Goal: Transaction & Acquisition: Purchase product/service

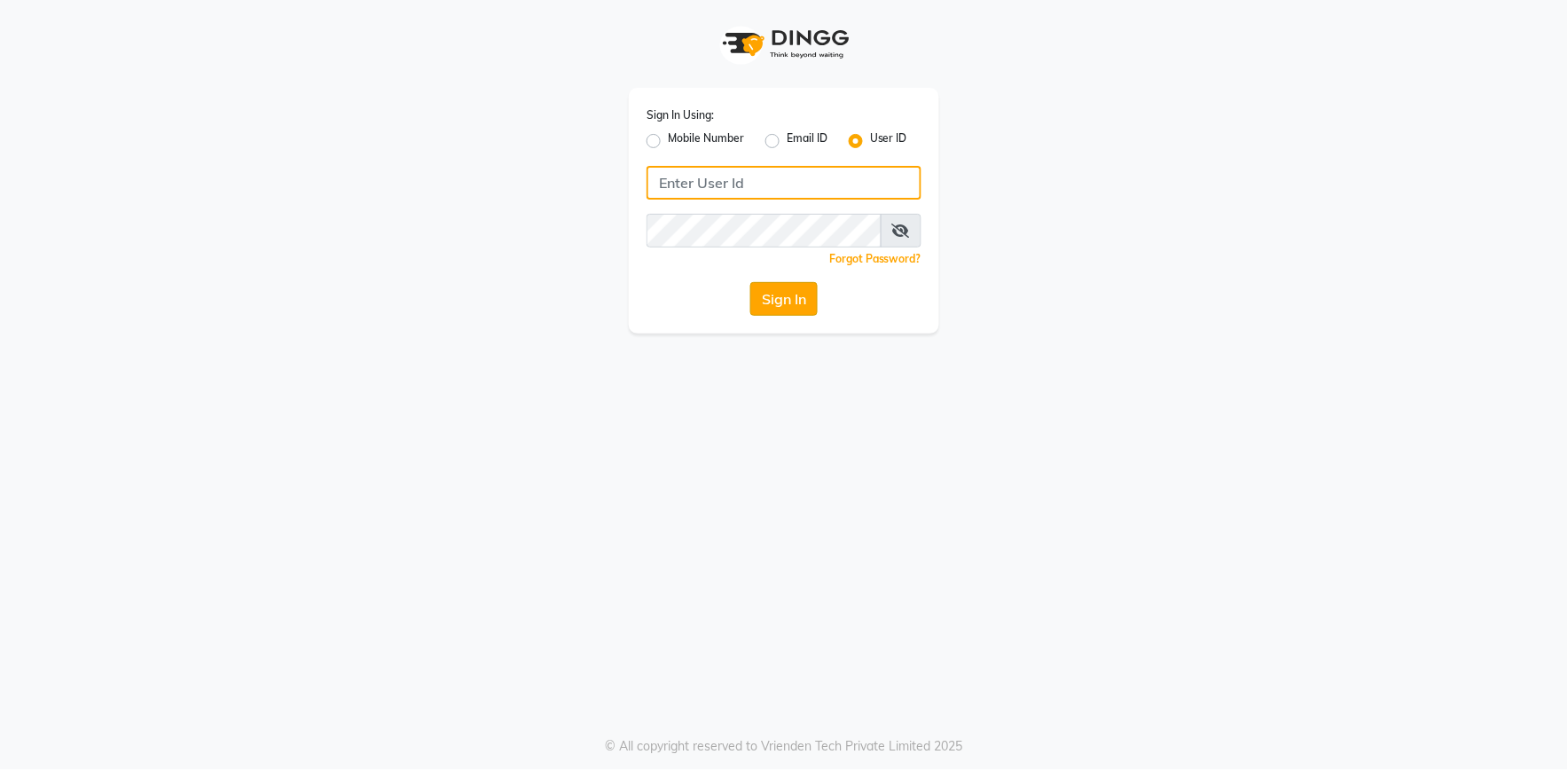
type input "e2555-01"
click at [787, 303] on button "Sign In" at bounding box center [784, 299] width 68 height 34
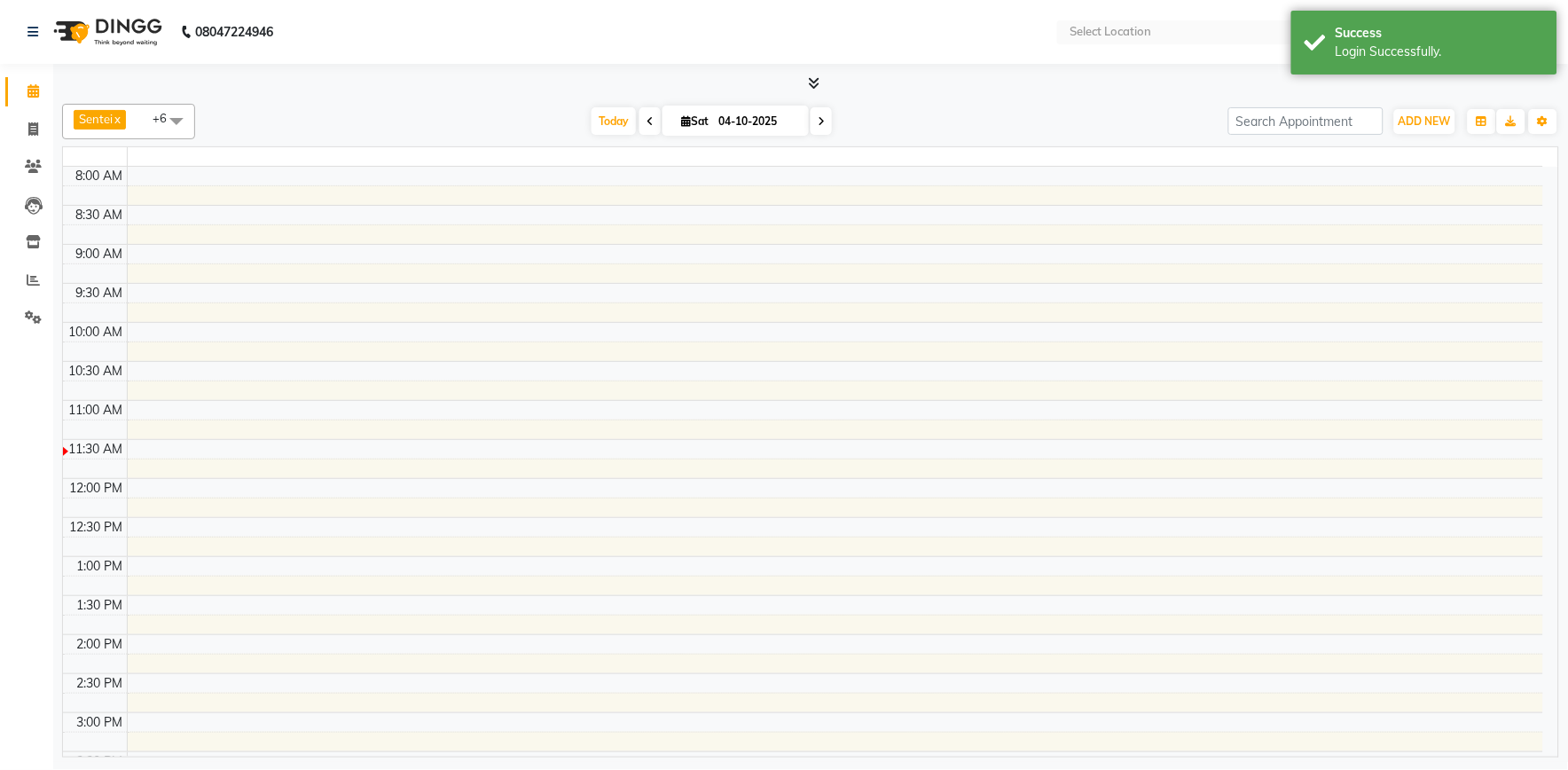
select select "en"
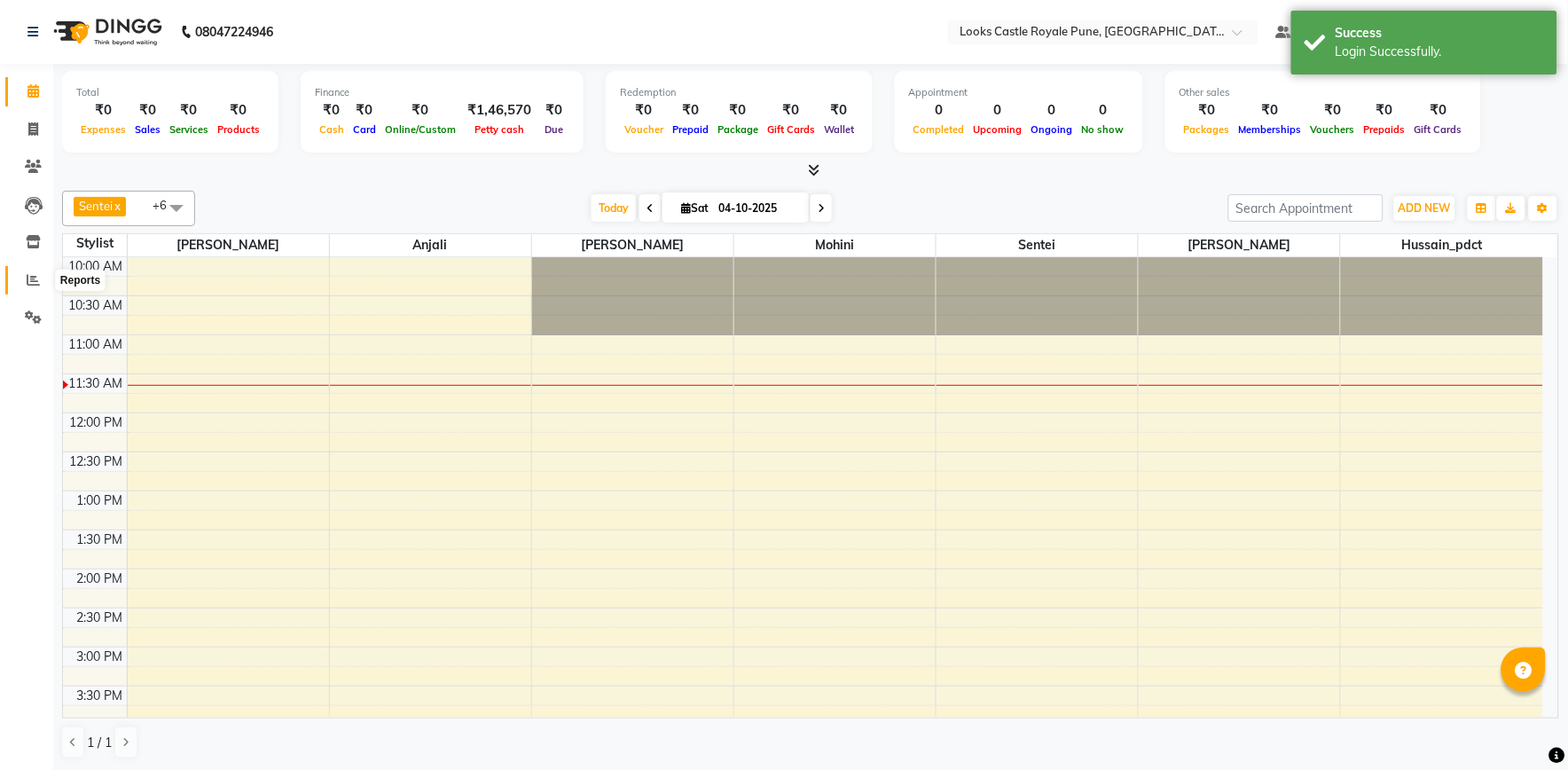
click at [33, 275] on icon at bounding box center [33, 279] width 13 height 13
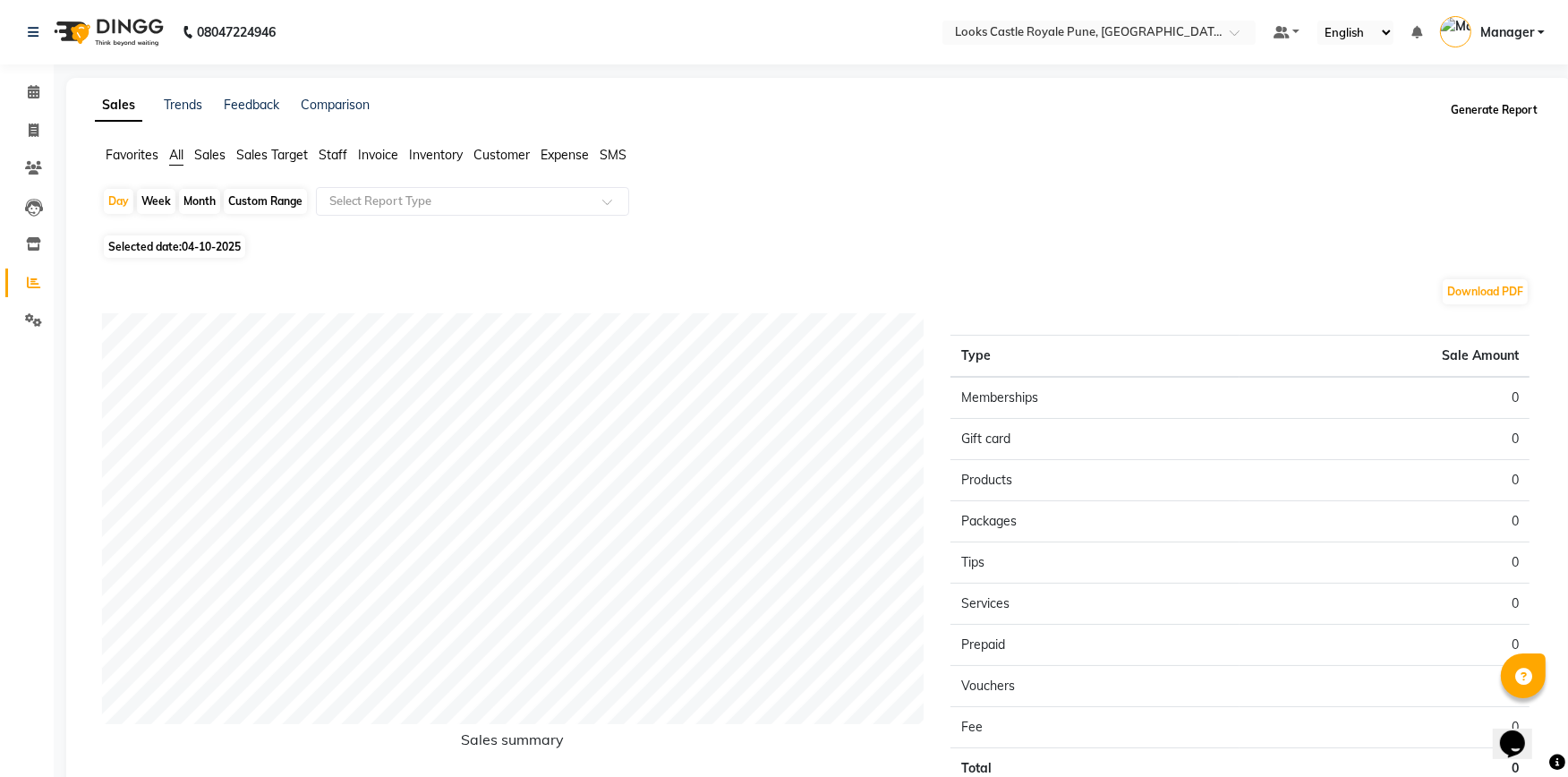
click at [1495, 109] on button "Generate Report" at bounding box center [1494, 110] width 96 height 25
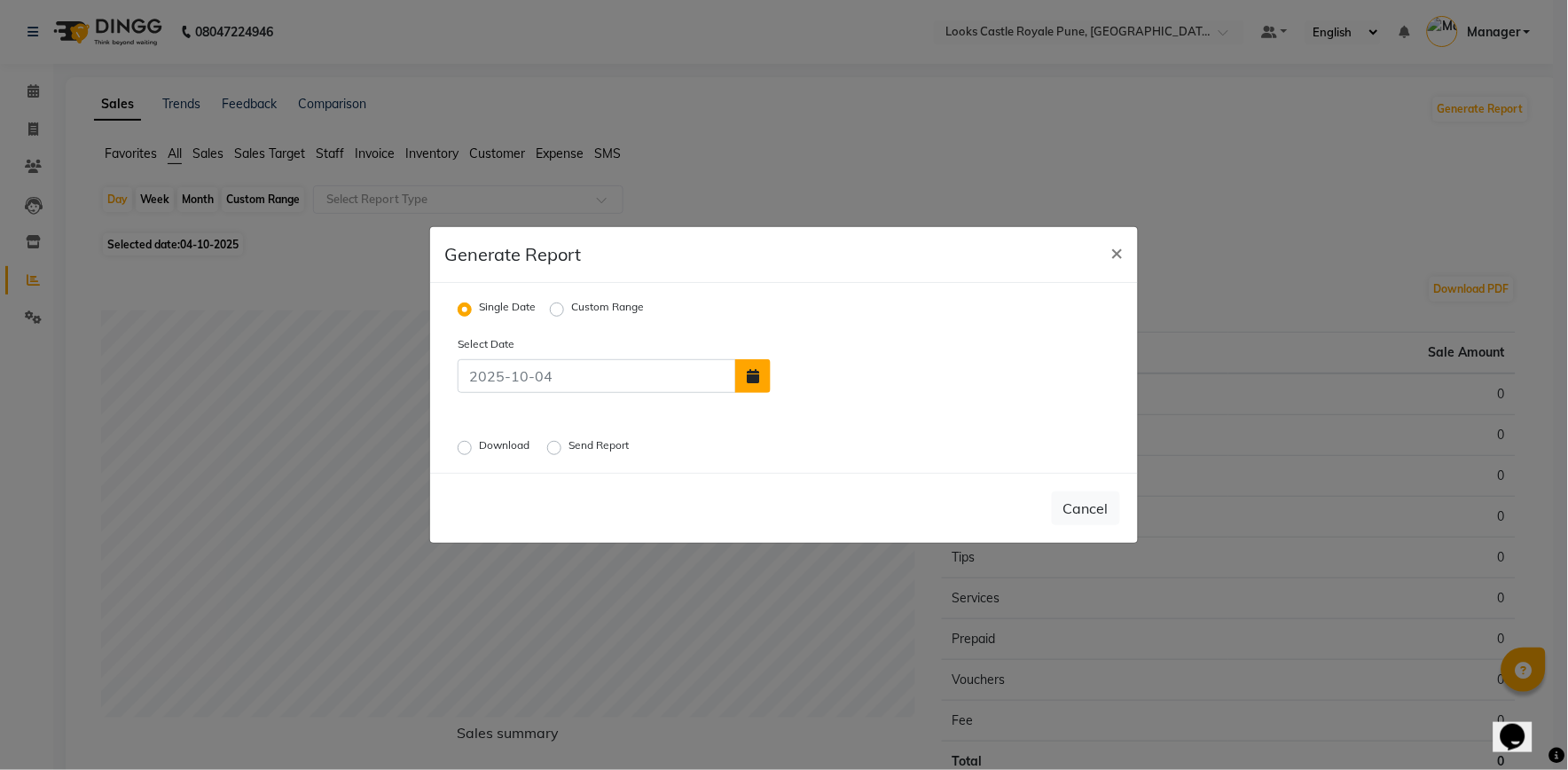
click at [750, 373] on icon "button" at bounding box center [753, 376] width 12 height 14
select select "10"
click at [911, 331] on div "3" at bounding box center [904, 334] width 28 height 28
type input "03-10-2025"
click at [479, 449] on label "Download" at bounding box center [506, 448] width 54 height 21
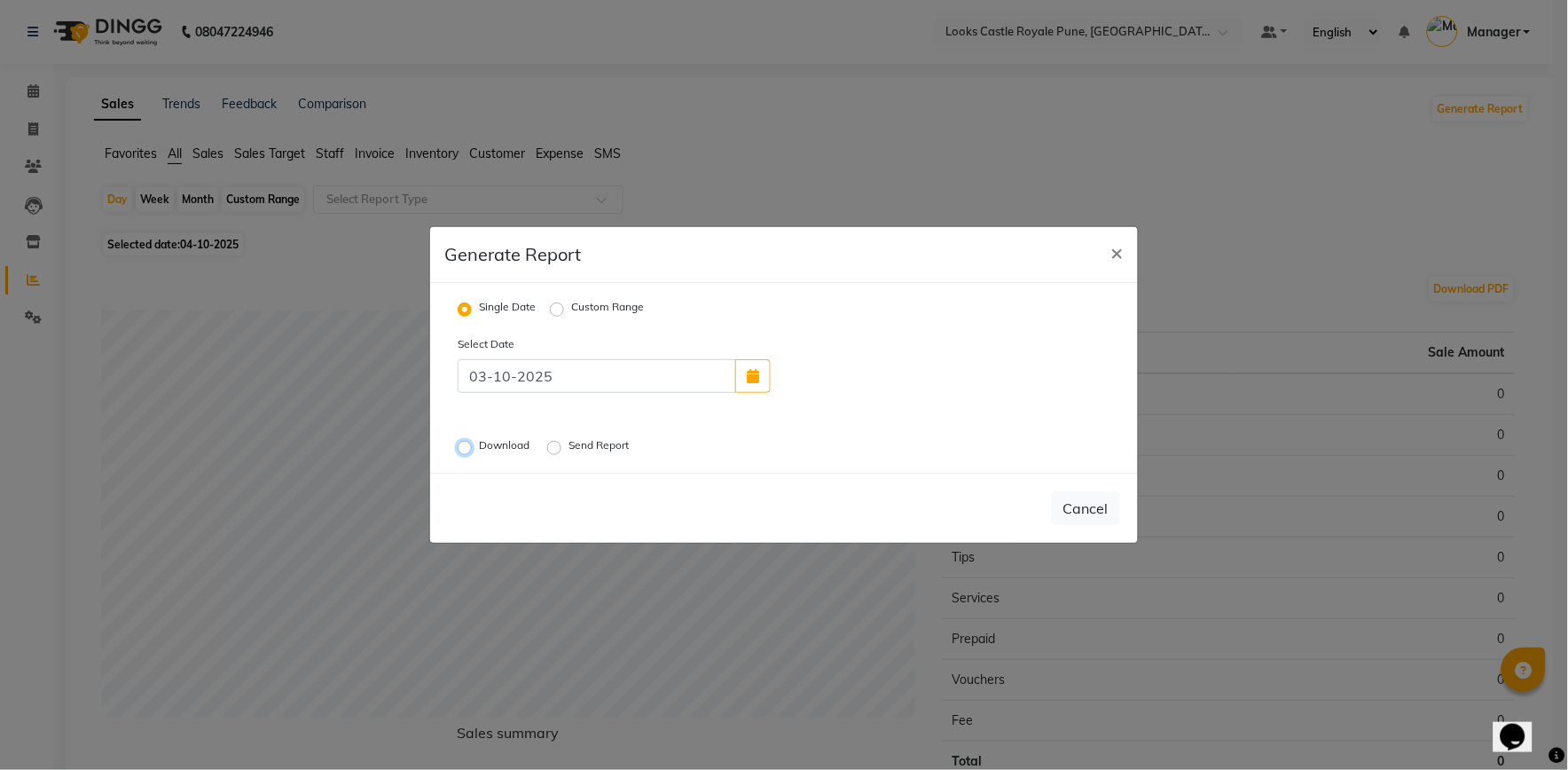
click at [468, 449] on input "Download" at bounding box center [468, 448] width 12 height 12
radio input "true"
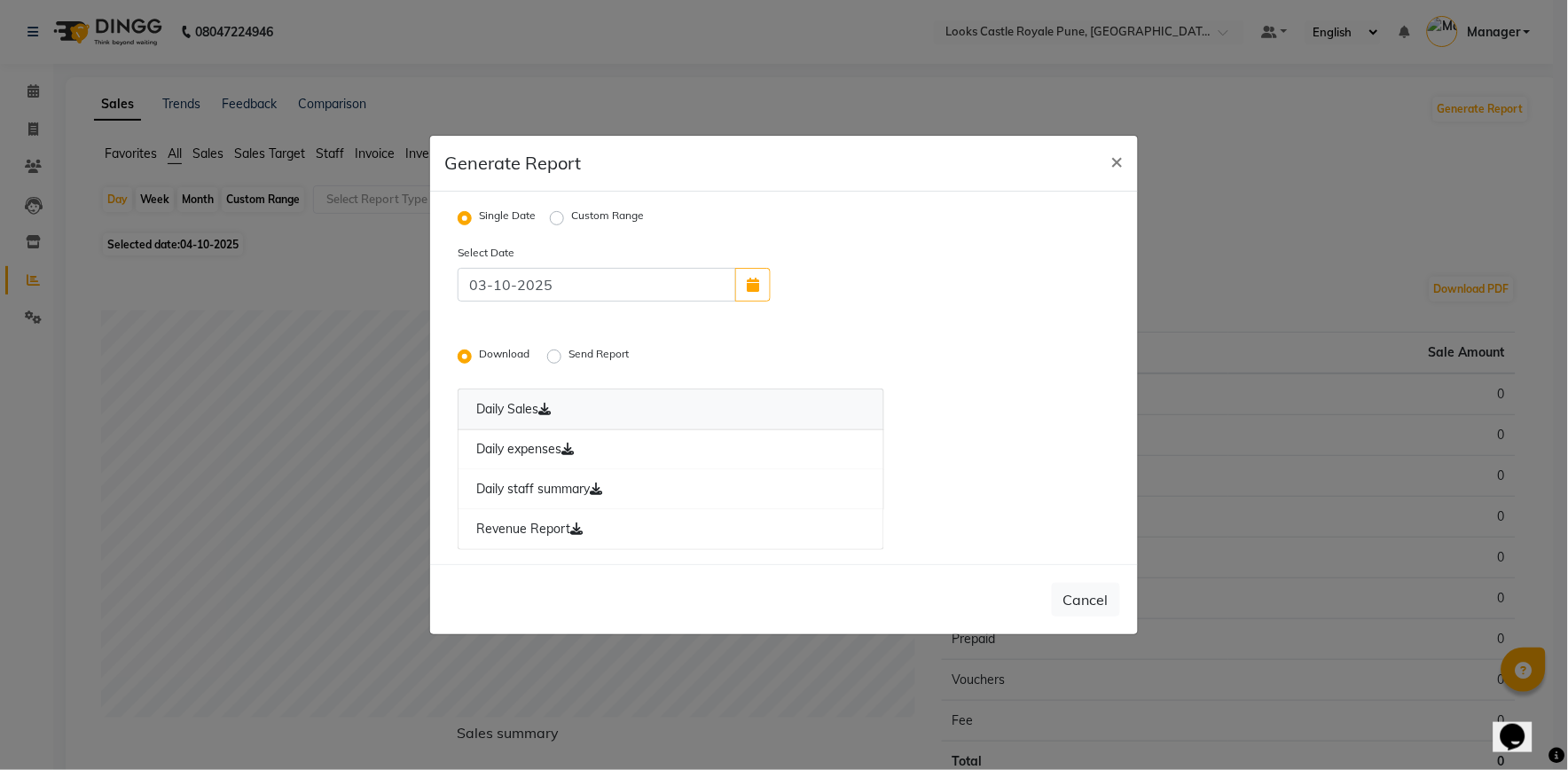
click at [603, 404] on link "Daily Sales" at bounding box center [671, 409] width 427 height 42
click at [609, 444] on link "Daily expenses" at bounding box center [671, 450] width 427 height 41
click at [622, 486] on link "Daily staff summary" at bounding box center [671, 490] width 427 height 41
click at [626, 525] on link "Revenue Report" at bounding box center [671, 530] width 427 height 41
click at [684, 111] on ngb-modal-window "Generate Report × Single Date Custom Range Select Date [DATE] Download Send Rep…" at bounding box center [784, 385] width 1568 height 770
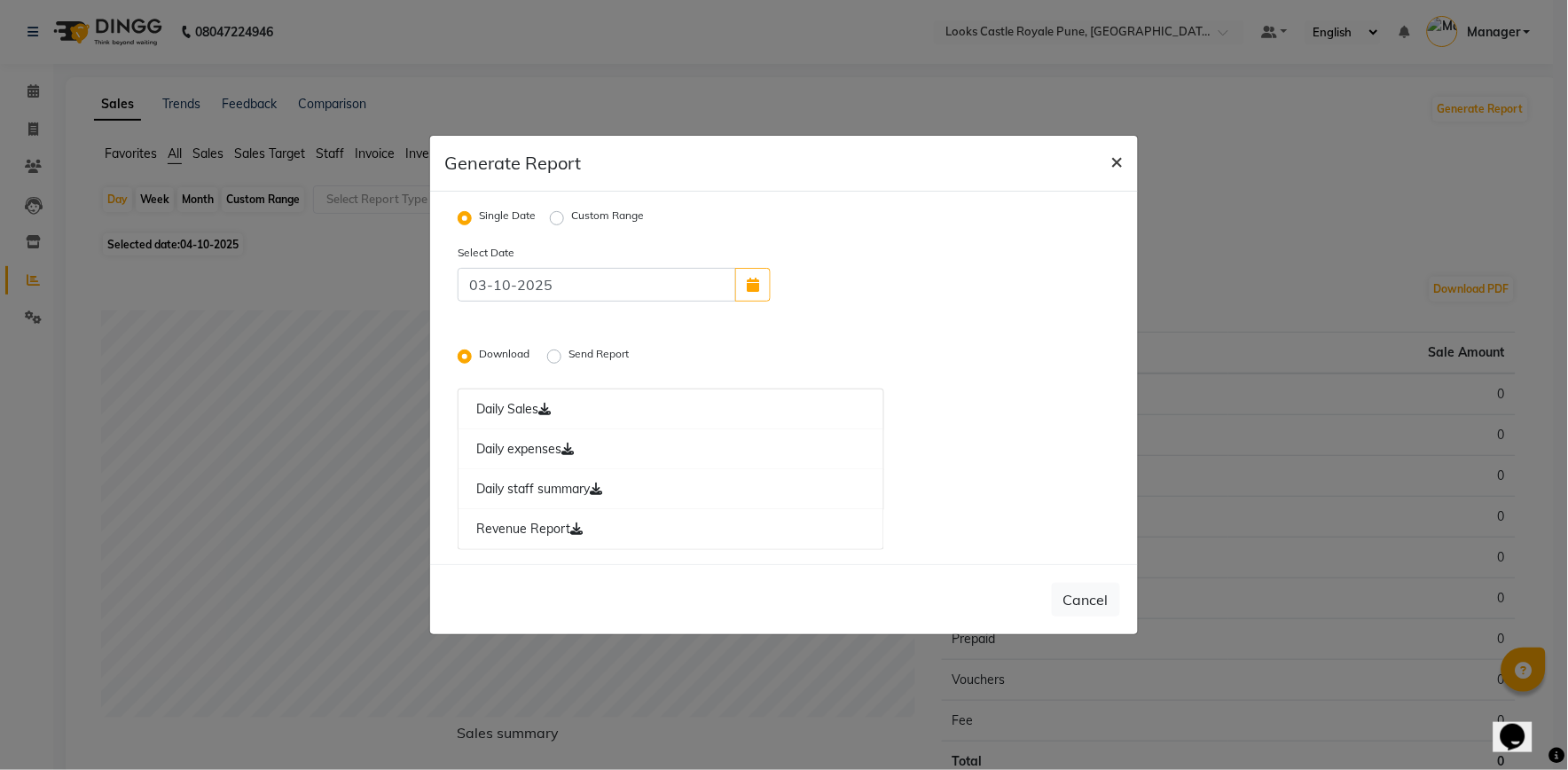
click at [1113, 156] on span "×" at bounding box center [1117, 161] width 12 height 27
radio input "false"
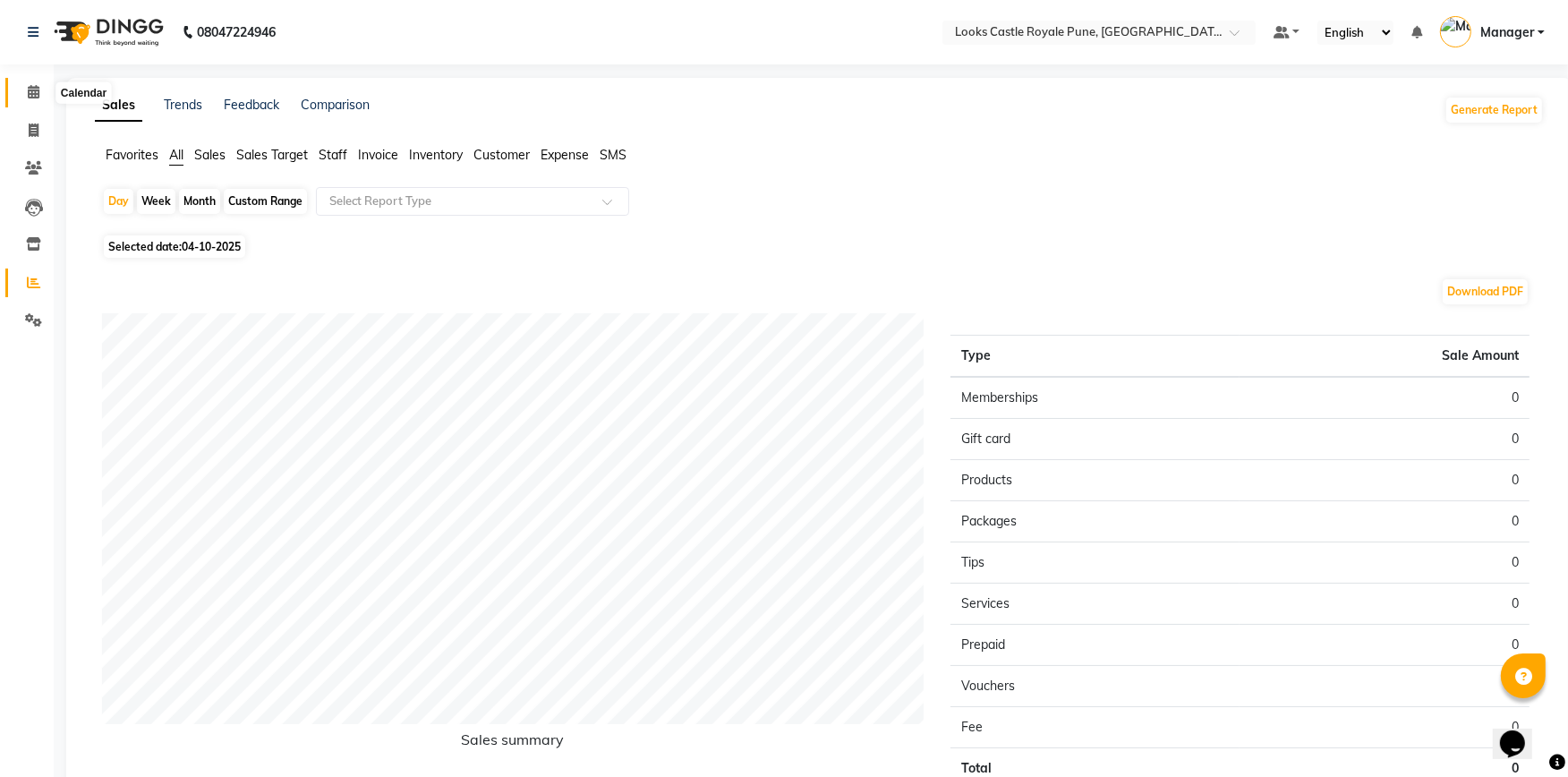
drag, startPoint x: 31, startPoint y: 97, endPoint x: 74, endPoint y: 106, distance: 43.9
click at [31, 97] on icon at bounding box center [33, 92] width 12 height 13
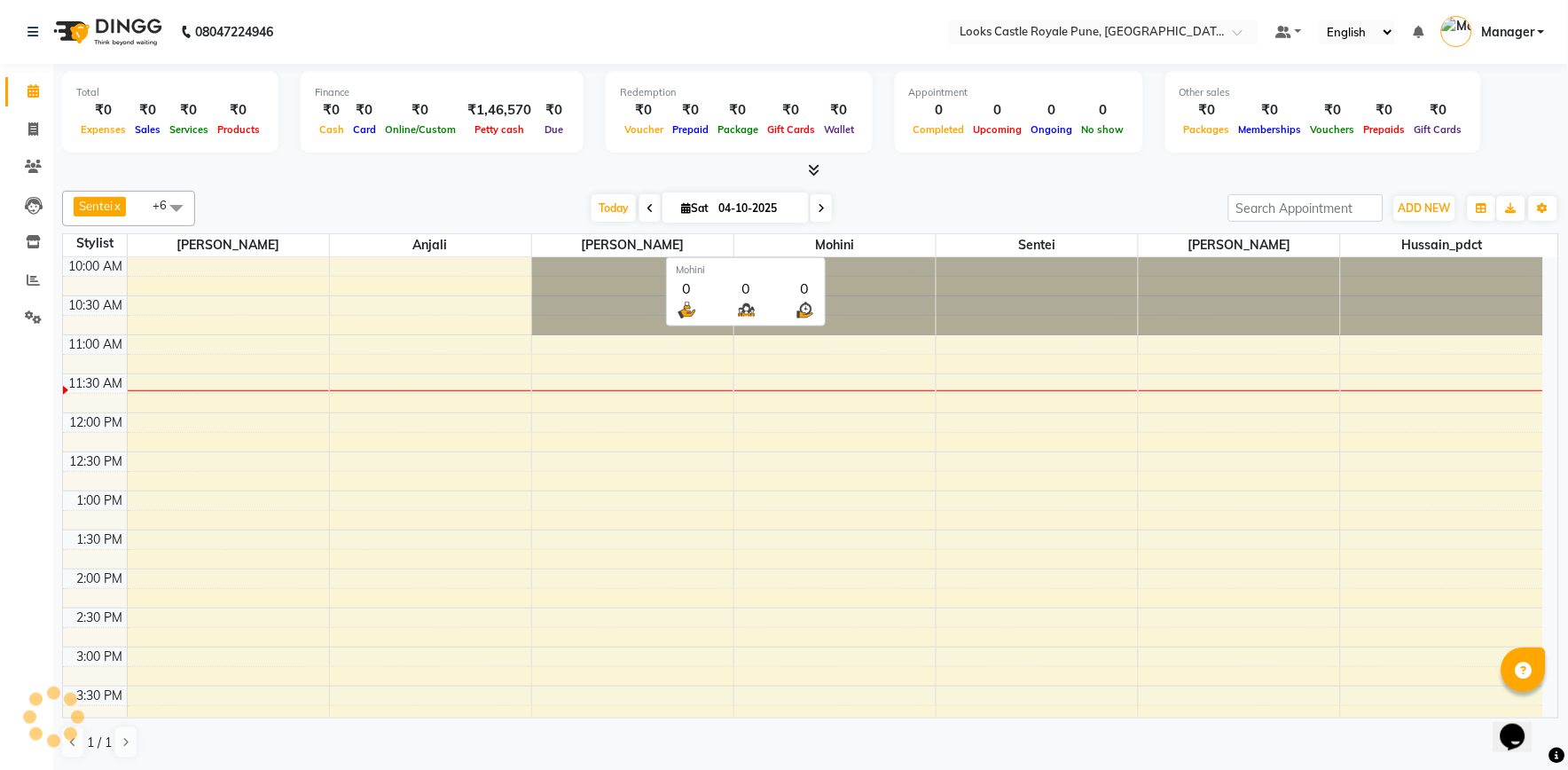
scroll to position [78, 0]
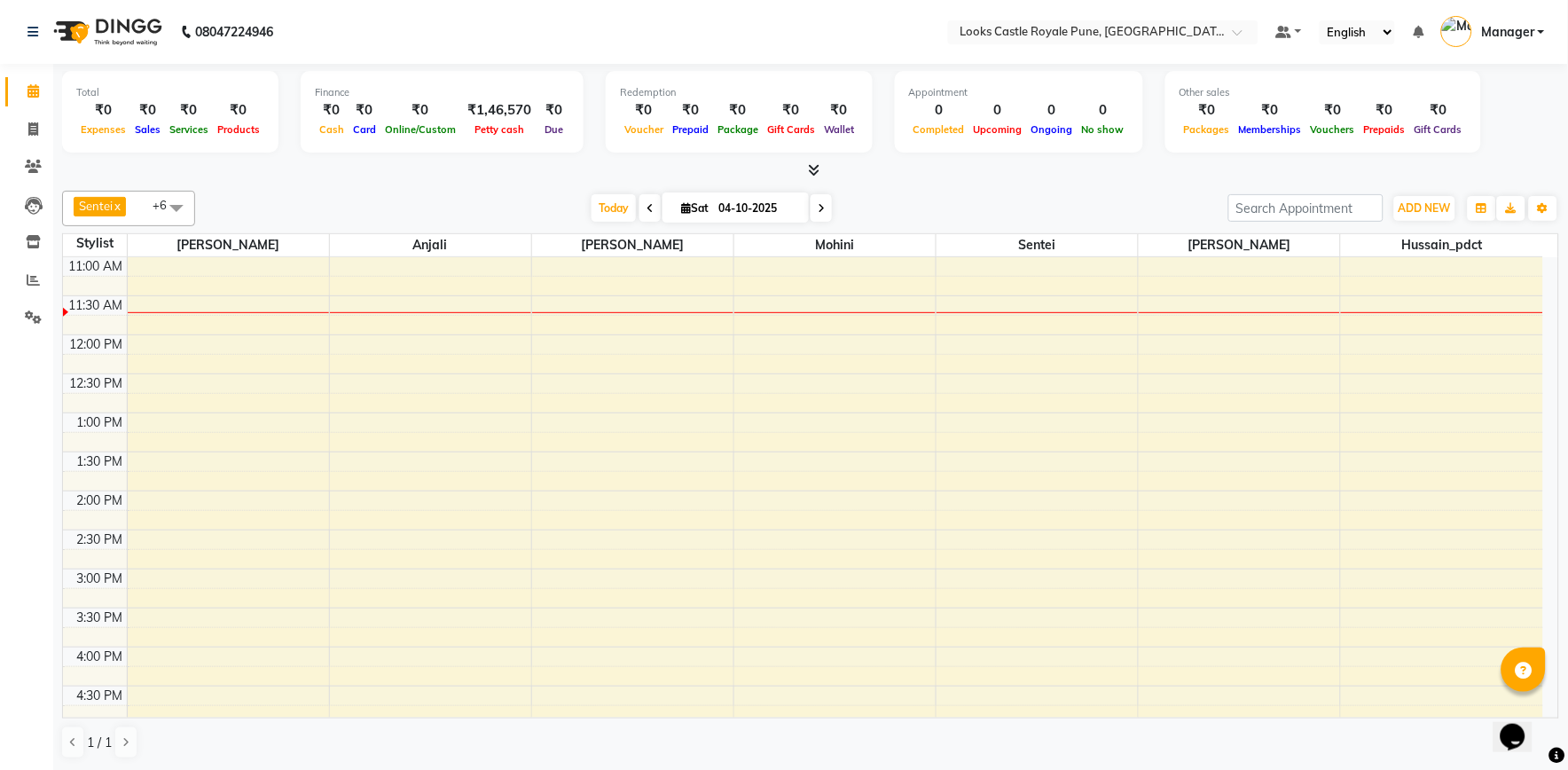
click at [820, 208] on span at bounding box center [821, 207] width 21 height 28
type input "05-10-2025"
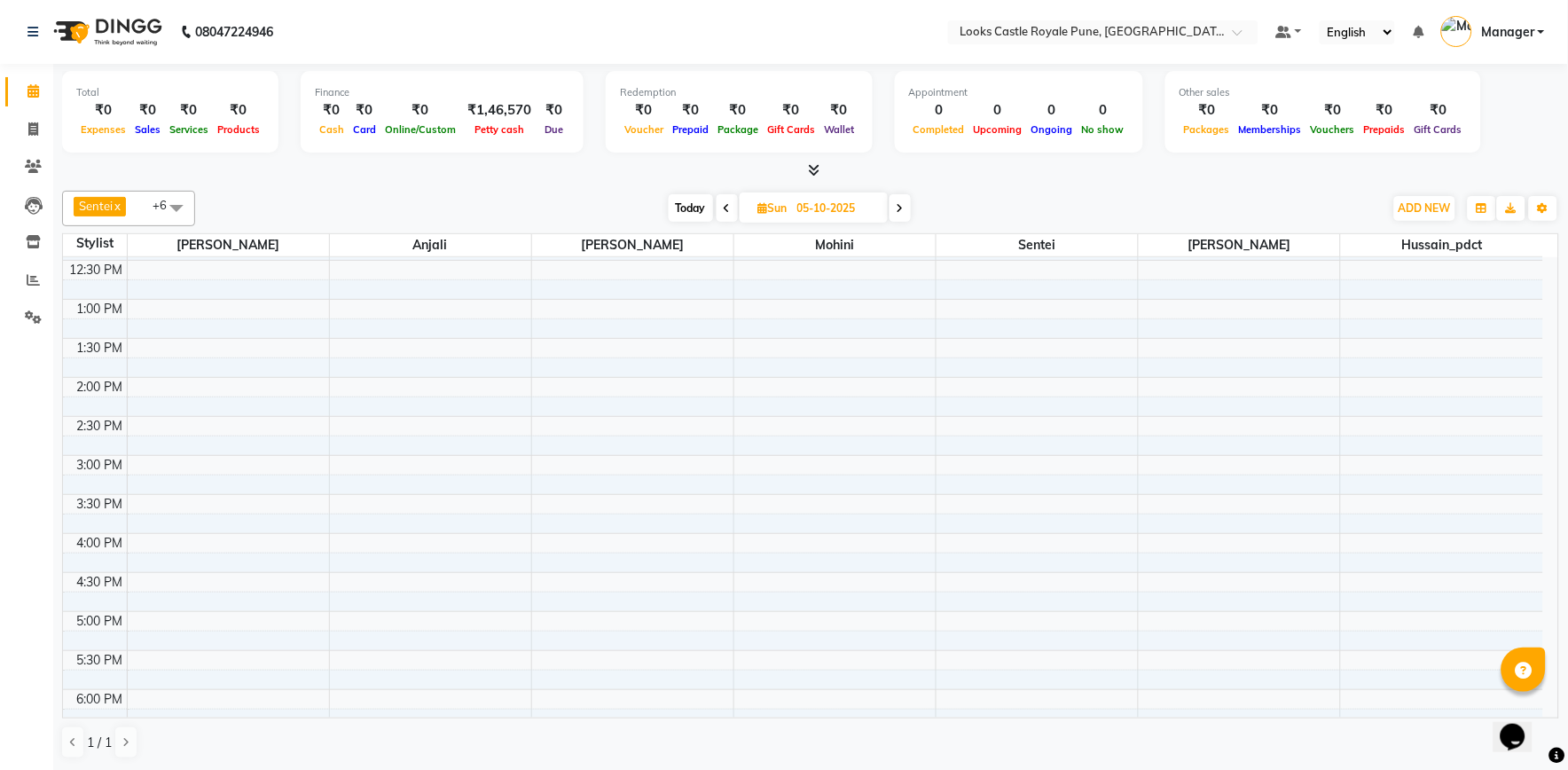
scroll to position [197, 0]
click at [756, 421] on div "10:00 AM 10:30 AM 11:00 AM 11:30 AM 12:00 PM 12:30 PM 1:00 PM 1:30 PM 2:00 PM 2…" at bounding box center [803, 567] width 1480 height 1014
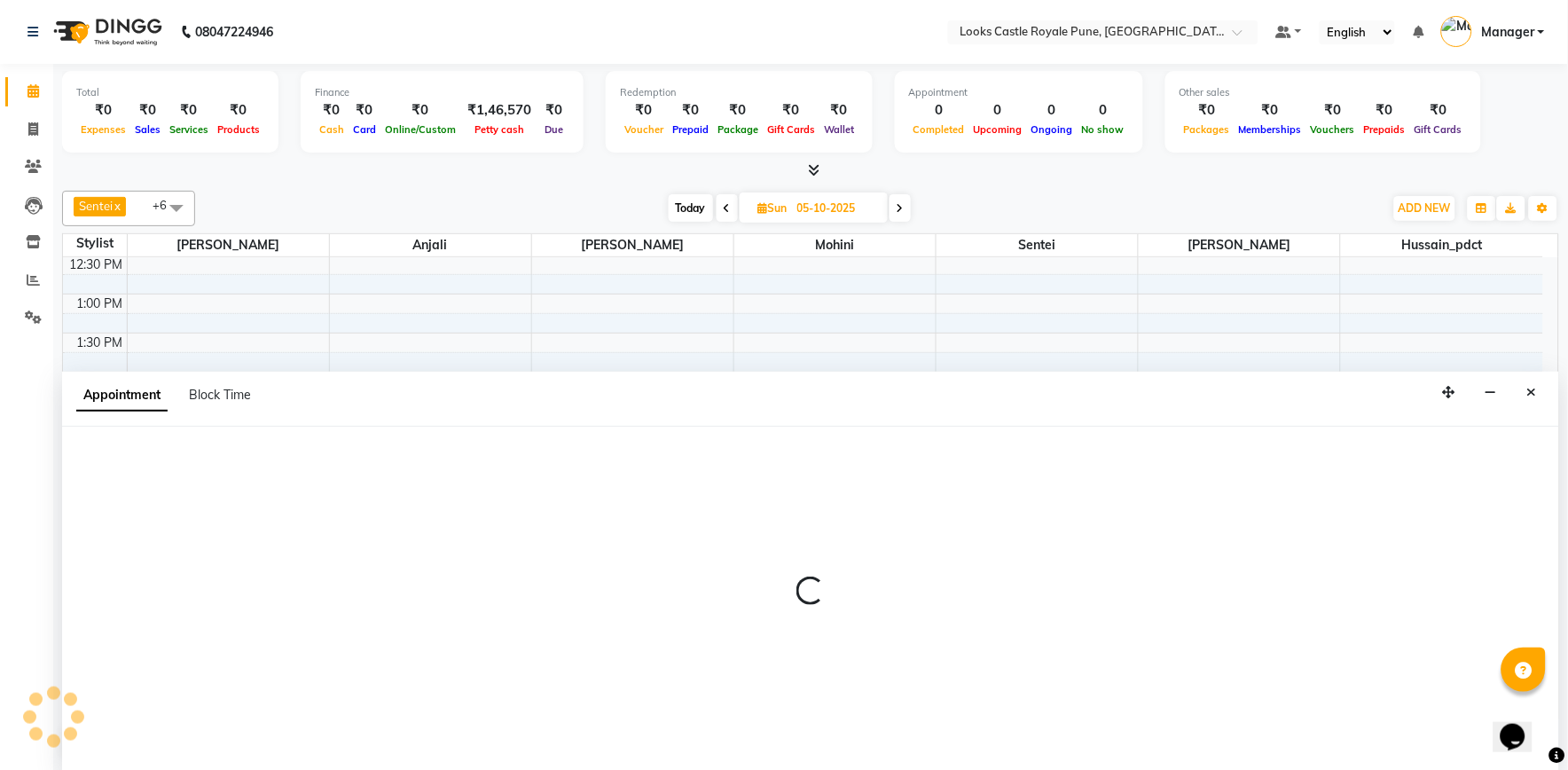
select select "64204"
select select "870"
select select "tentative"
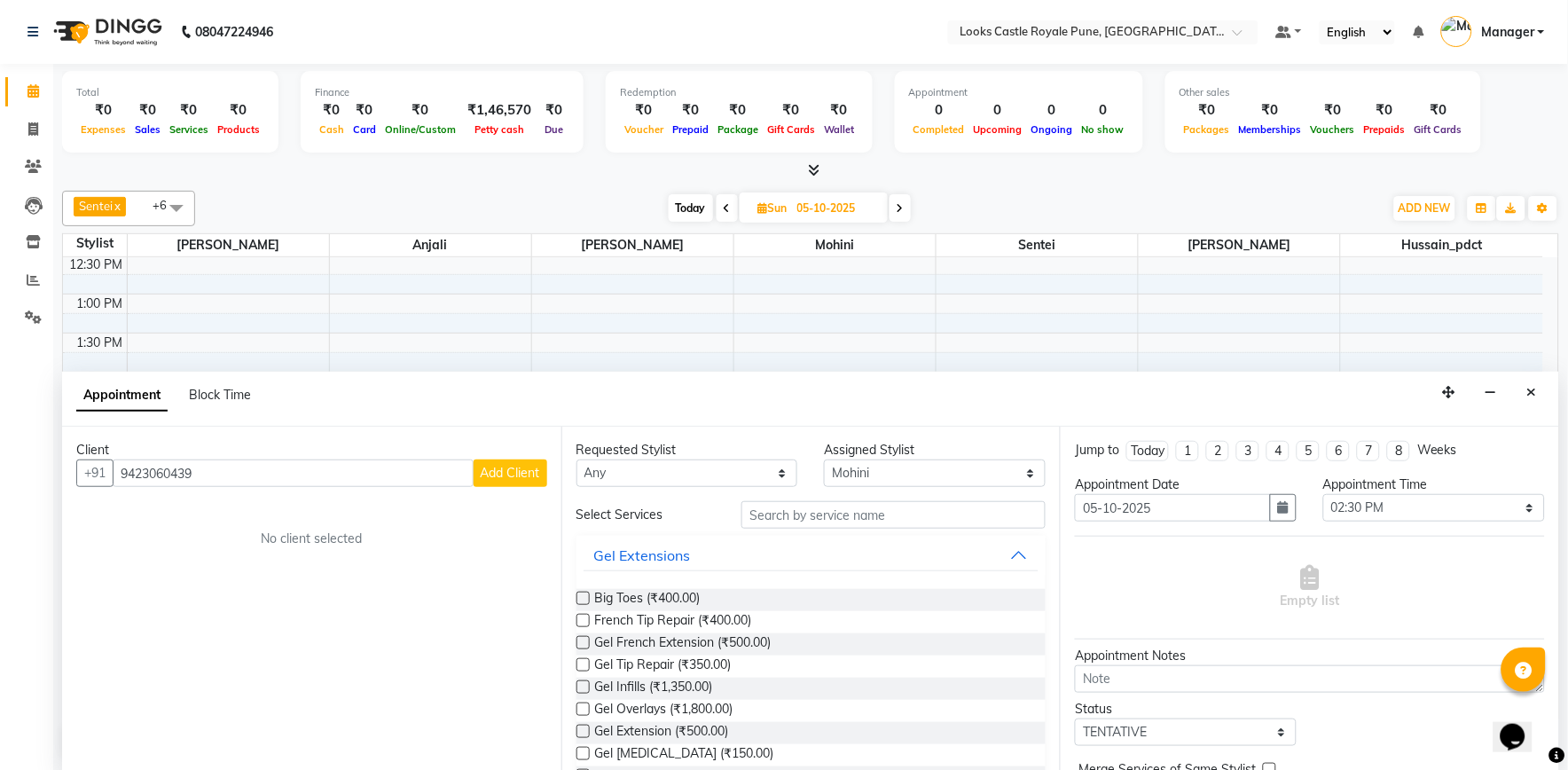
type input "9423060439"
click at [511, 483] on button "Add Client" at bounding box center [510, 473] width 74 height 28
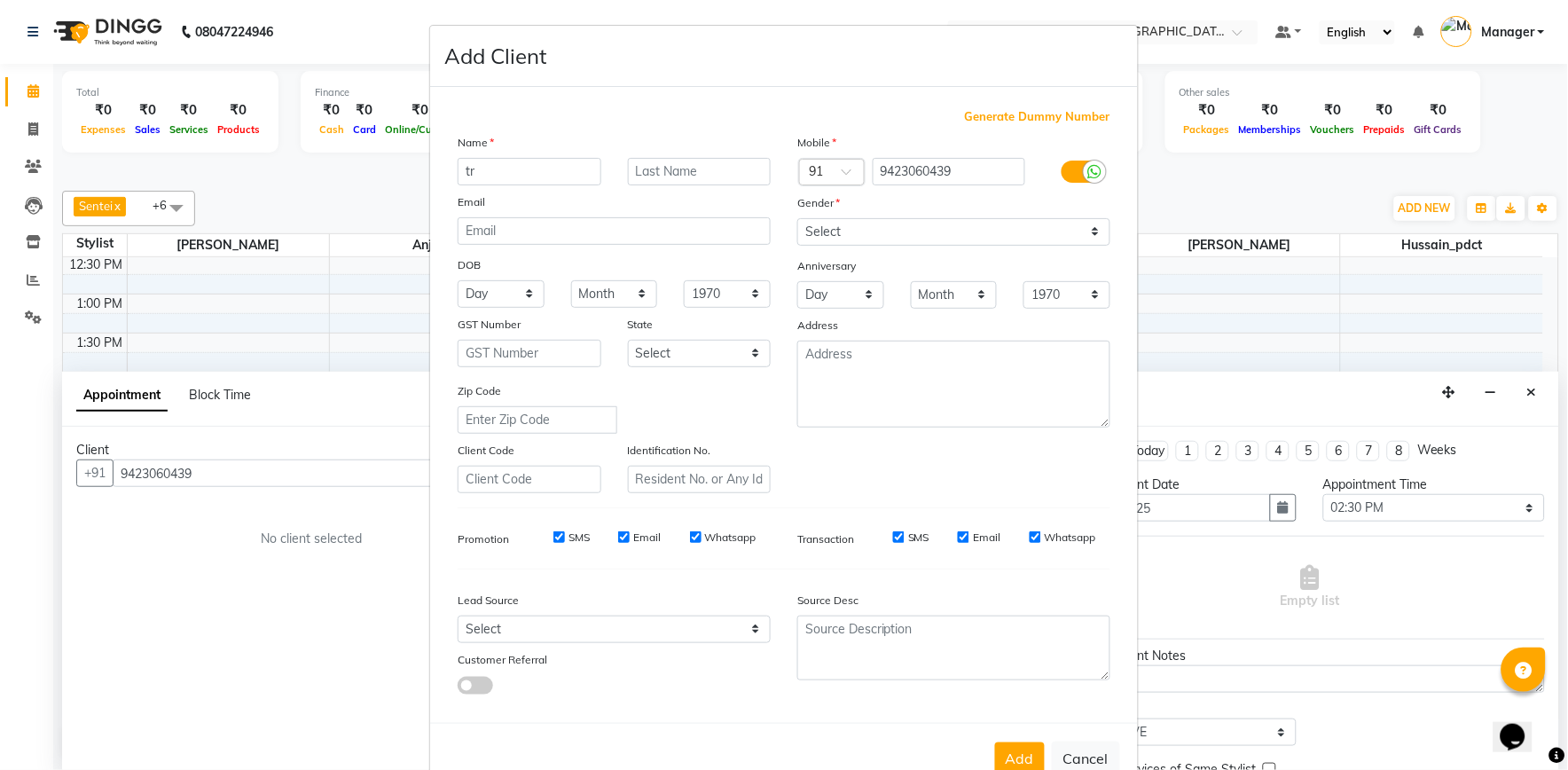
type input "t"
type input "Trimal"
click at [629, 170] on input "text" at bounding box center [700, 172] width 144 height 28
type input "M"
type input "Pushpa"
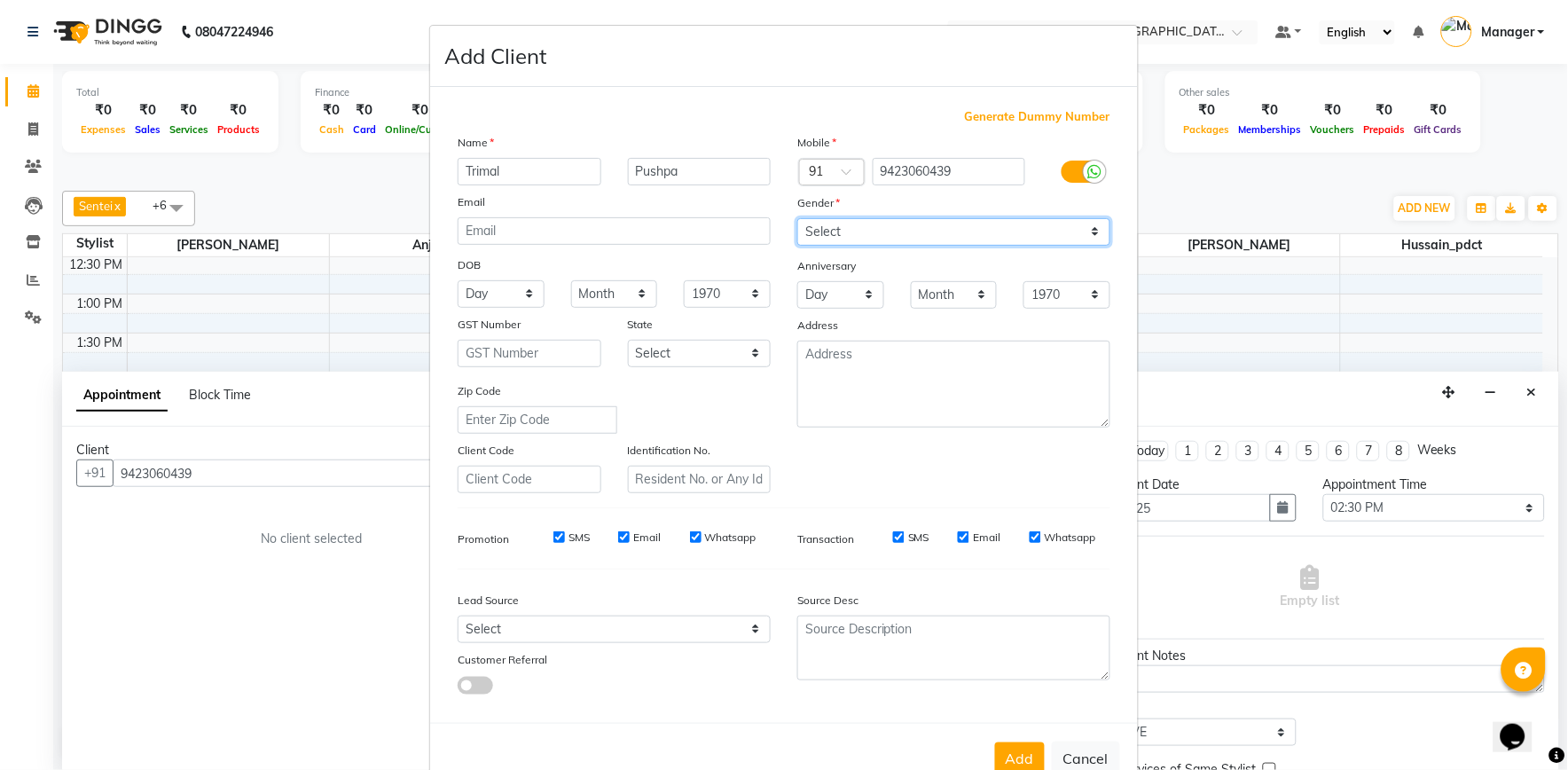
click at [914, 225] on select "Select [DEMOGRAPHIC_DATA] [DEMOGRAPHIC_DATA] Other Prefer Not To Say" at bounding box center [954, 231] width 313 height 28
select select "[DEMOGRAPHIC_DATA]"
click at [797, 218] on select "Select [DEMOGRAPHIC_DATA] [DEMOGRAPHIC_DATA] Other Prefer Not To Say" at bounding box center [954, 231] width 313 height 28
click at [1004, 747] on button "Add" at bounding box center [1020, 758] width 50 height 32
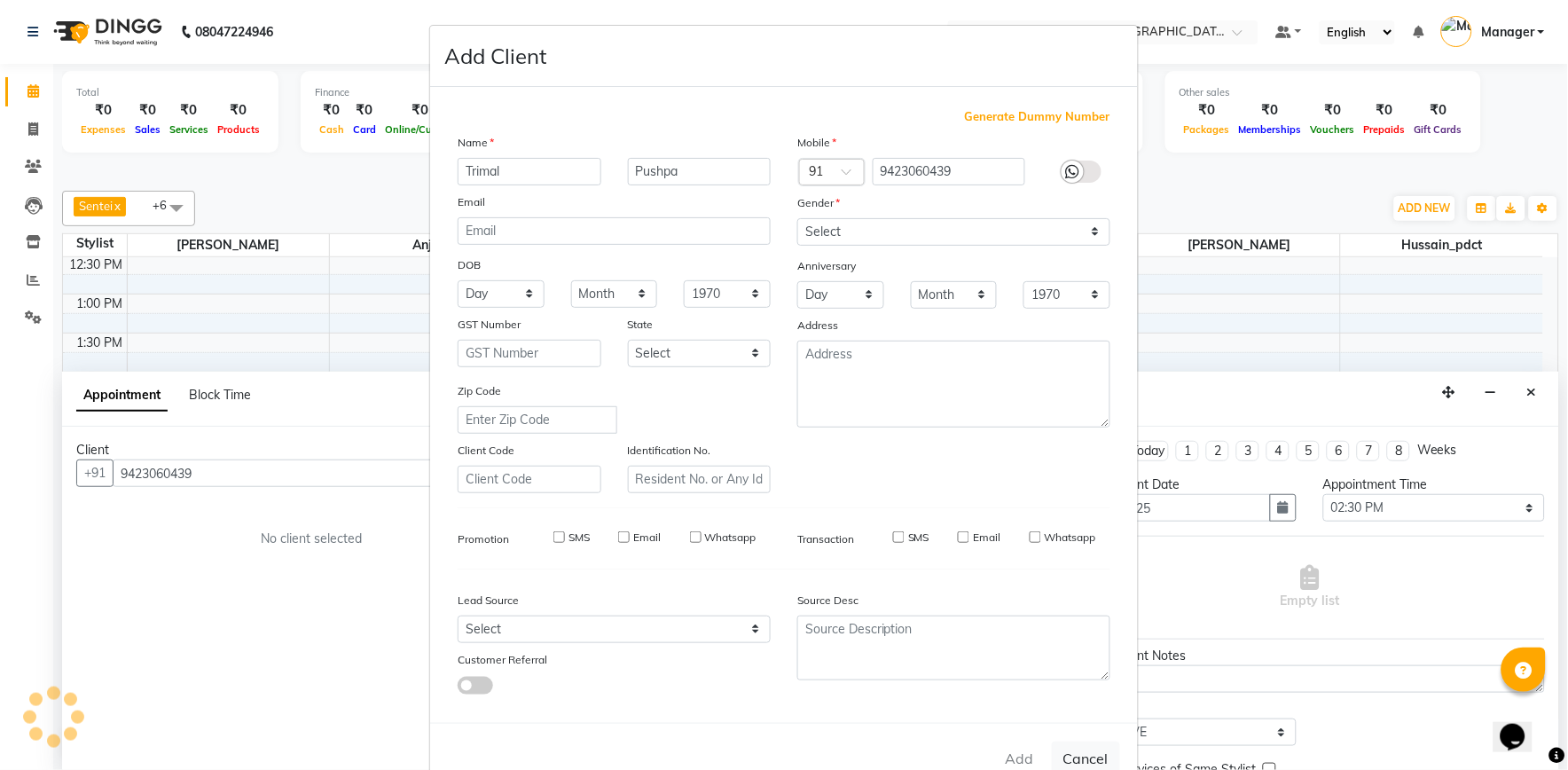
select select
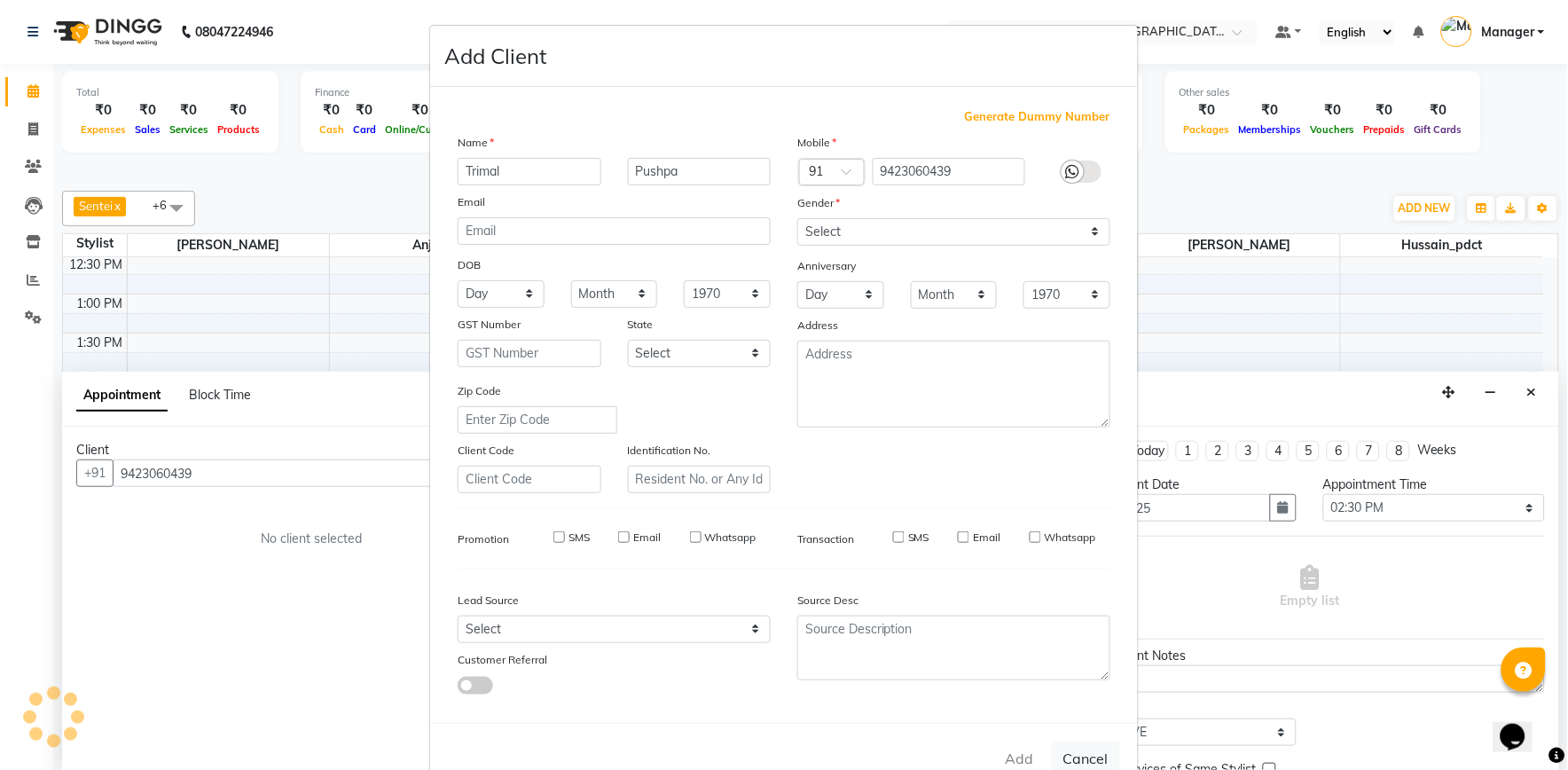
select select
checkbox input "false"
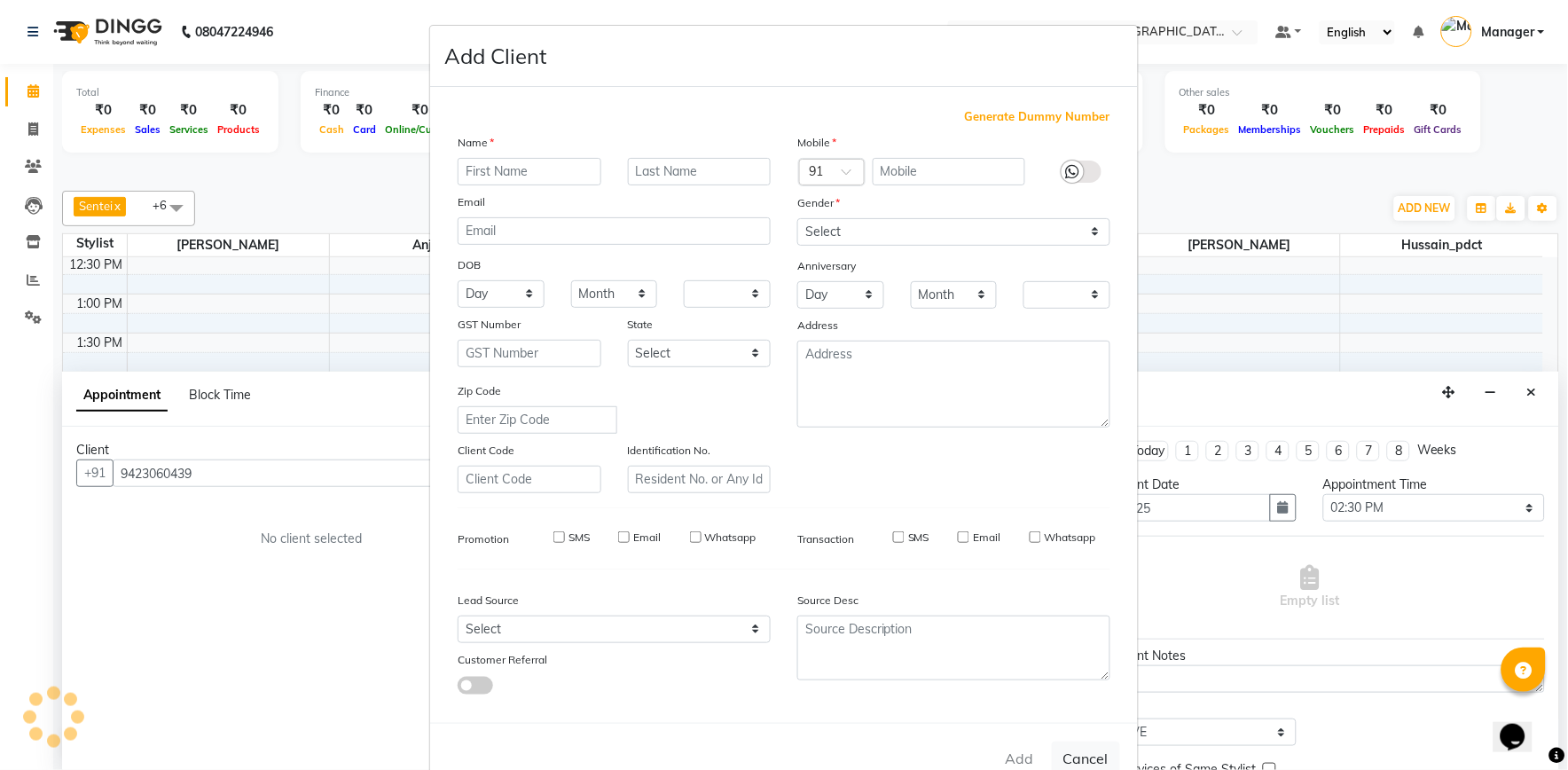
checkbox input "false"
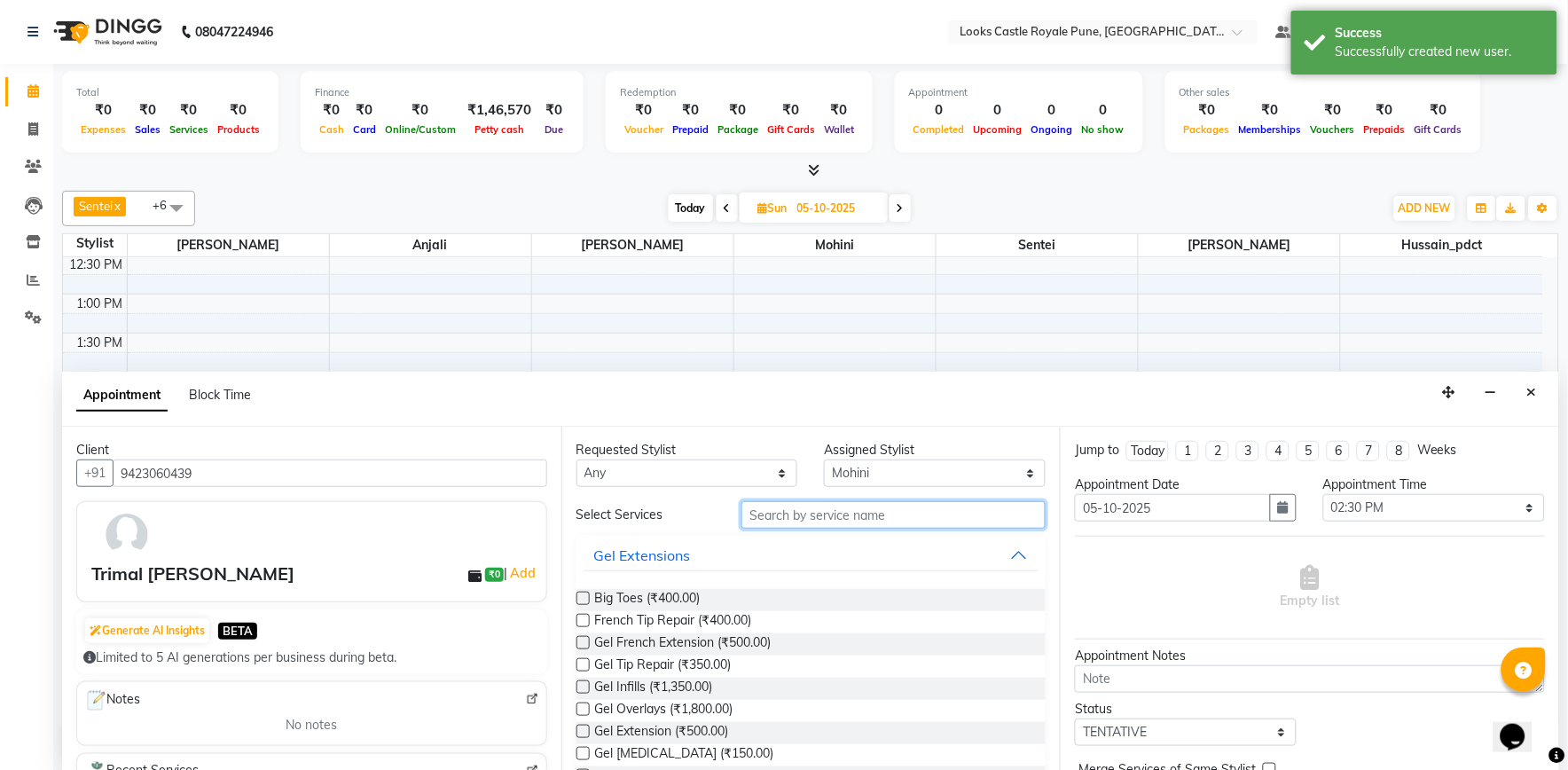
click at [828, 510] on input "text" at bounding box center [893, 515] width 304 height 28
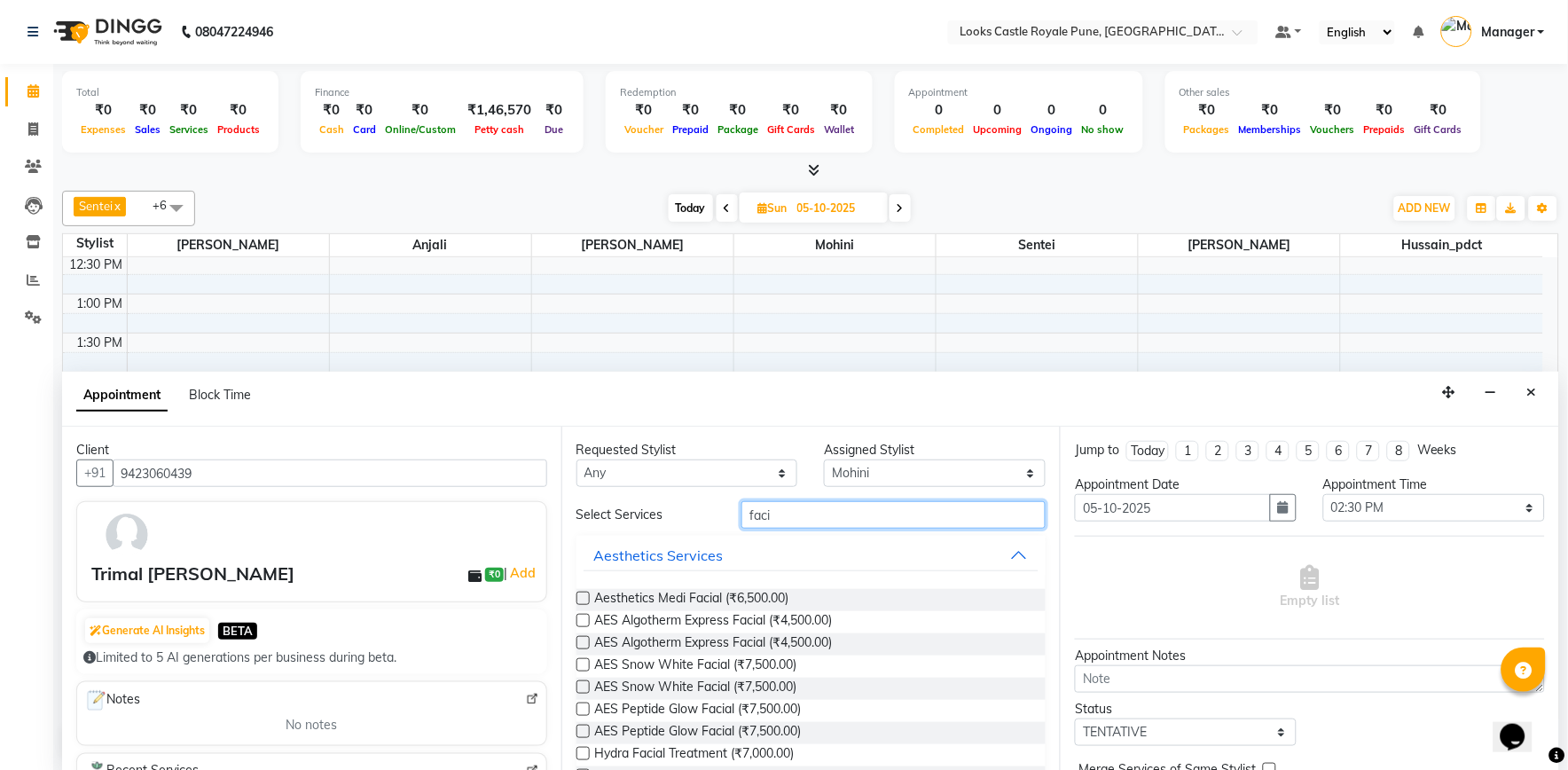
type input "faci"
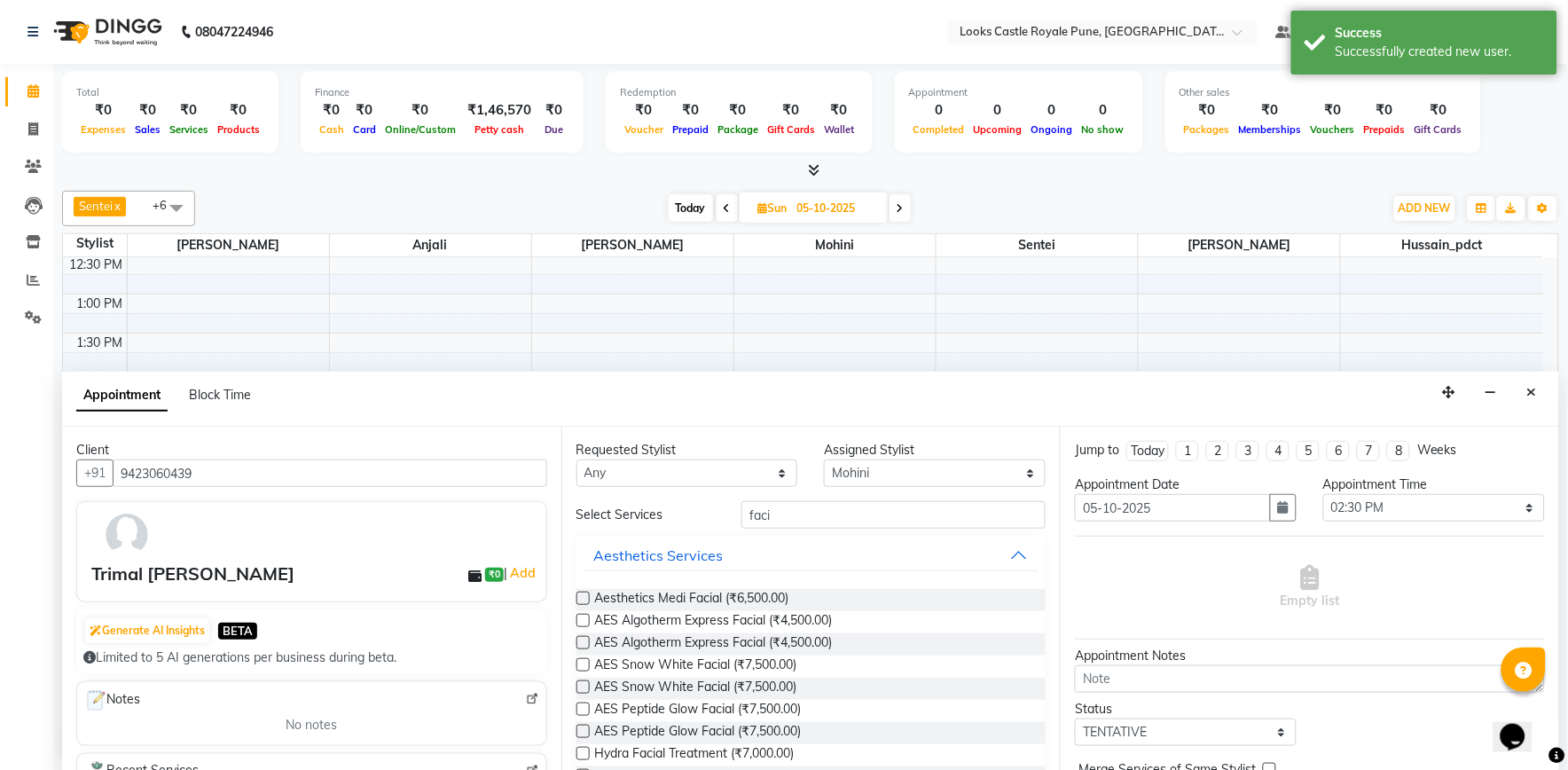
click at [580, 599] on label at bounding box center [582, 598] width 13 height 13
click at [580, 599] on input "checkbox" at bounding box center [581, 599] width 12 height 12
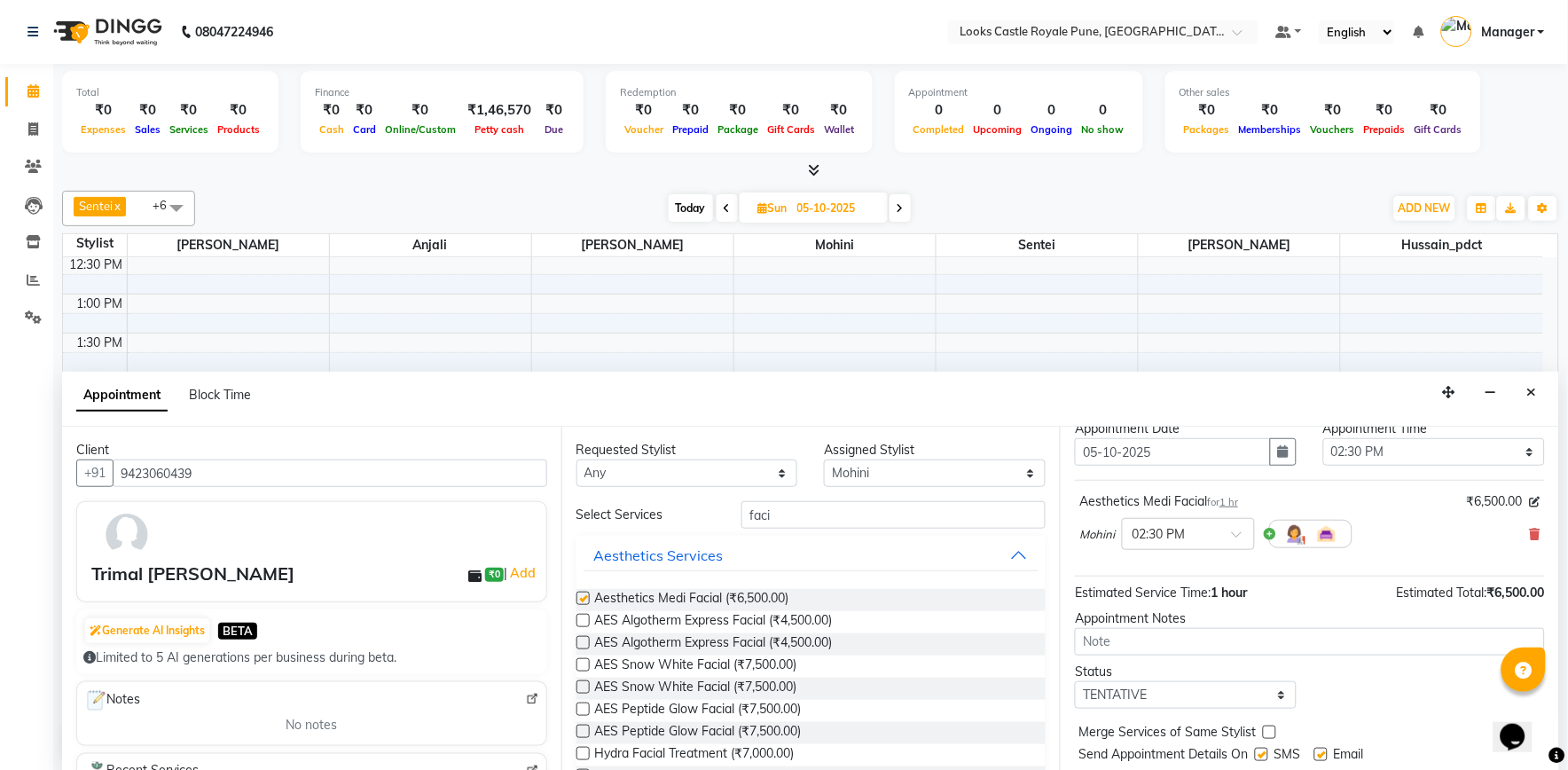
checkbox input "false"
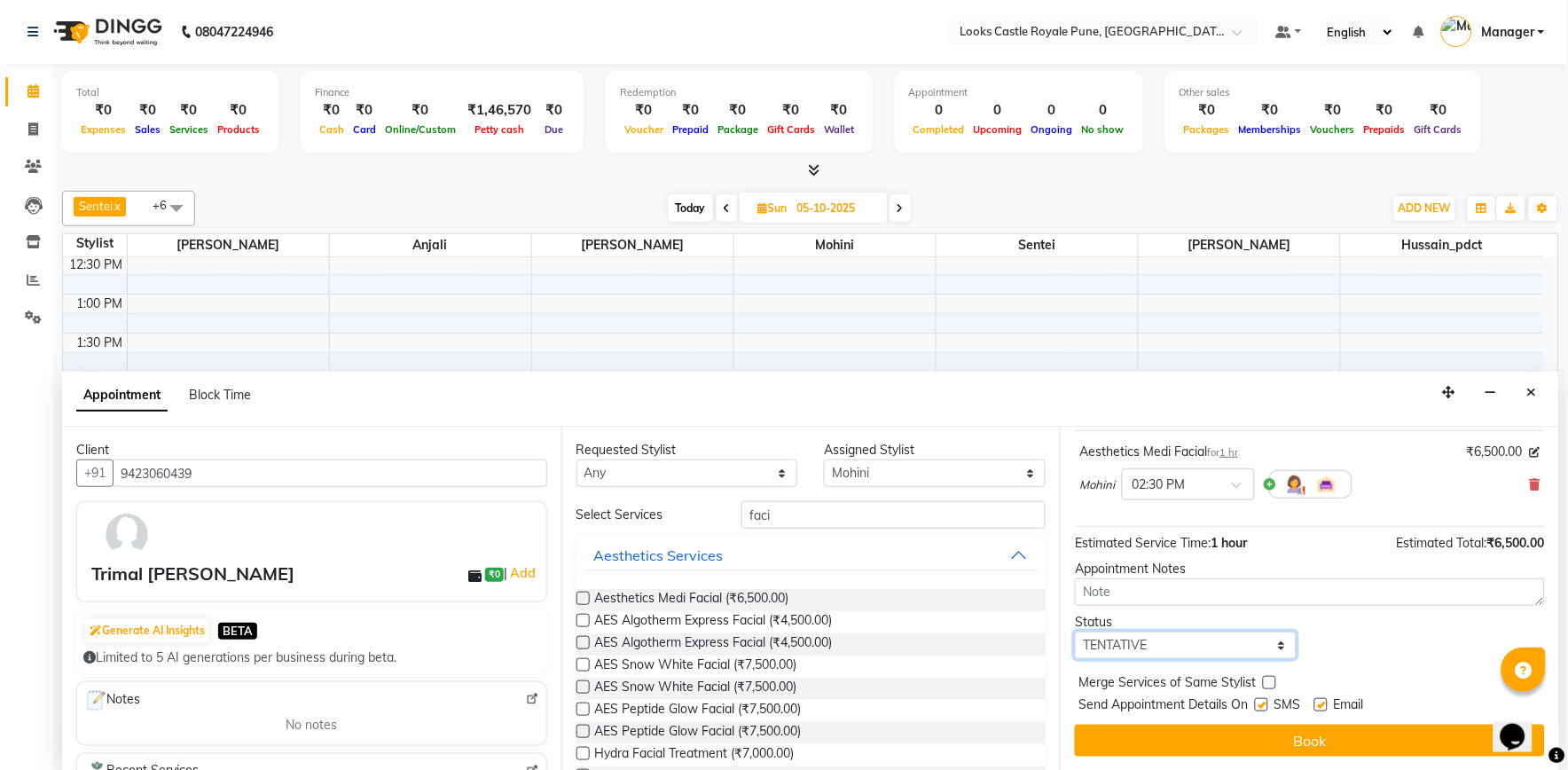
drag, startPoint x: 1200, startPoint y: 648, endPoint x: 1196, endPoint y: 637, distance: 11.7
click at [1200, 648] on select "Select TENTATIVE CONFIRM UPCOMING" at bounding box center [1185, 645] width 221 height 28
select select "confirm booking"
click at [1076, 631] on select "Select TENTATIVE CONFIRM UPCOMING" at bounding box center [1185, 645] width 221 height 28
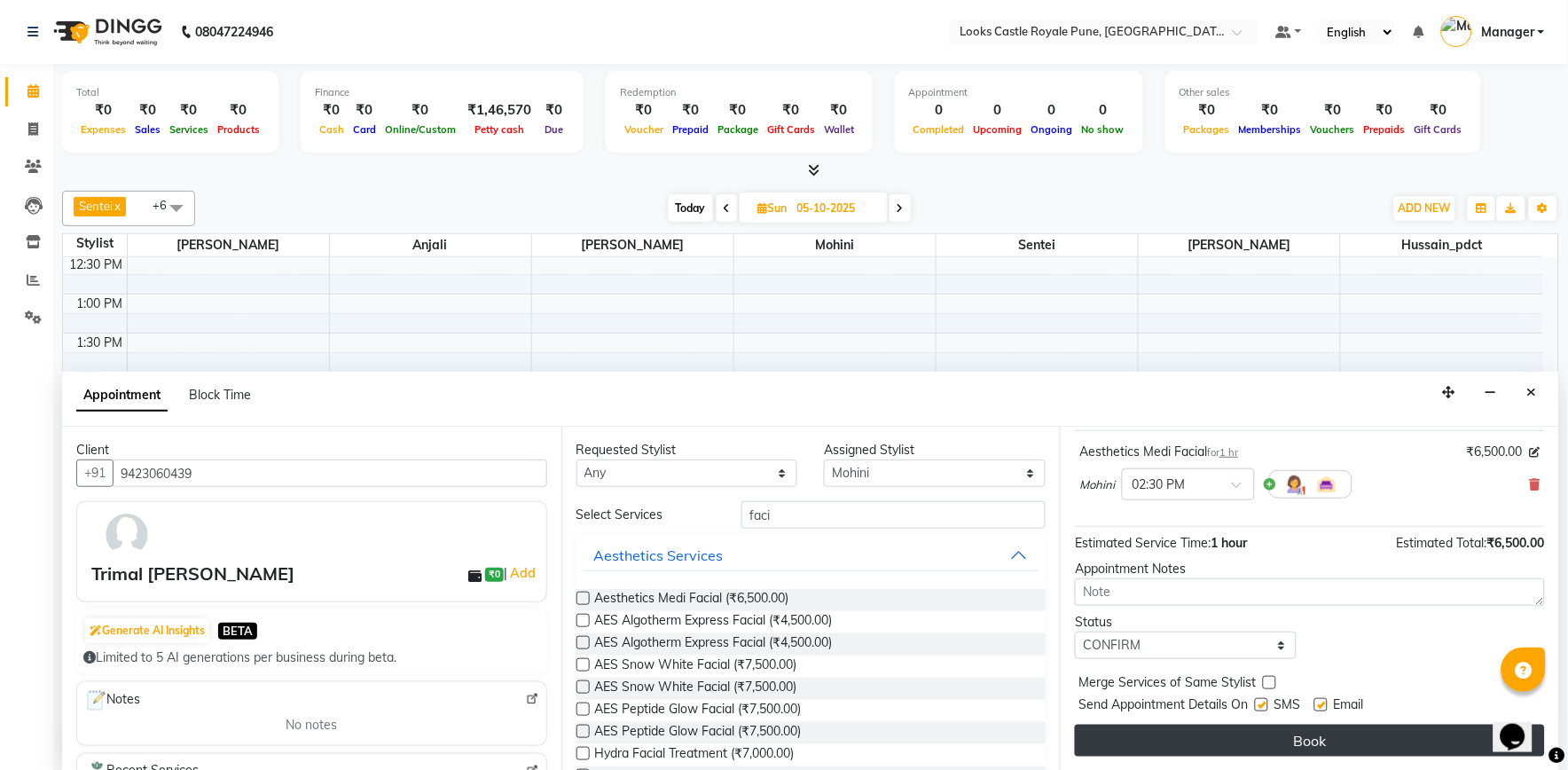
click at [1308, 733] on button "Book" at bounding box center [1309, 741] width 470 height 32
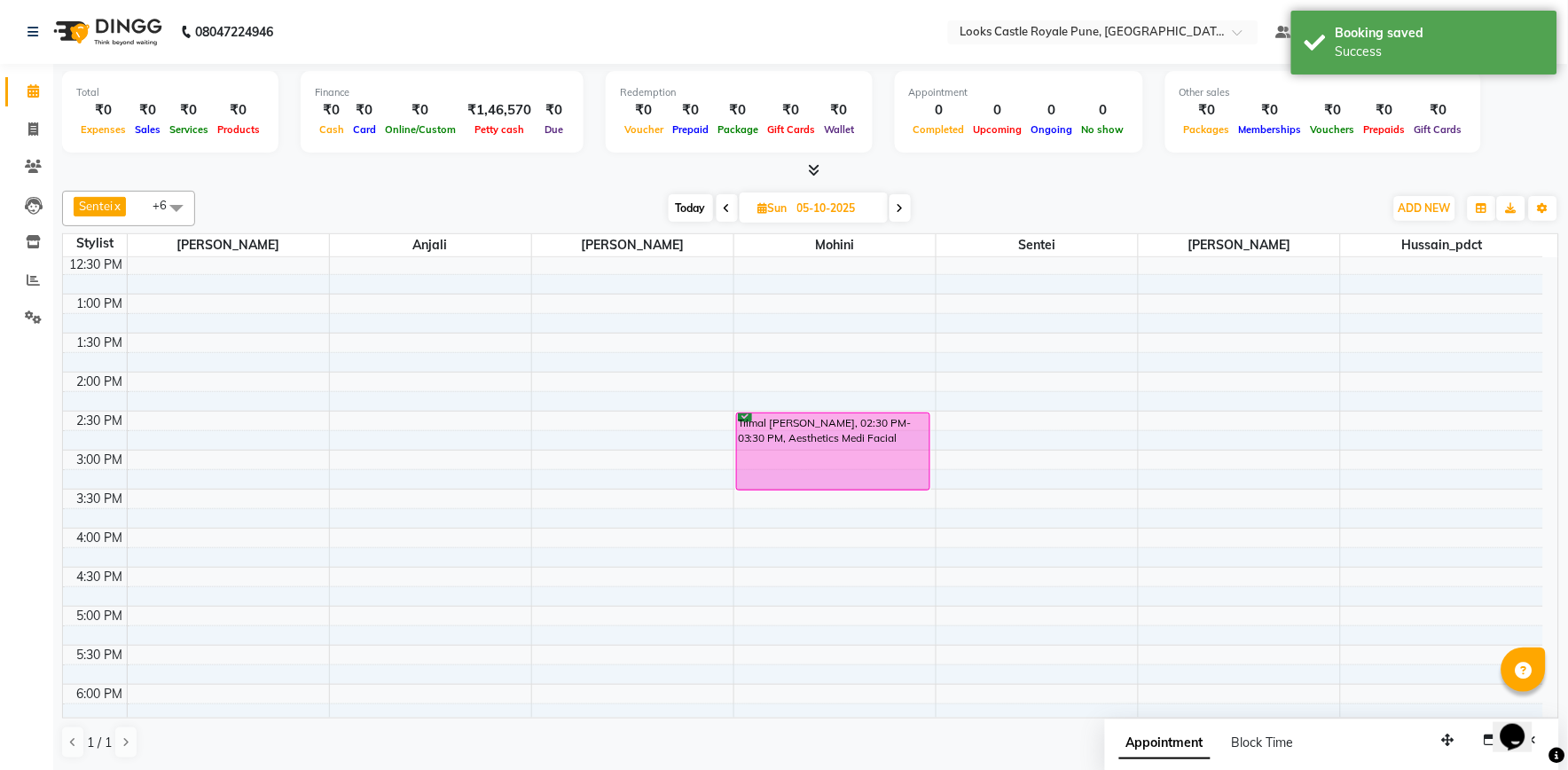
click at [725, 204] on icon at bounding box center [727, 208] width 7 height 11
type input "04-10-2025"
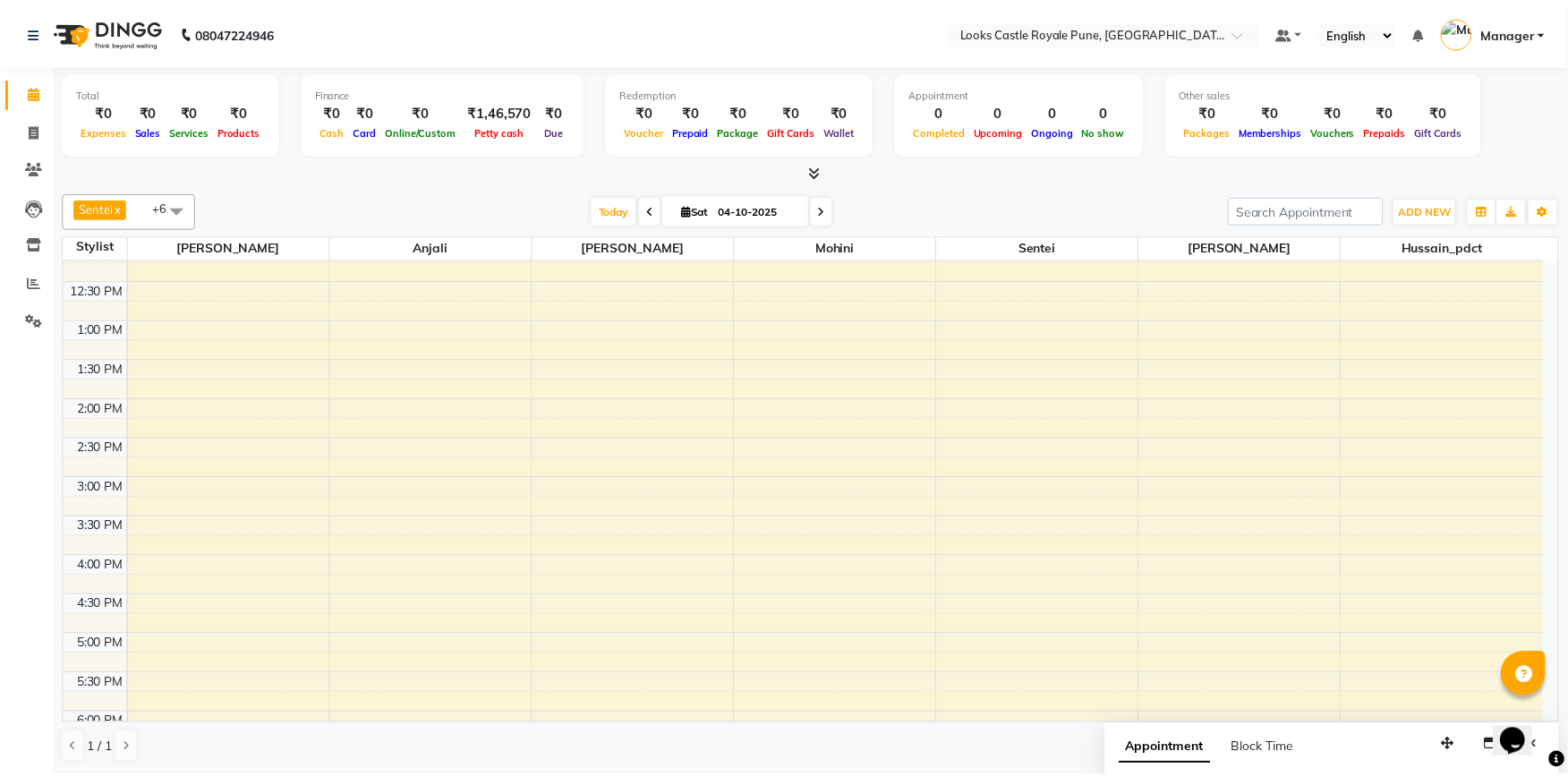
scroll to position [0, 0]
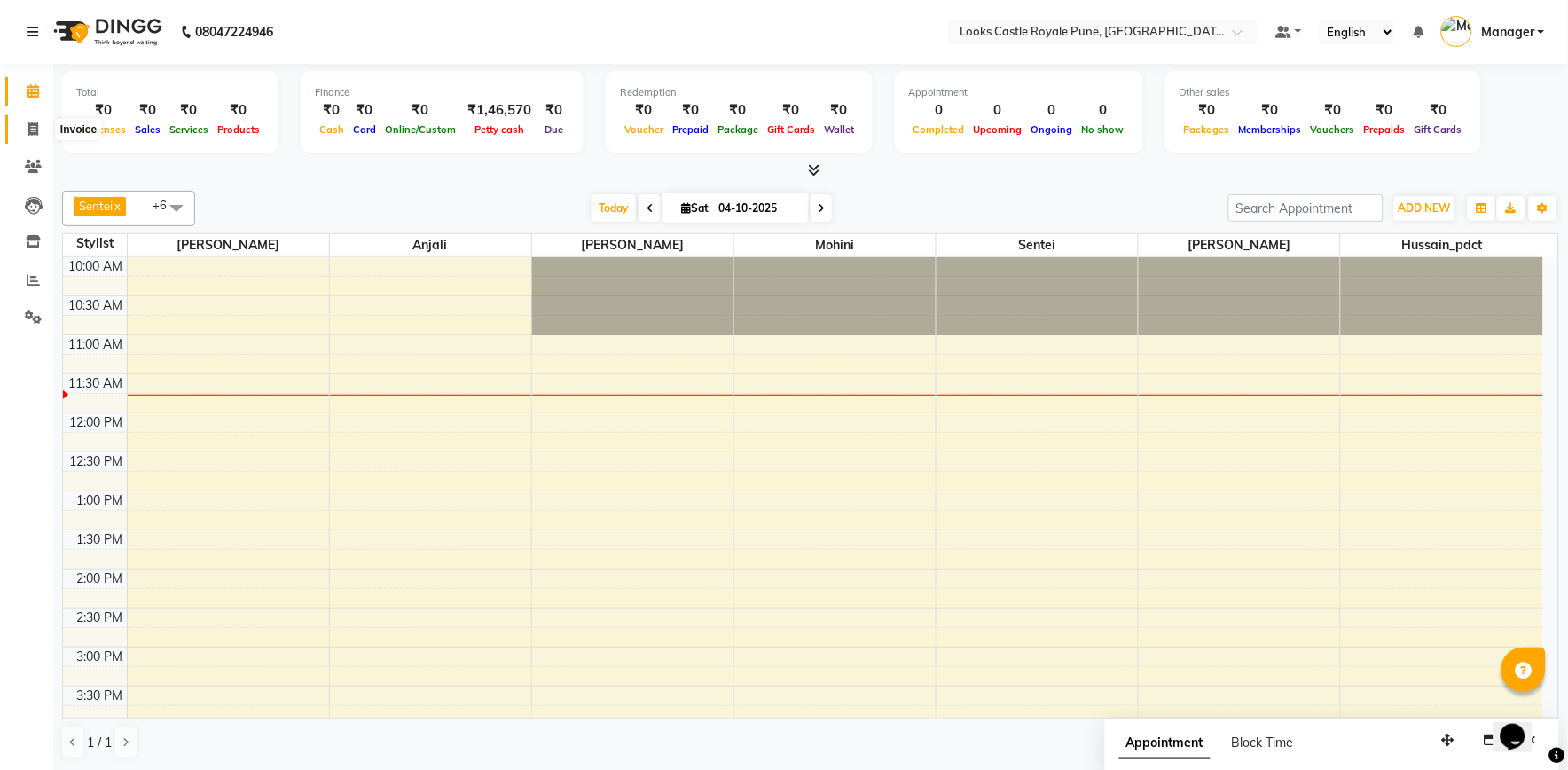
click at [22, 129] on span at bounding box center [33, 130] width 31 height 20
select select "service"
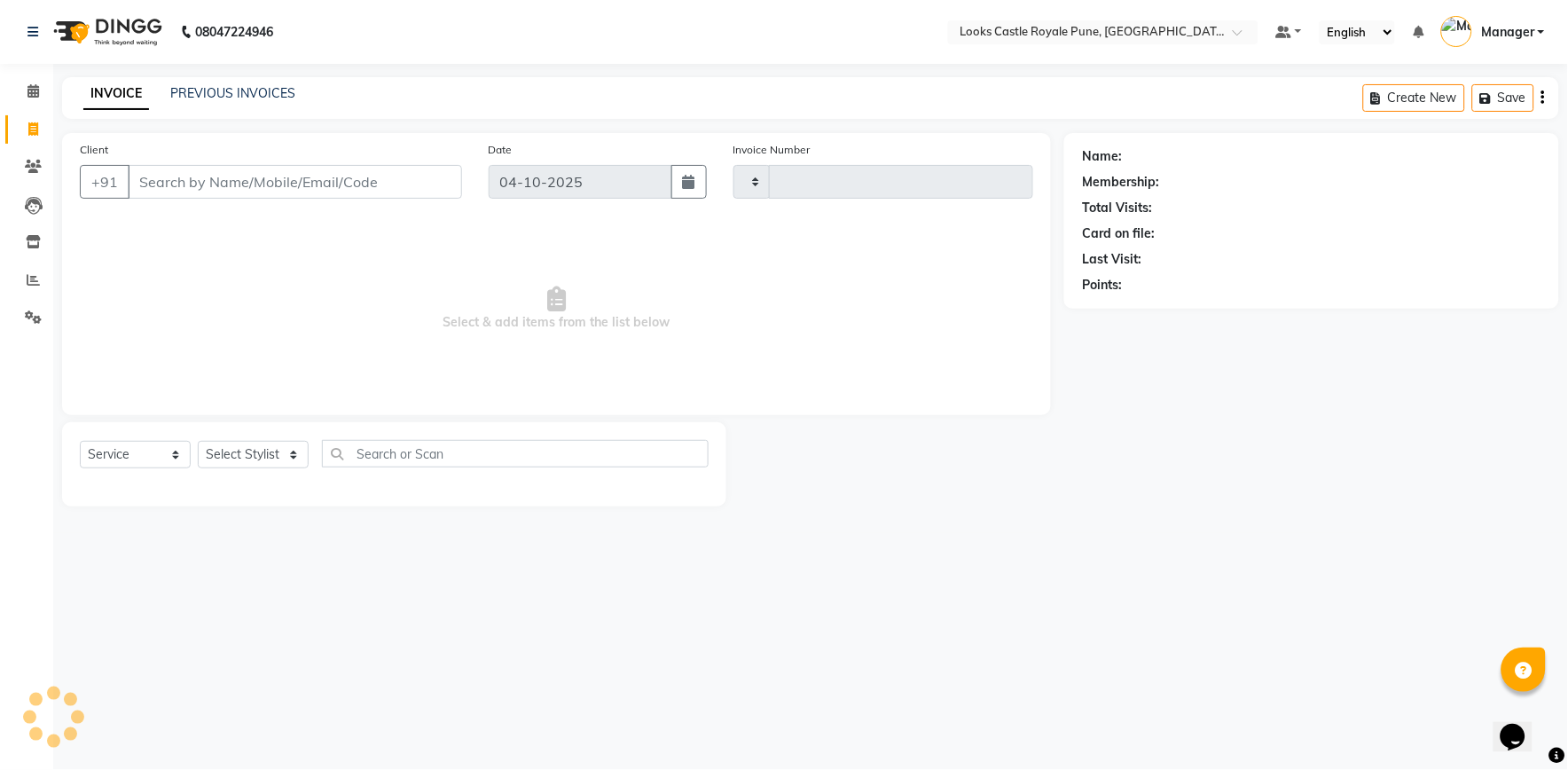
type input "3256"
select select "5915"
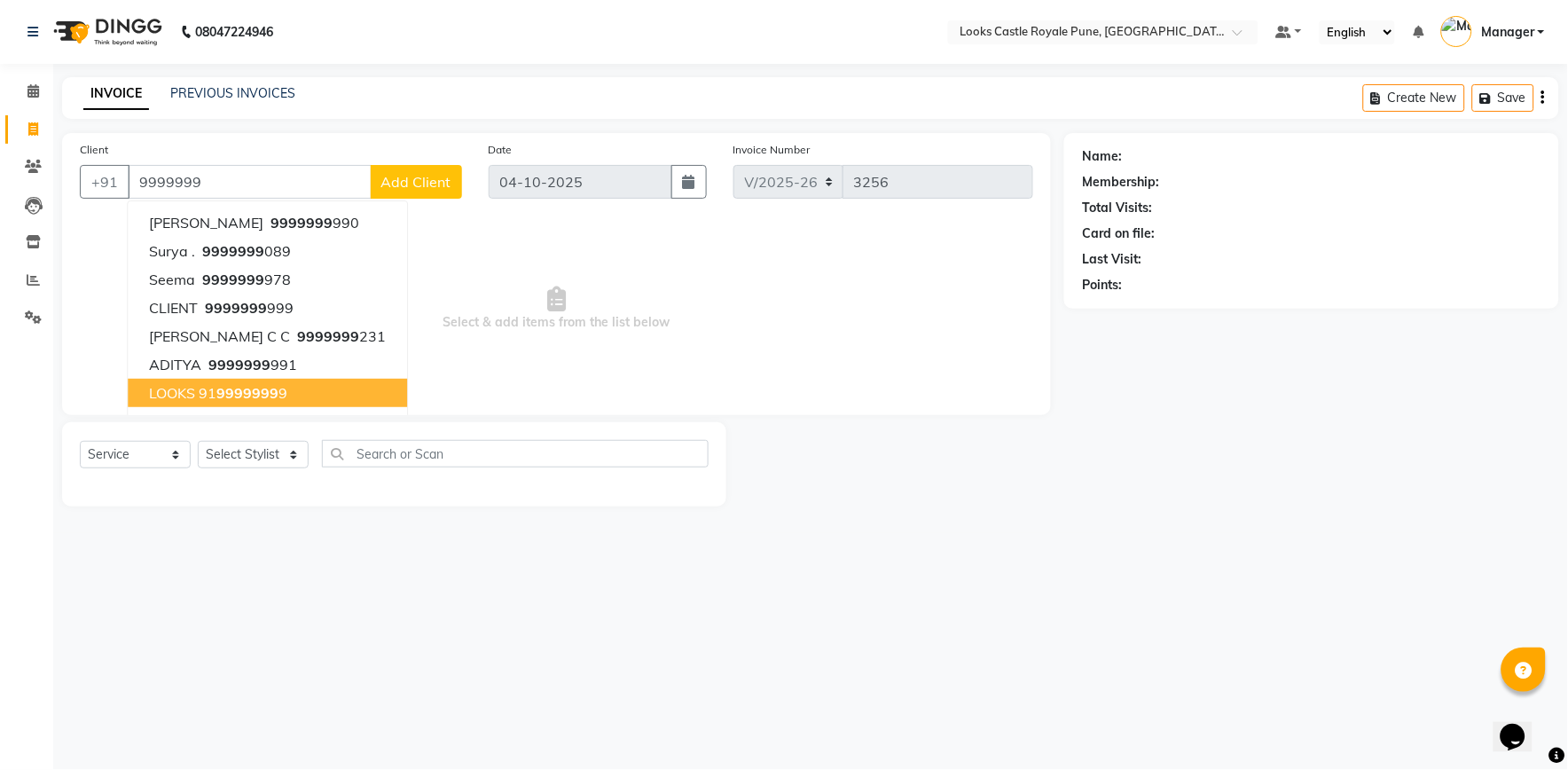
click at [216, 399] on ngb-highlight "91 9999999 9" at bounding box center [243, 393] width 89 height 18
type input "9199999999"
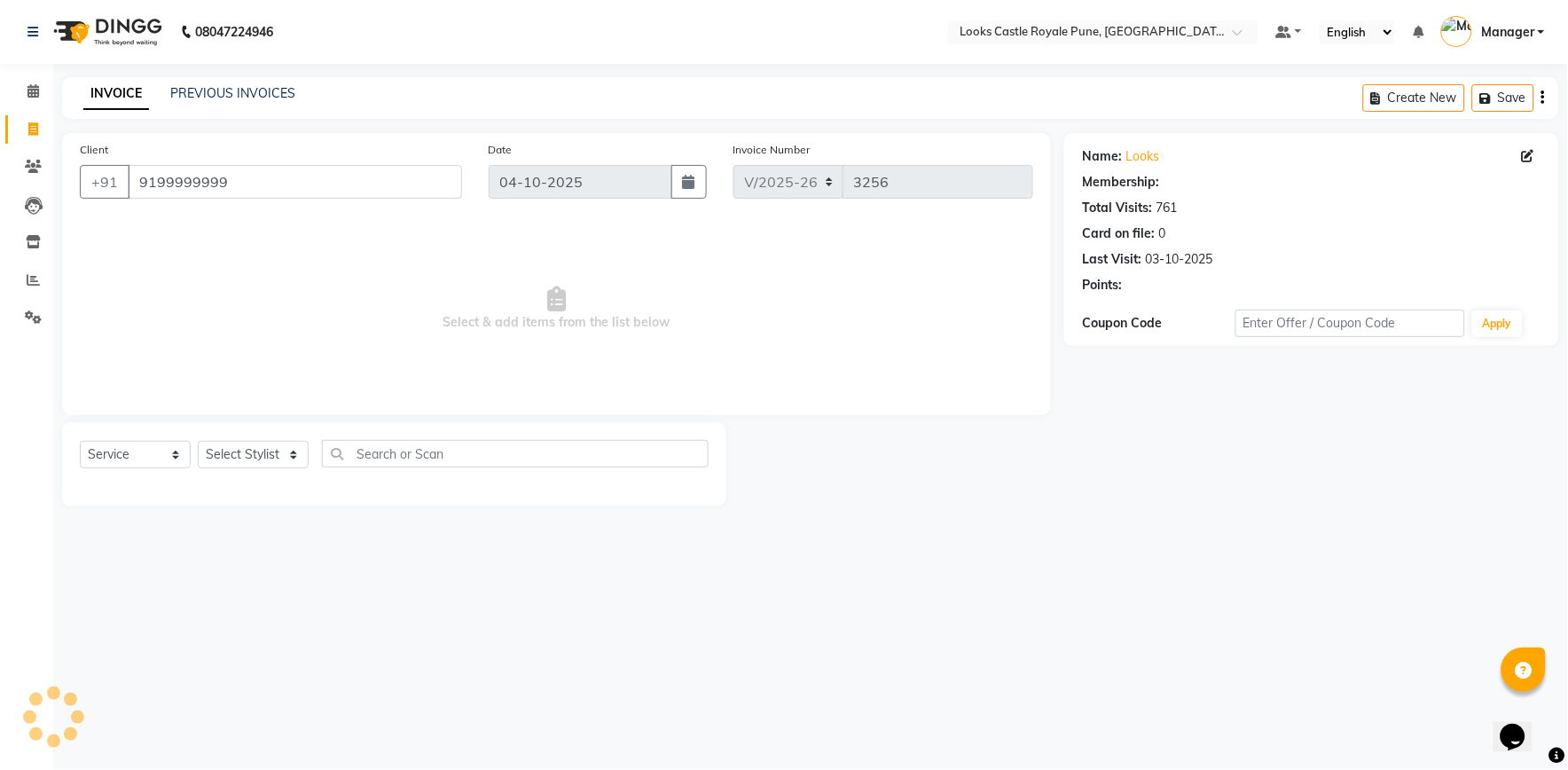
select select "1: Object"
click at [226, 462] on select "Select Stylist Akshay [PERSON_NAME] [PERSON_NAME] [PERSON_NAME] Danish [PERSON_…" at bounding box center [252, 454] width 111 height 28
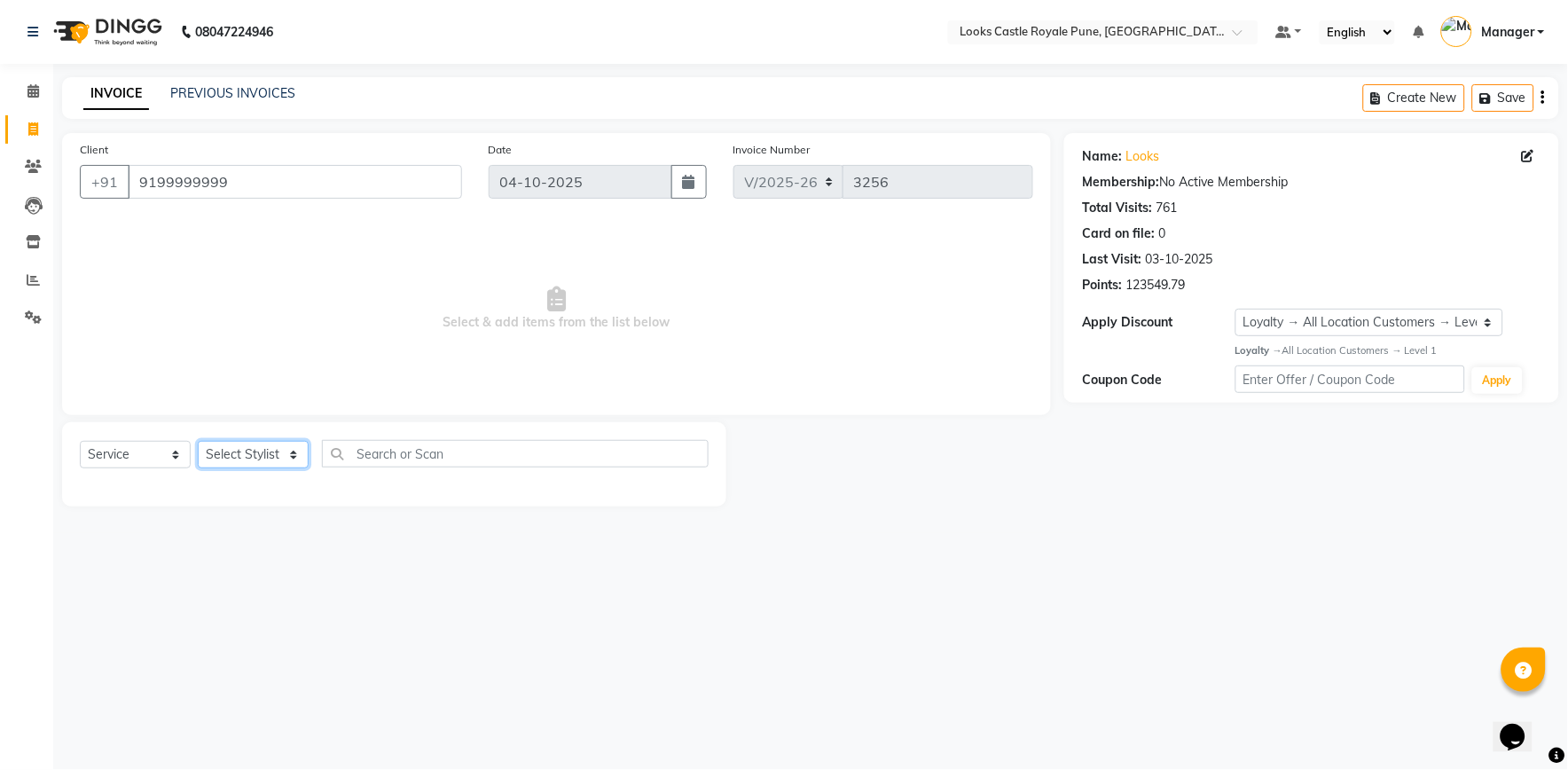
select select "71753"
click at [197, 442] on select "Select Stylist Akshay [PERSON_NAME] [PERSON_NAME] [PERSON_NAME] Danish [PERSON_…" at bounding box center [252, 454] width 111 height 28
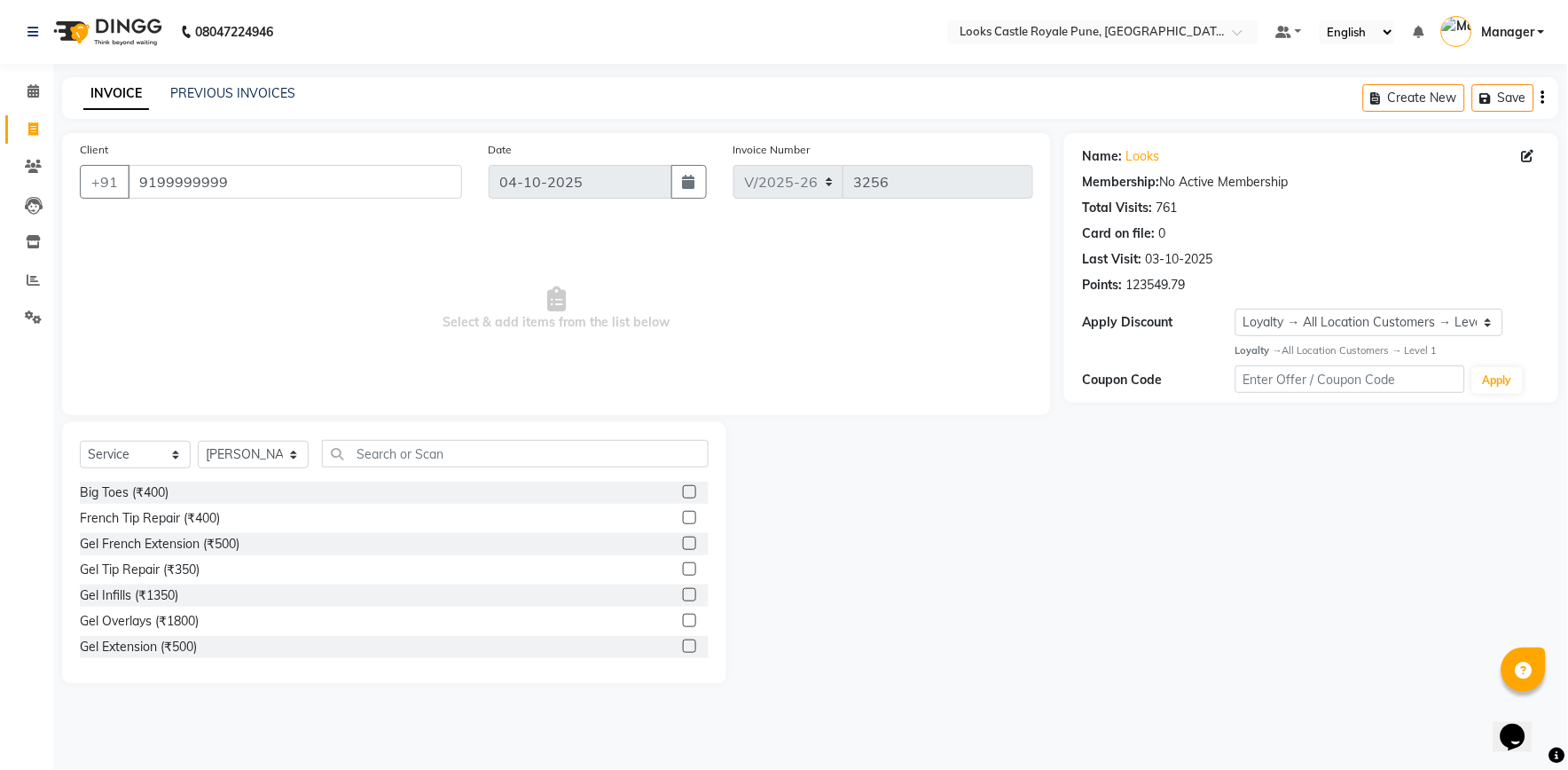
click at [393, 468] on div "Select Service Product Membership Package Voucher Prepaid Gift Card Select Styl…" at bounding box center [394, 461] width 628 height 42
click at [395, 454] on input "text" at bounding box center [515, 453] width 387 height 28
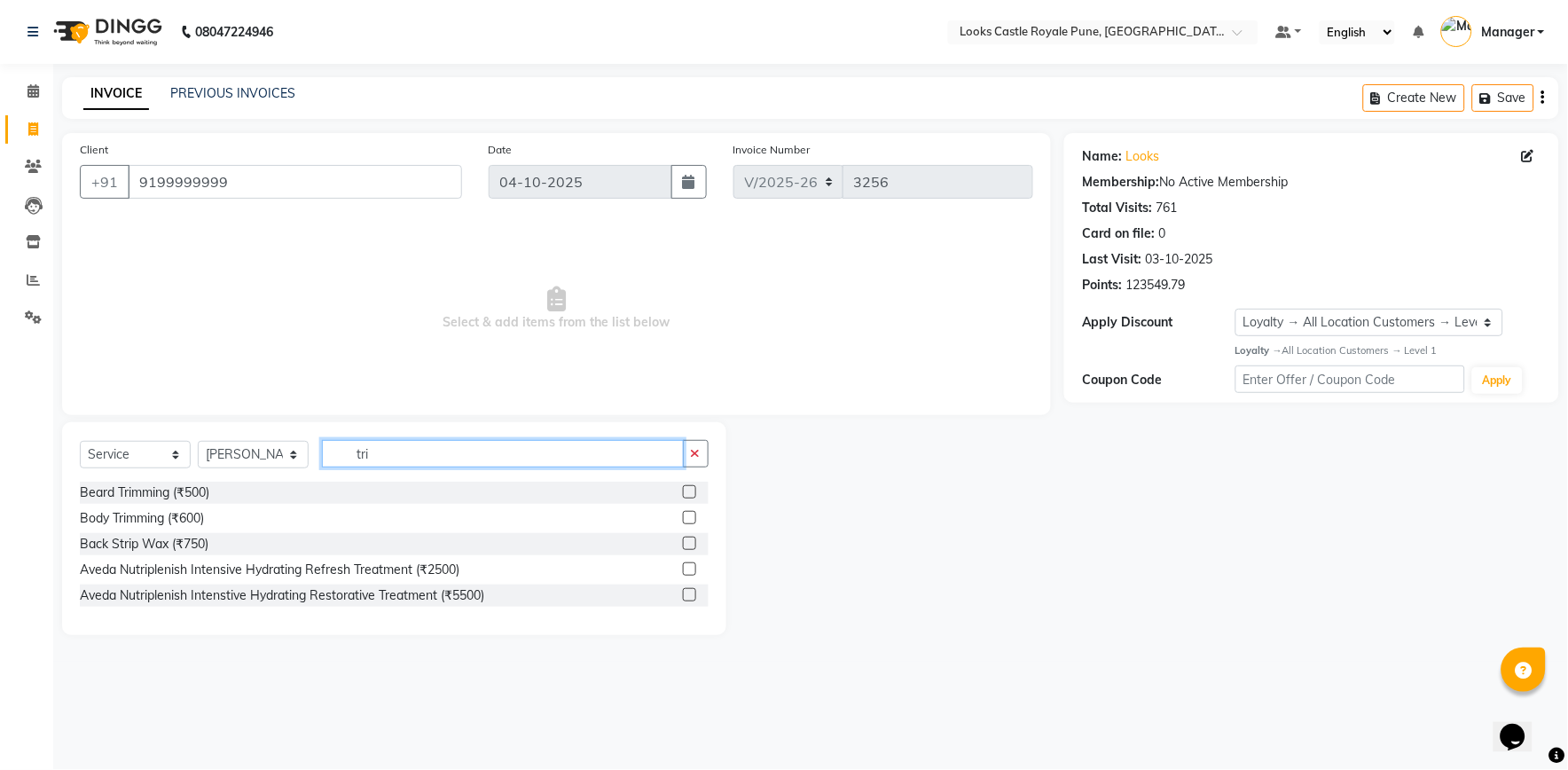
type input "tri"
click at [689, 494] on label at bounding box center [689, 492] width 13 height 13
click at [689, 494] on input "checkbox" at bounding box center [688, 493] width 12 height 12
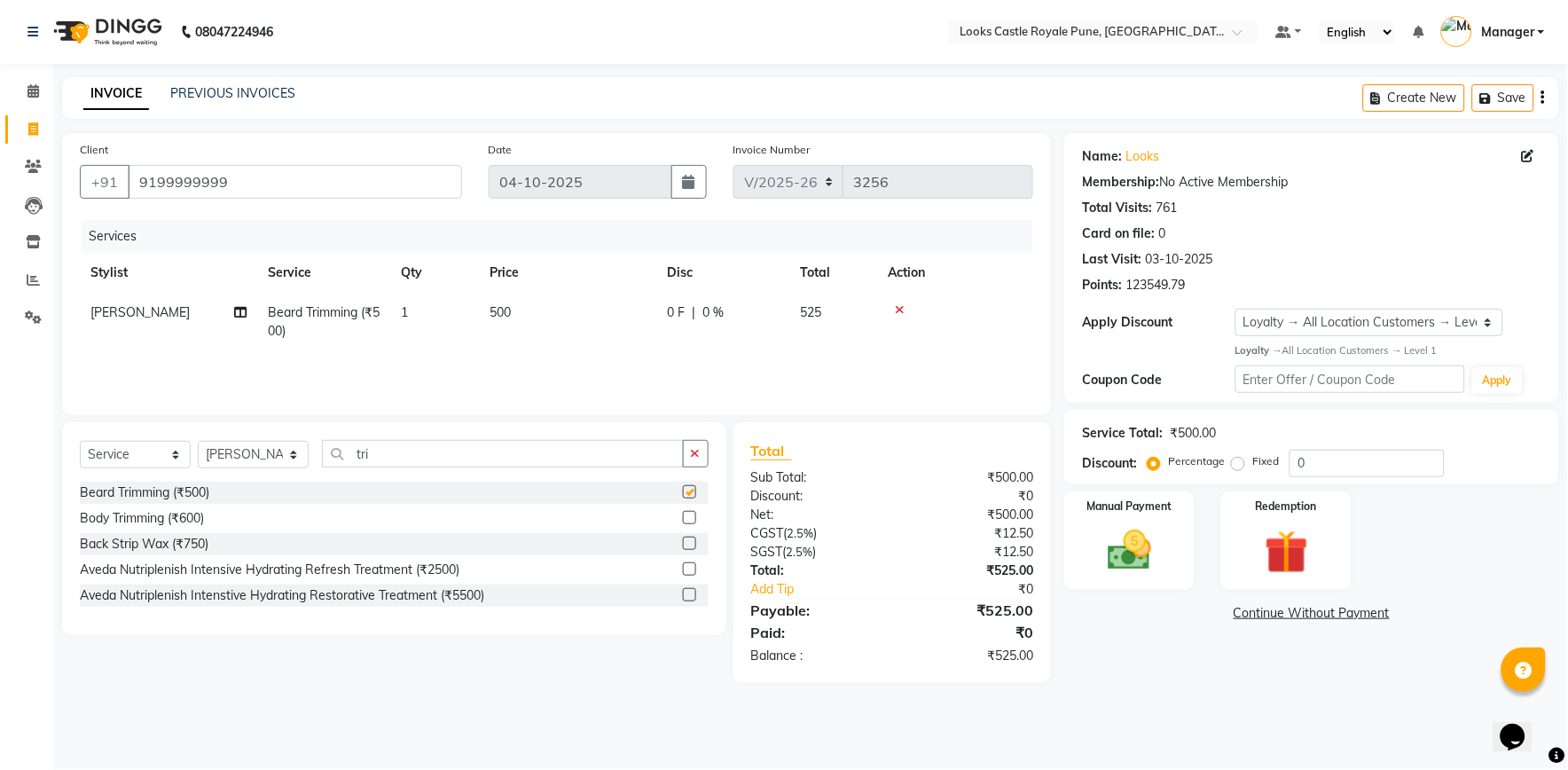
checkbox input "false"
click at [441, 442] on input "tri" at bounding box center [502, 453] width 362 height 28
type input "t"
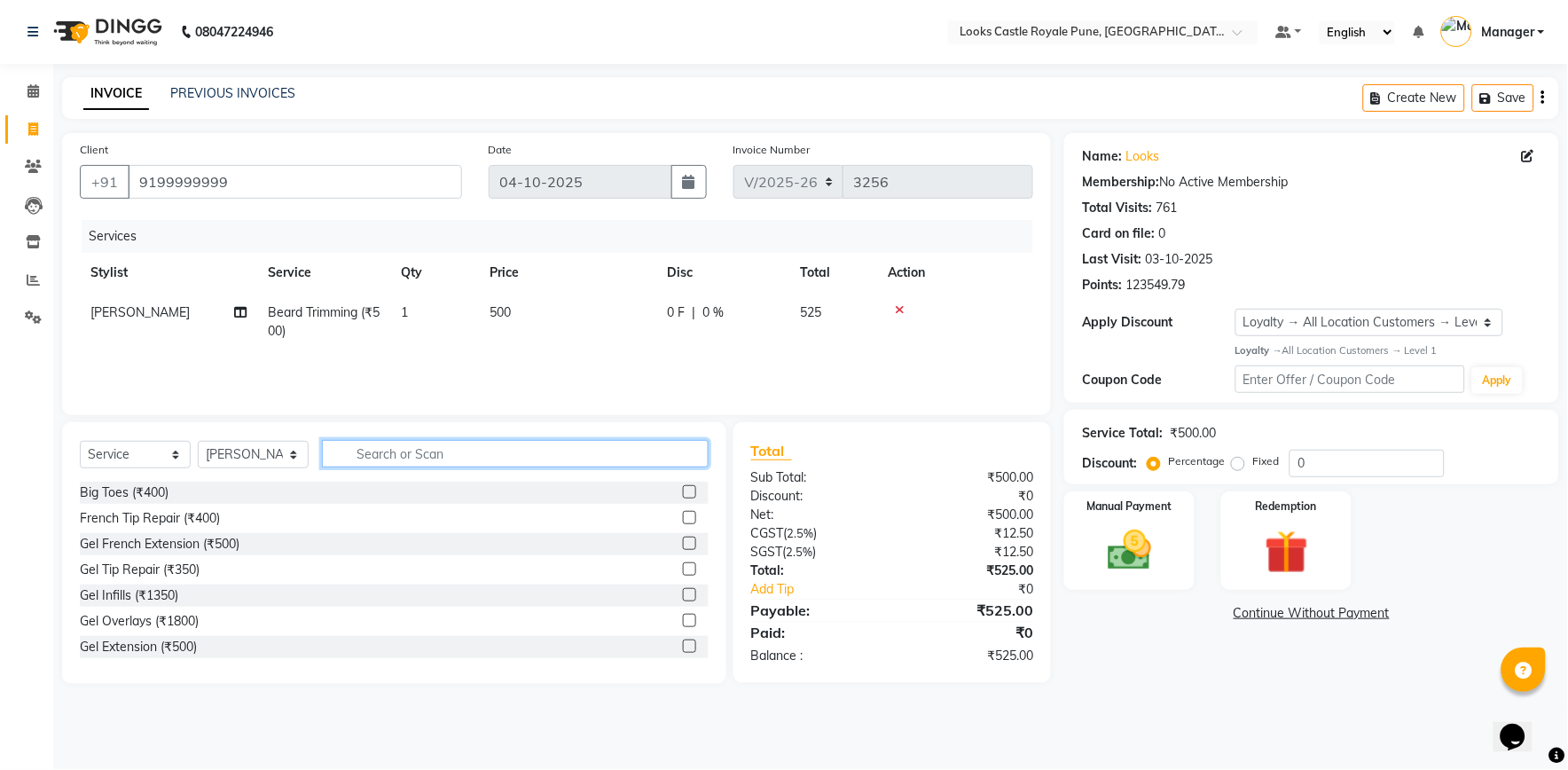
click at [382, 457] on input "text" at bounding box center [515, 453] width 387 height 28
type input "cut"
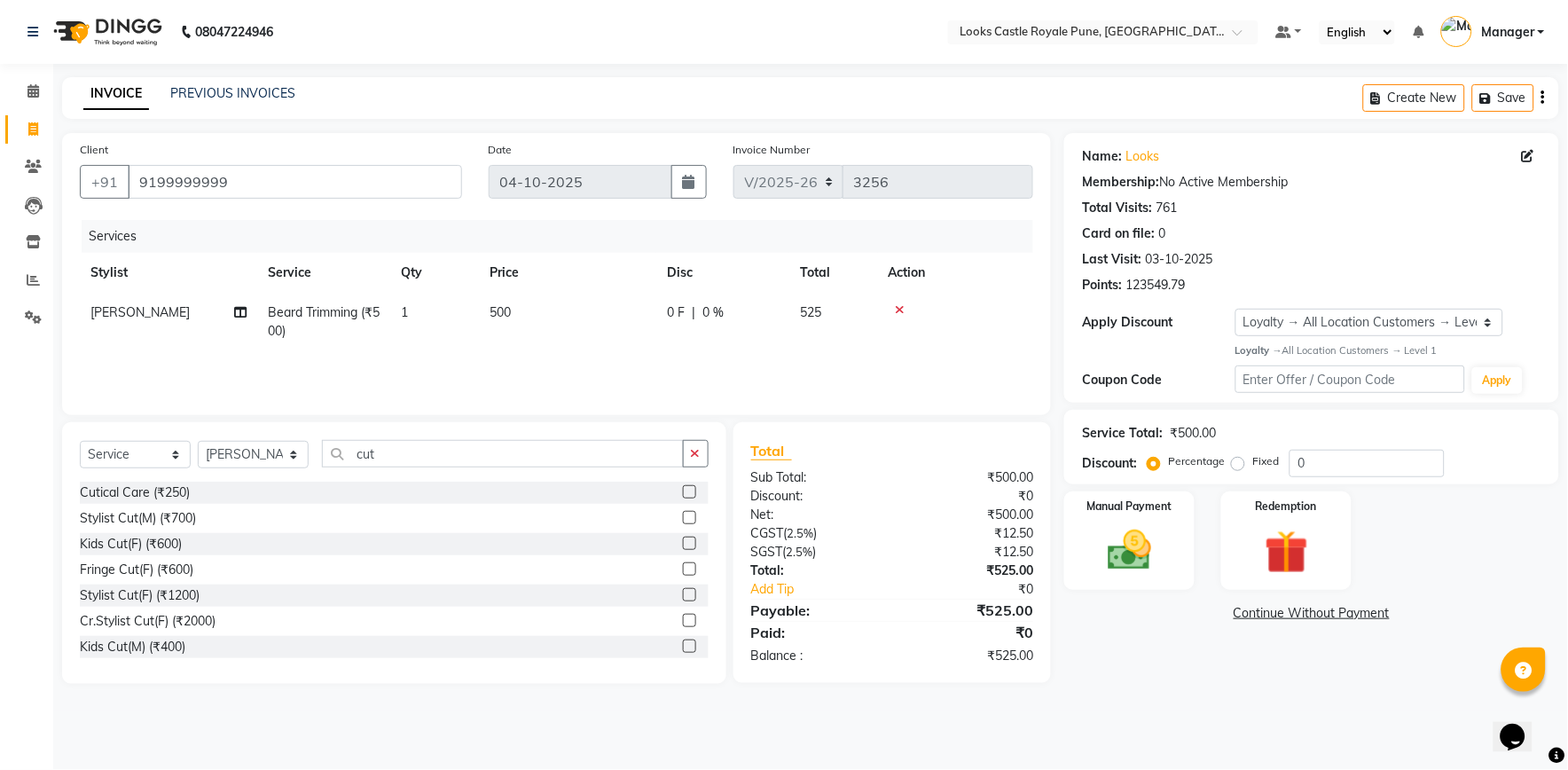
drag, startPoint x: 675, startPoint y: 521, endPoint x: 615, endPoint y: 455, distance: 89.2
click at [683, 520] on label at bounding box center [689, 517] width 13 height 13
click at [683, 520] on input "checkbox" at bounding box center [688, 518] width 12 height 12
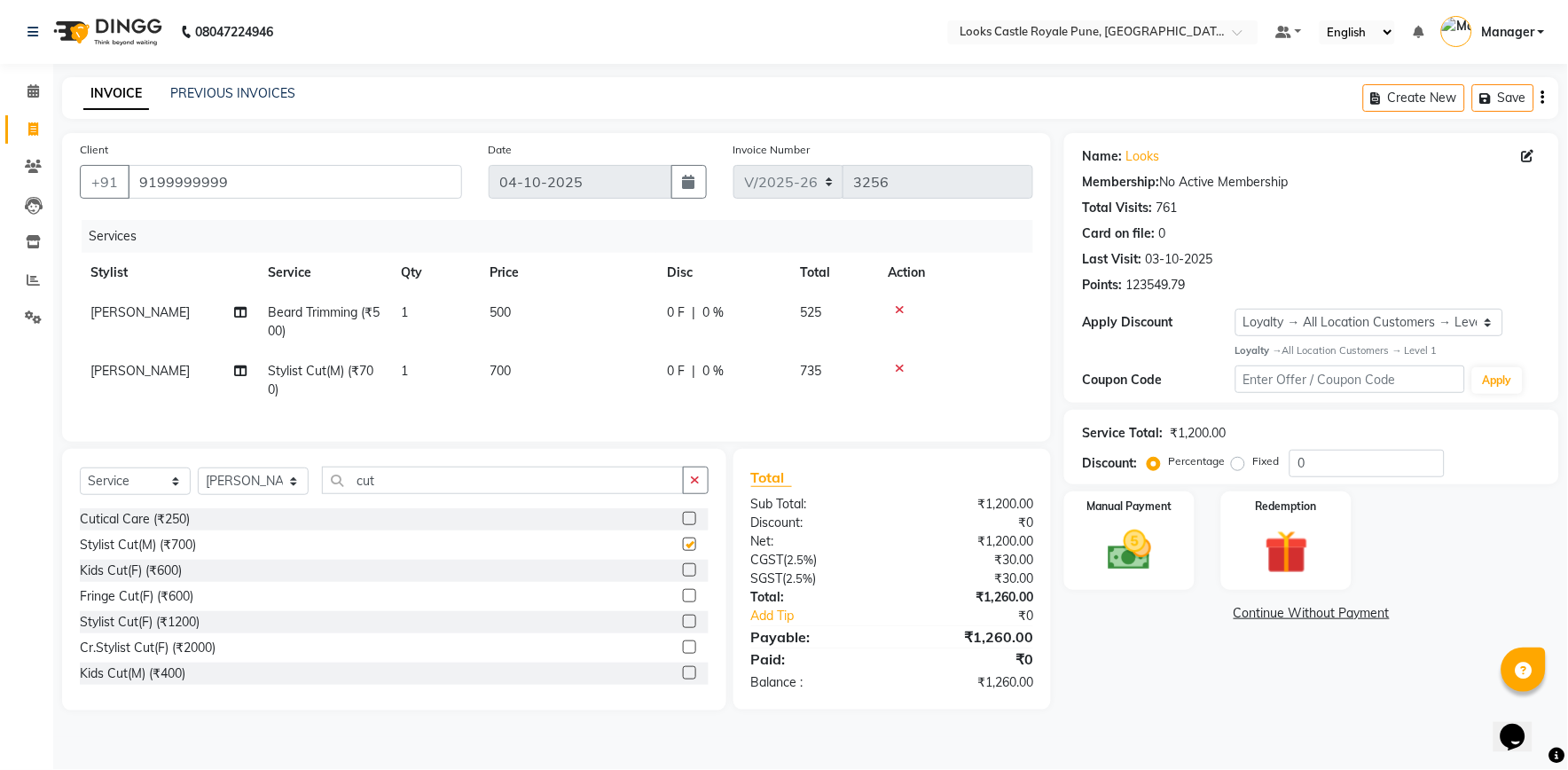
click at [543, 378] on td "700" at bounding box center [568, 381] width 178 height 59
checkbox input "false"
select select "71753"
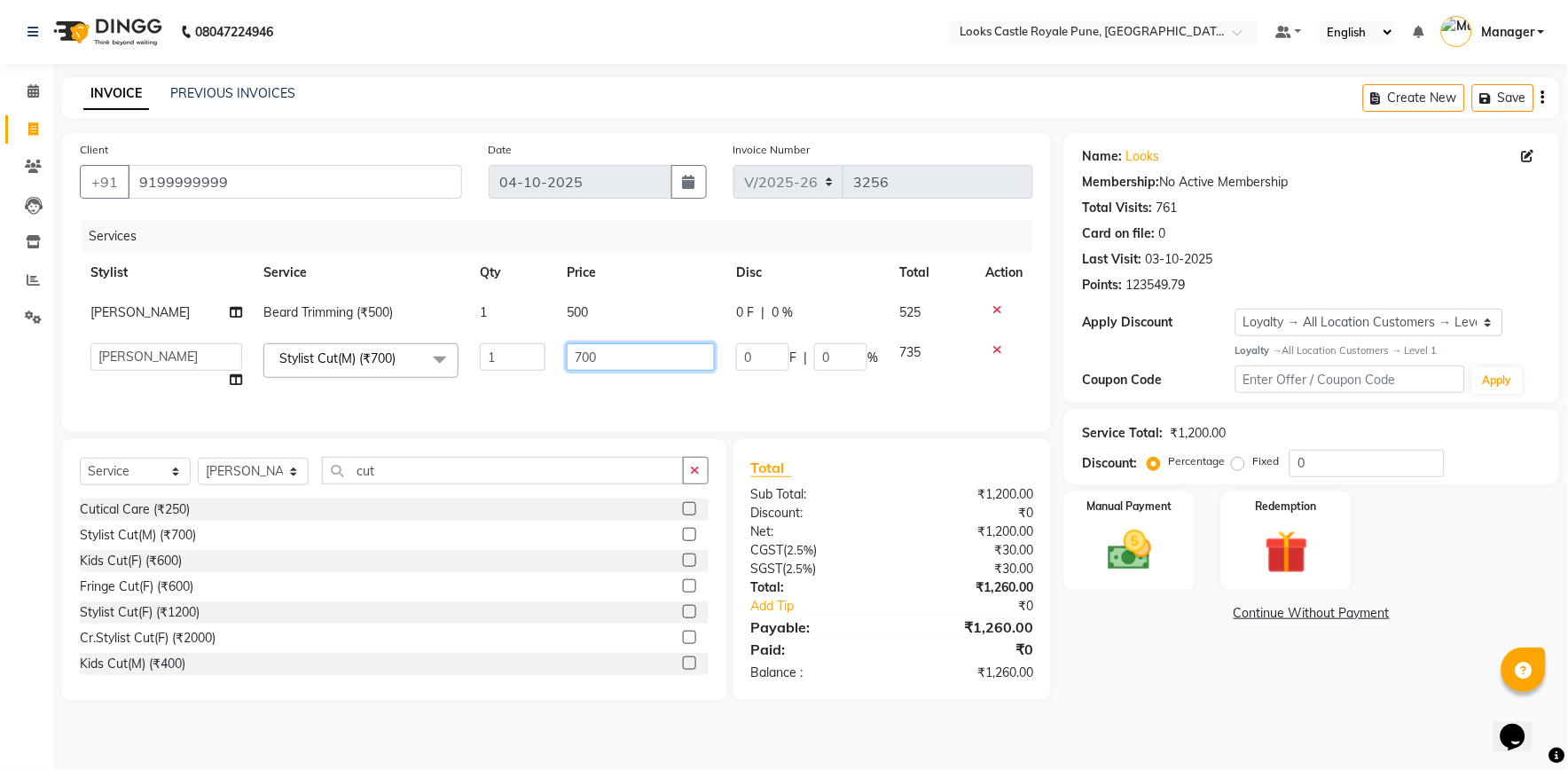
drag, startPoint x: 668, startPoint y: 369, endPoint x: 488, endPoint y: 337, distance: 182.8
click at [500, 339] on tr "Akshay [PERSON_NAME] [PERSON_NAME] [PERSON_NAME] Danish [PERSON_NAME] [PERSON_N…" at bounding box center [556, 366] width 953 height 68
type input "636"
drag, startPoint x: 1153, startPoint y: 696, endPoint x: 1141, endPoint y: 671, distance: 27.7
click at [1153, 688] on div "Name: Looks Membership: No Active Membership Total Visits: 761 Card on file: 0 …" at bounding box center [1318, 417] width 508 height 567
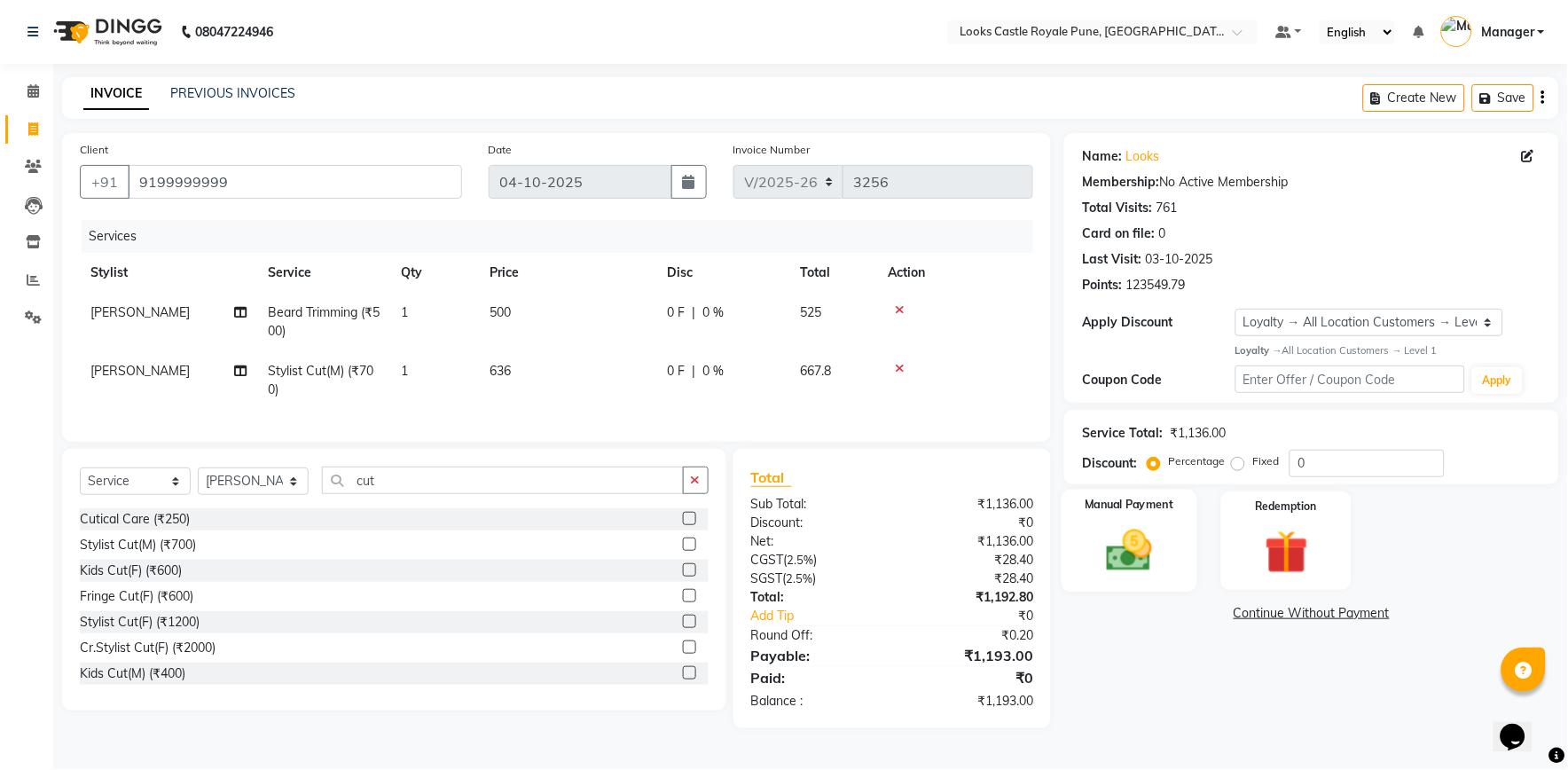
click at [1132, 558] on img at bounding box center [1129, 550] width 74 height 52
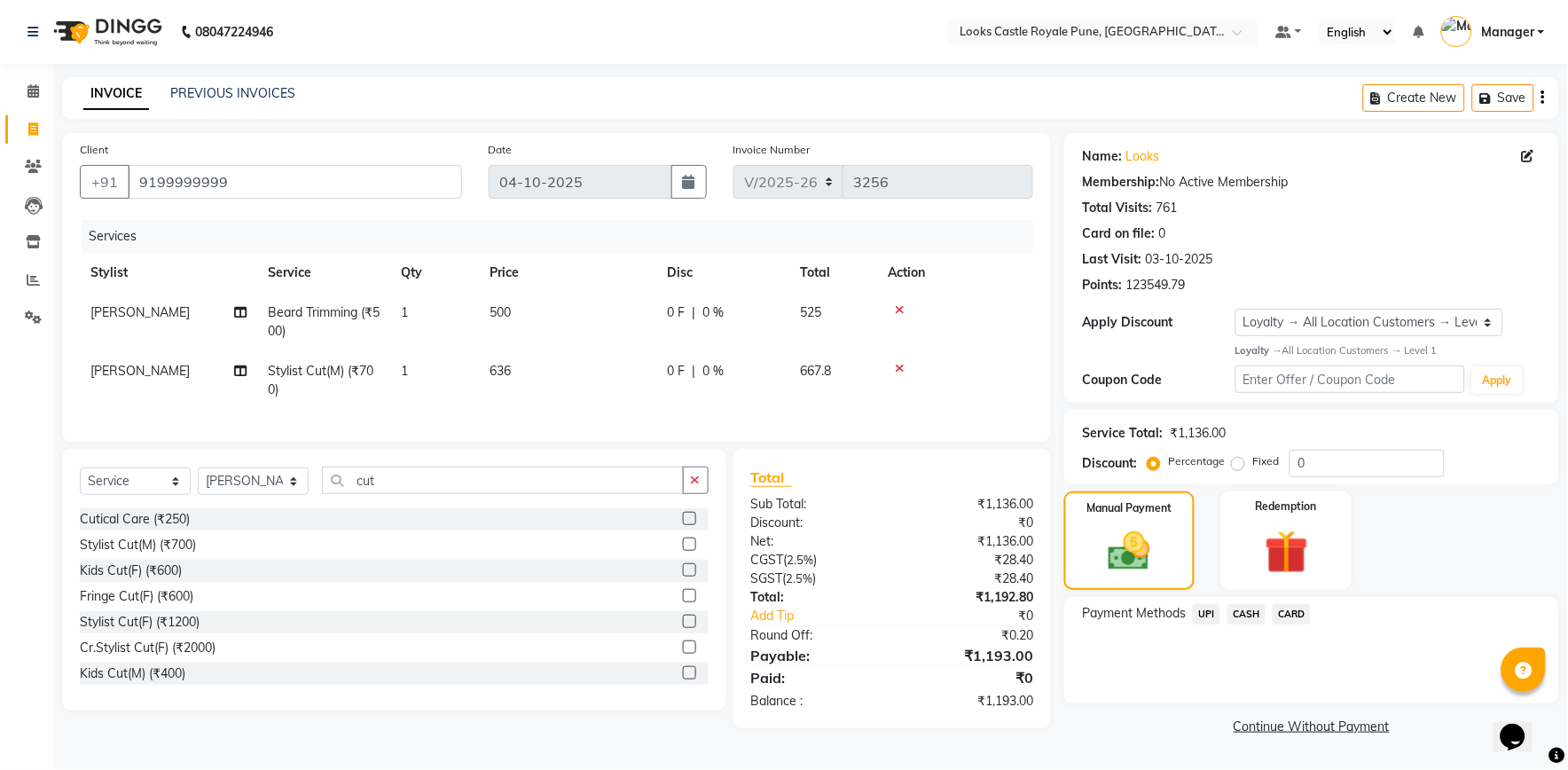
click at [1244, 606] on span "CASH" at bounding box center [1246, 614] width 38 height 20
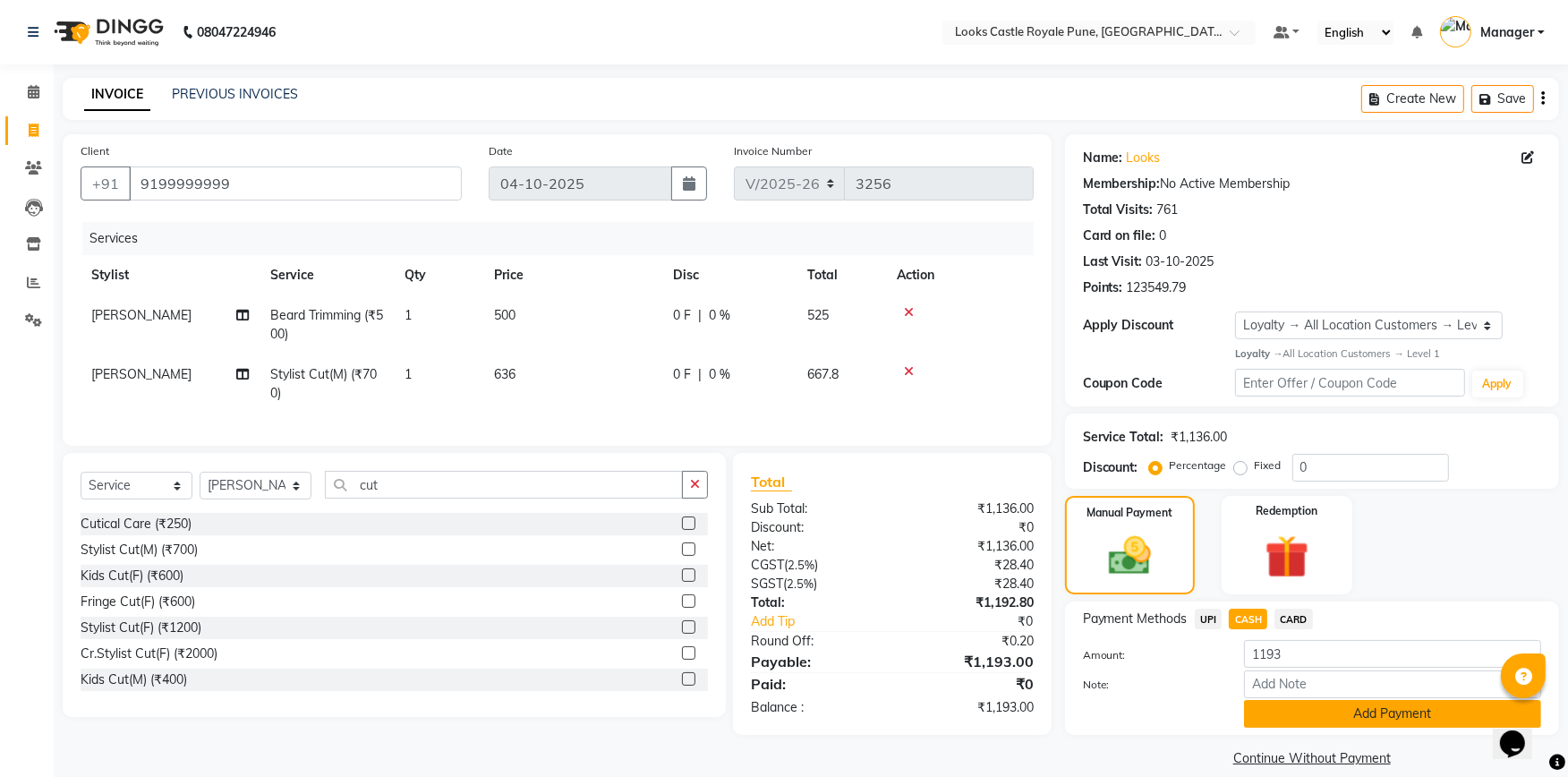
click at [1290, 712] on button "Add Payment" at bounding box center [1392, 713] width 297 height 28
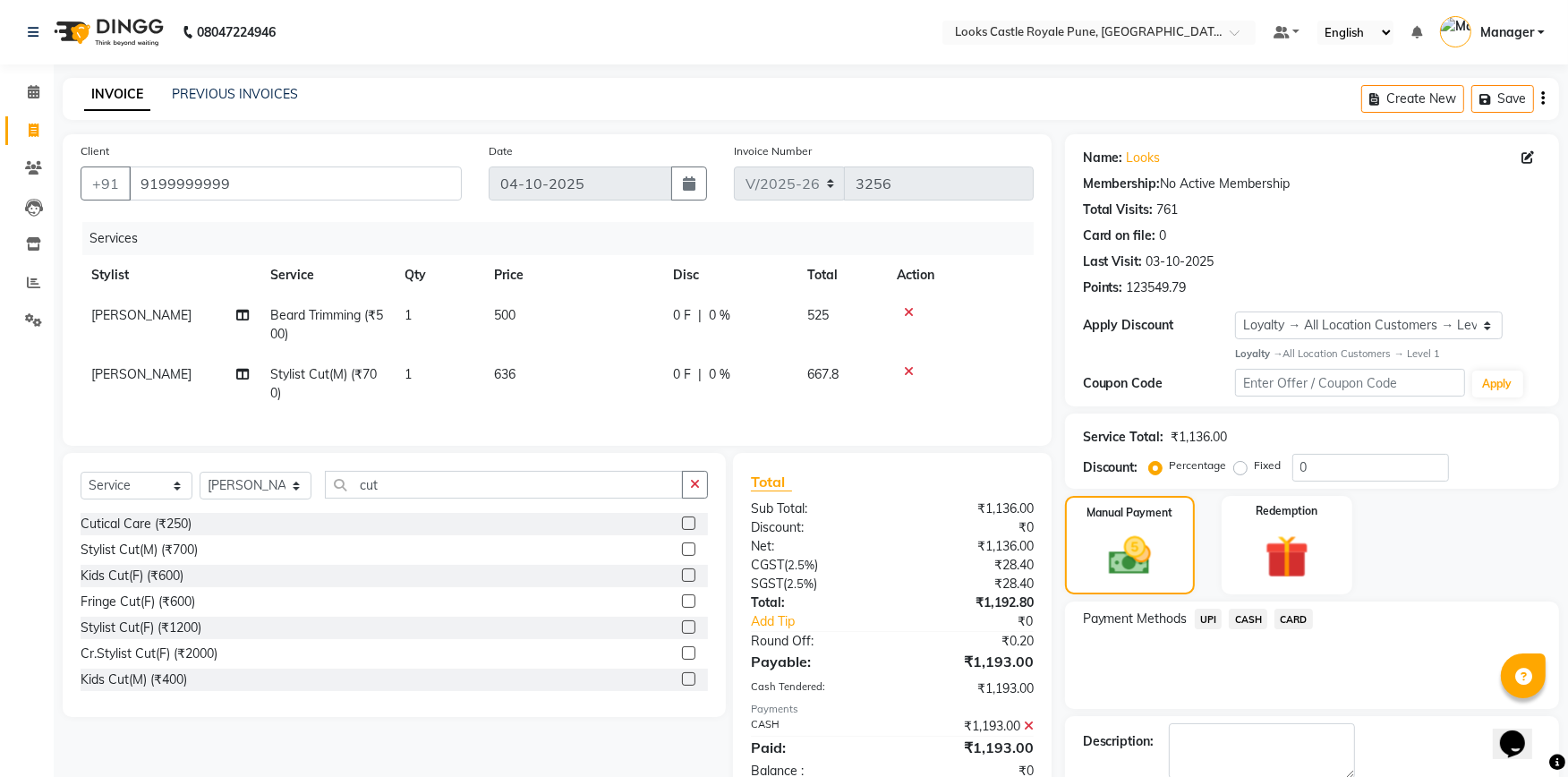
scroll to position [151, 0]
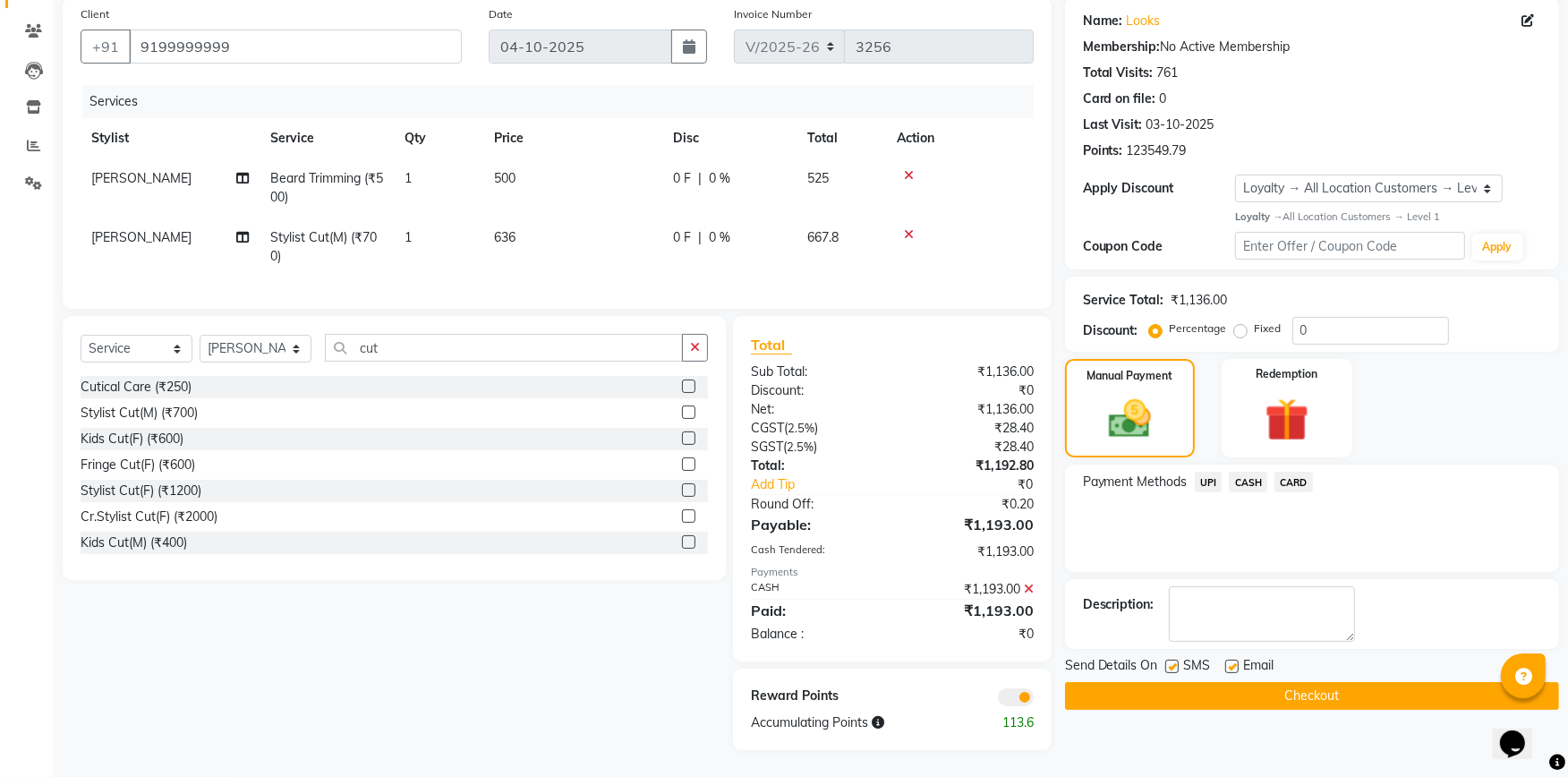
click at [1292, 683] on button "Checkout" at bounding box center [1311, 695] width 494 height 28
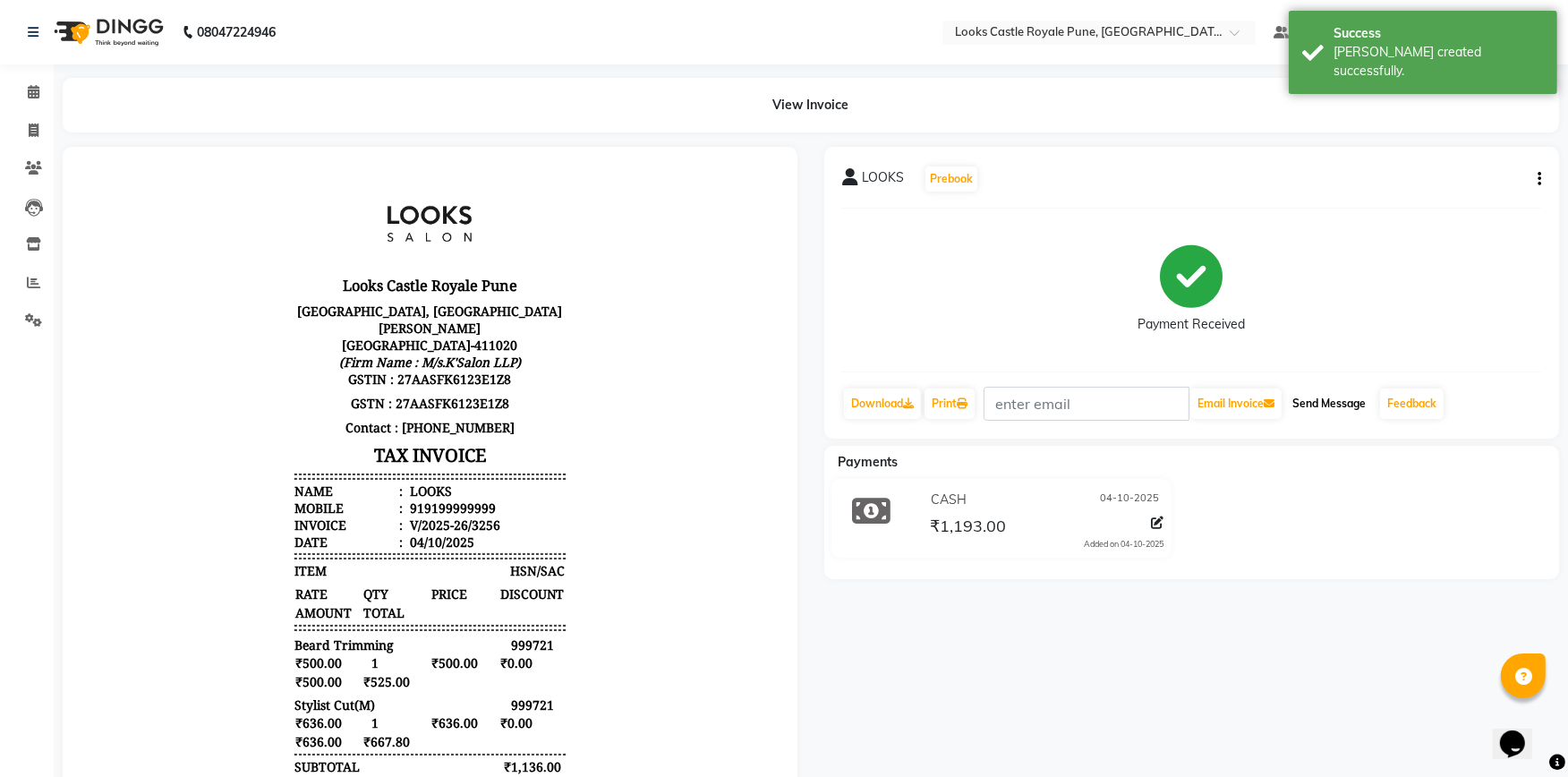
click at [1372, 397] on button "Send Message" at bounding box center [1328, 404] width 88 height 31
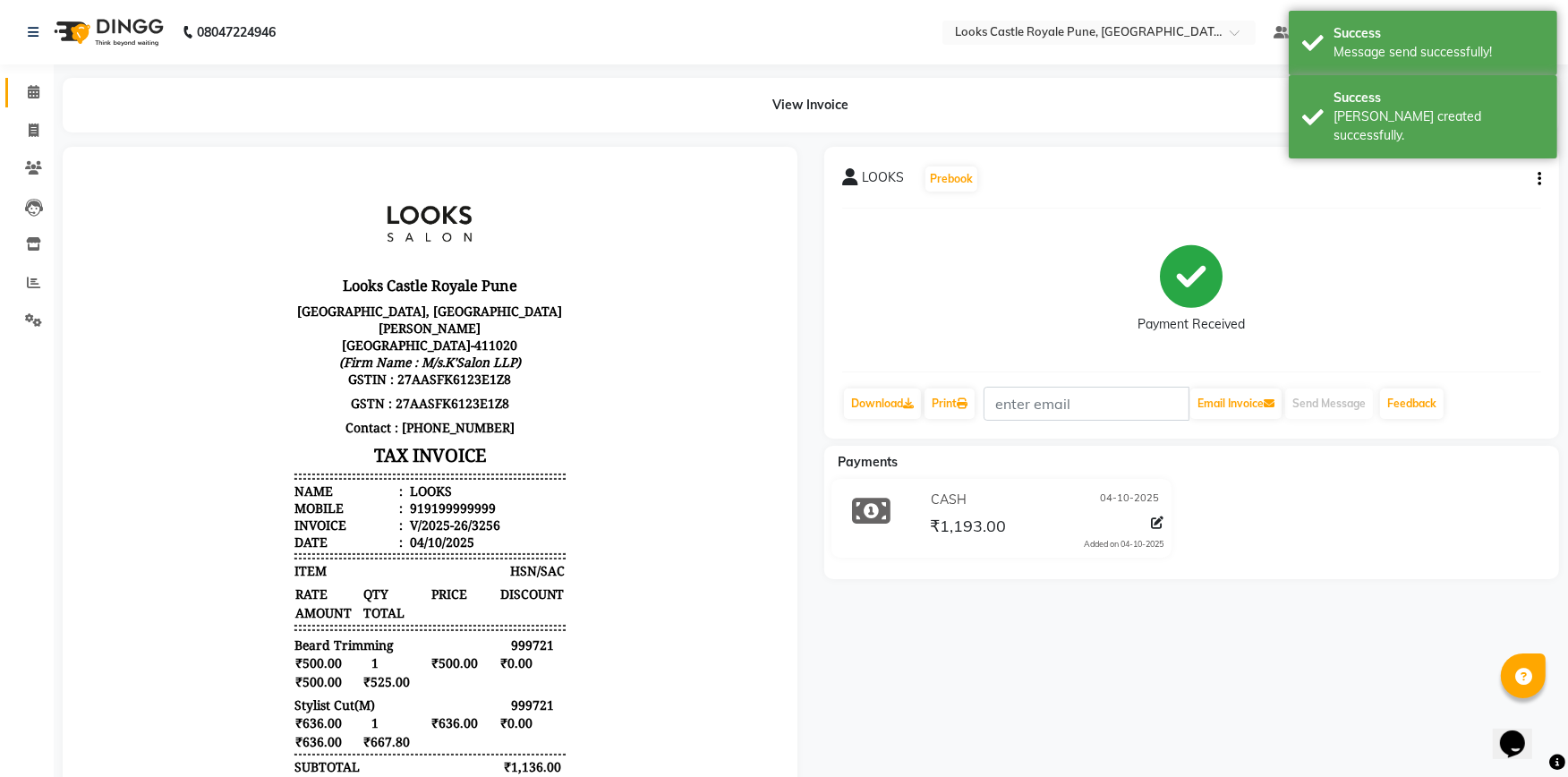
click at [28, 78] on link "Calendar" at bounding box center [27, 92] width 43 height 30
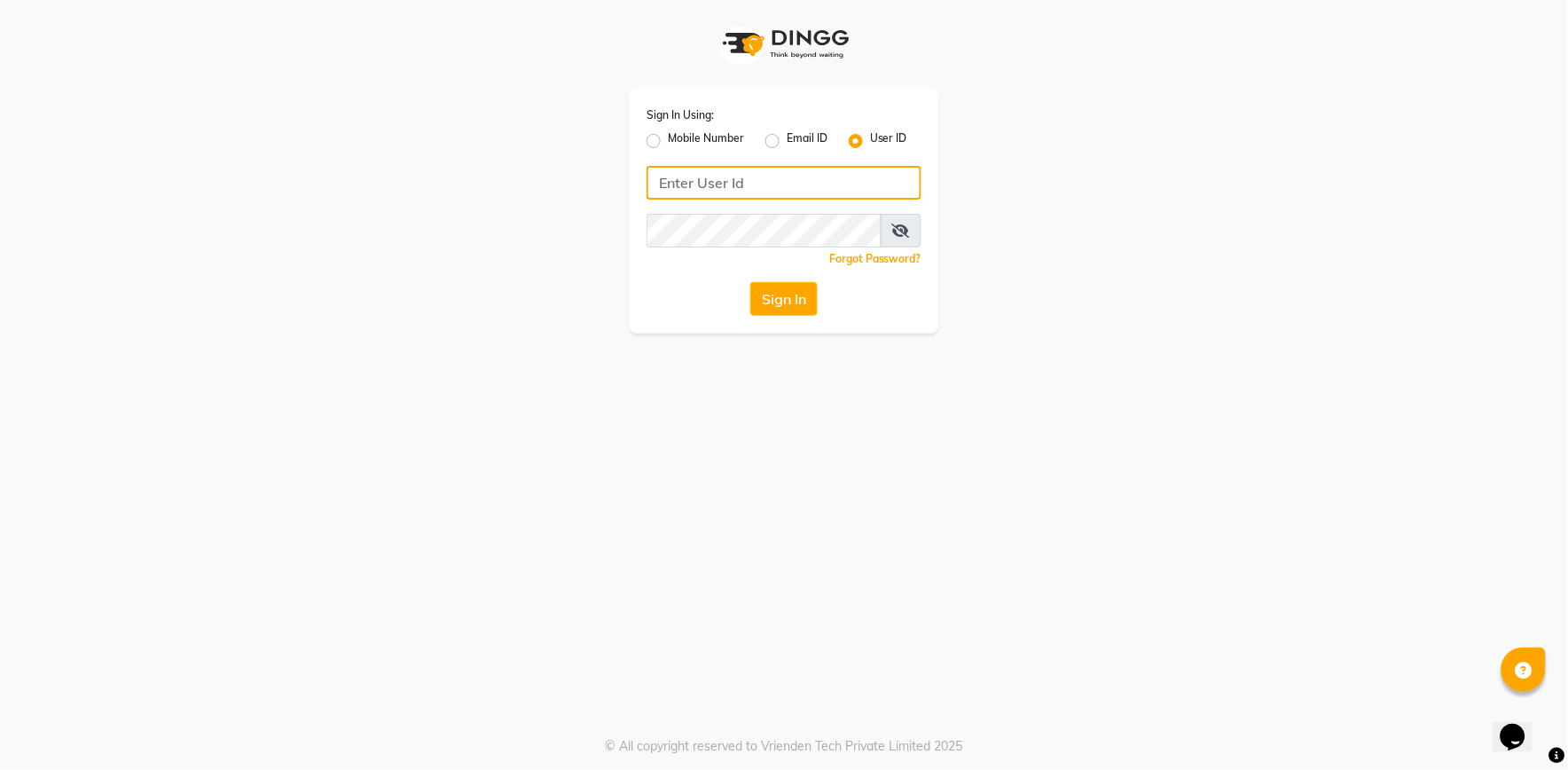
type input "e2555-01"
click at [780, 307] on button "Sign In" at bounding box center [784, 299] width 68 height 34
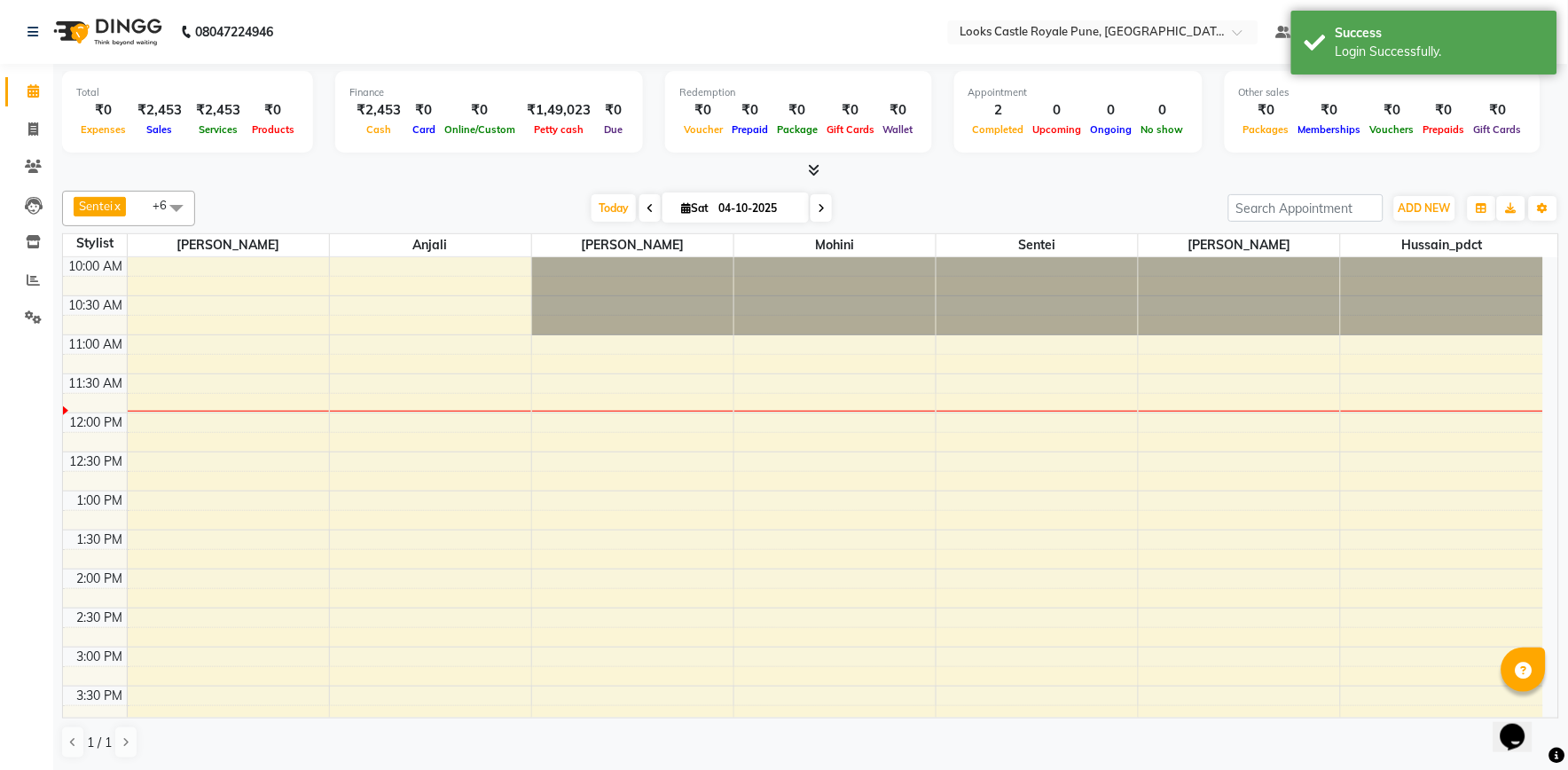
select select "en"
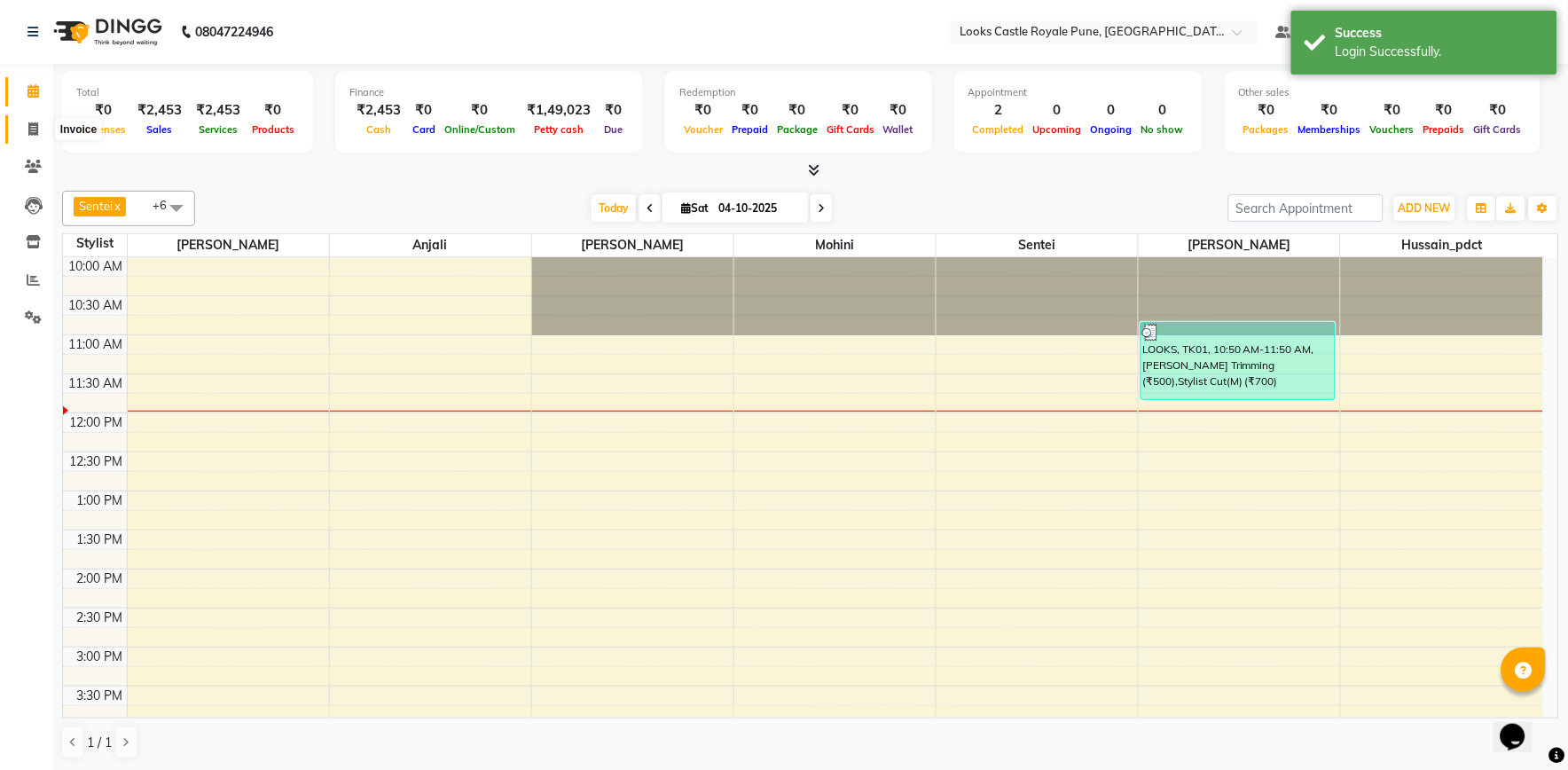
drag, startPoint x: 30, startPoint y: 127, endPoint x: 59, endPoint y: 137, distance: 30.7
click at [30, 127] on icon at bounding box center [33, 129] width 10 height 13
select select "service"
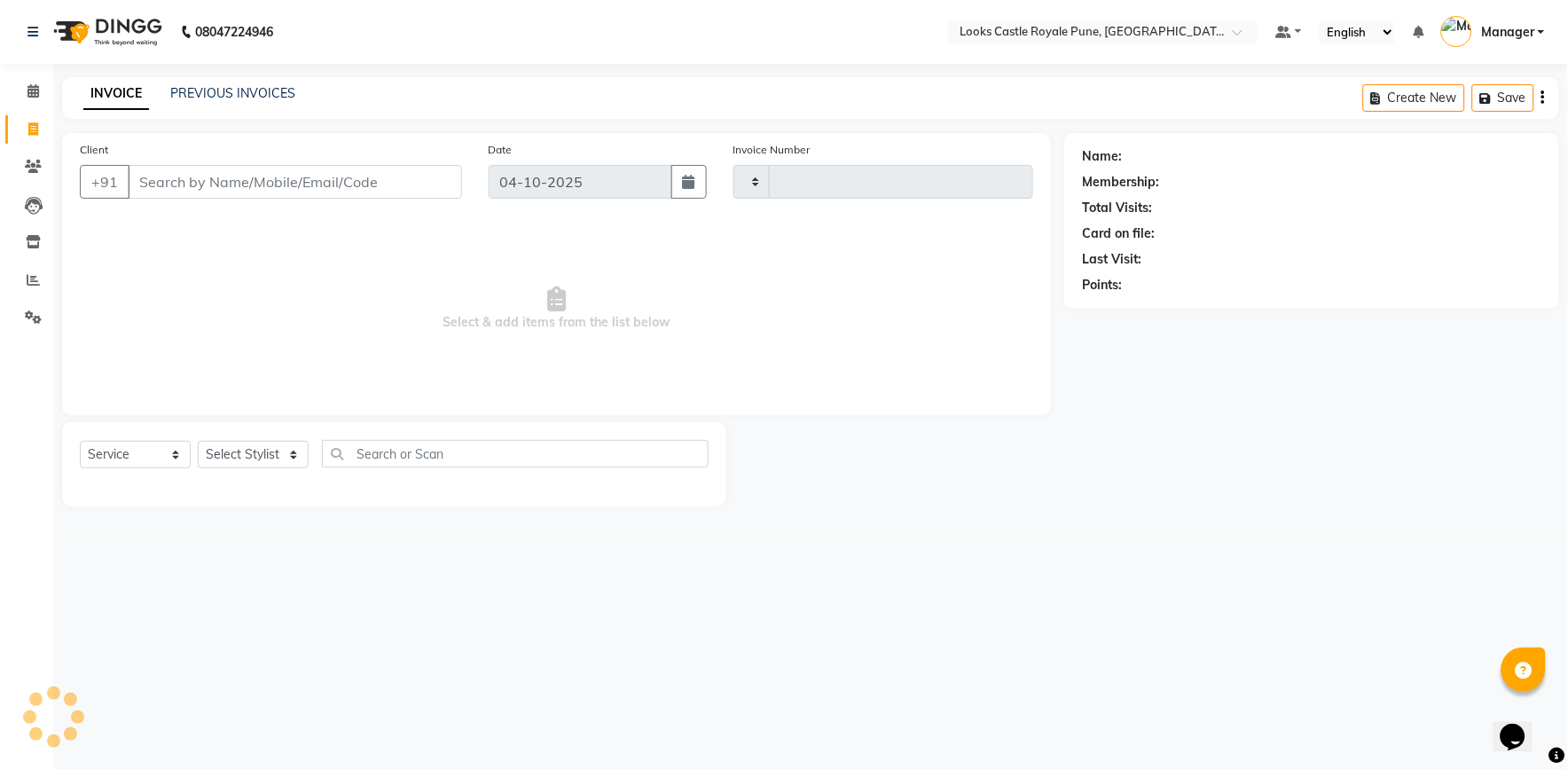
type input "3258"
select select "5915"
type input "a"
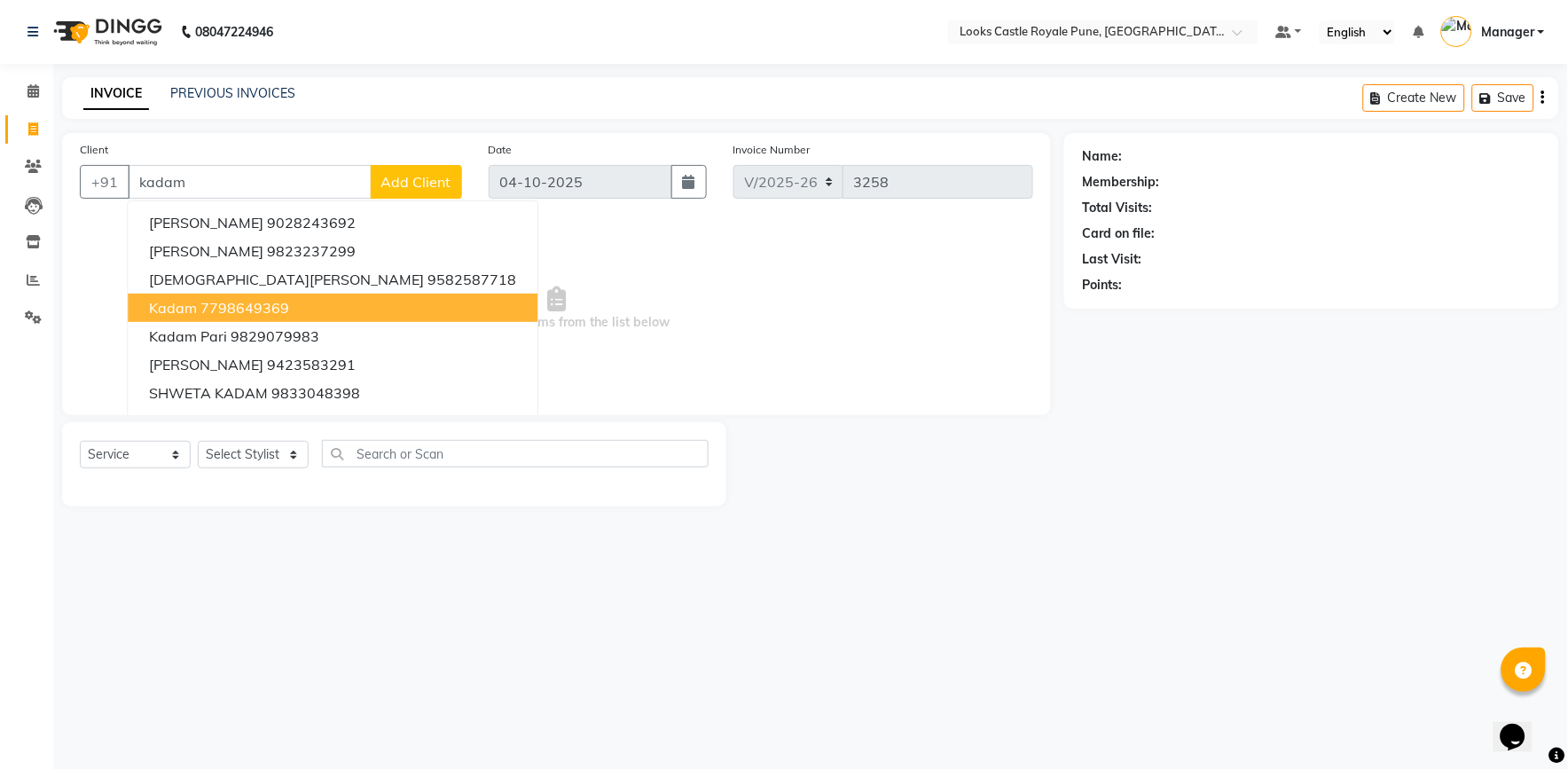
click at [228, 305] on ngb-highlight "7798649369" at bounding box center [244, 308] width 89 height 18
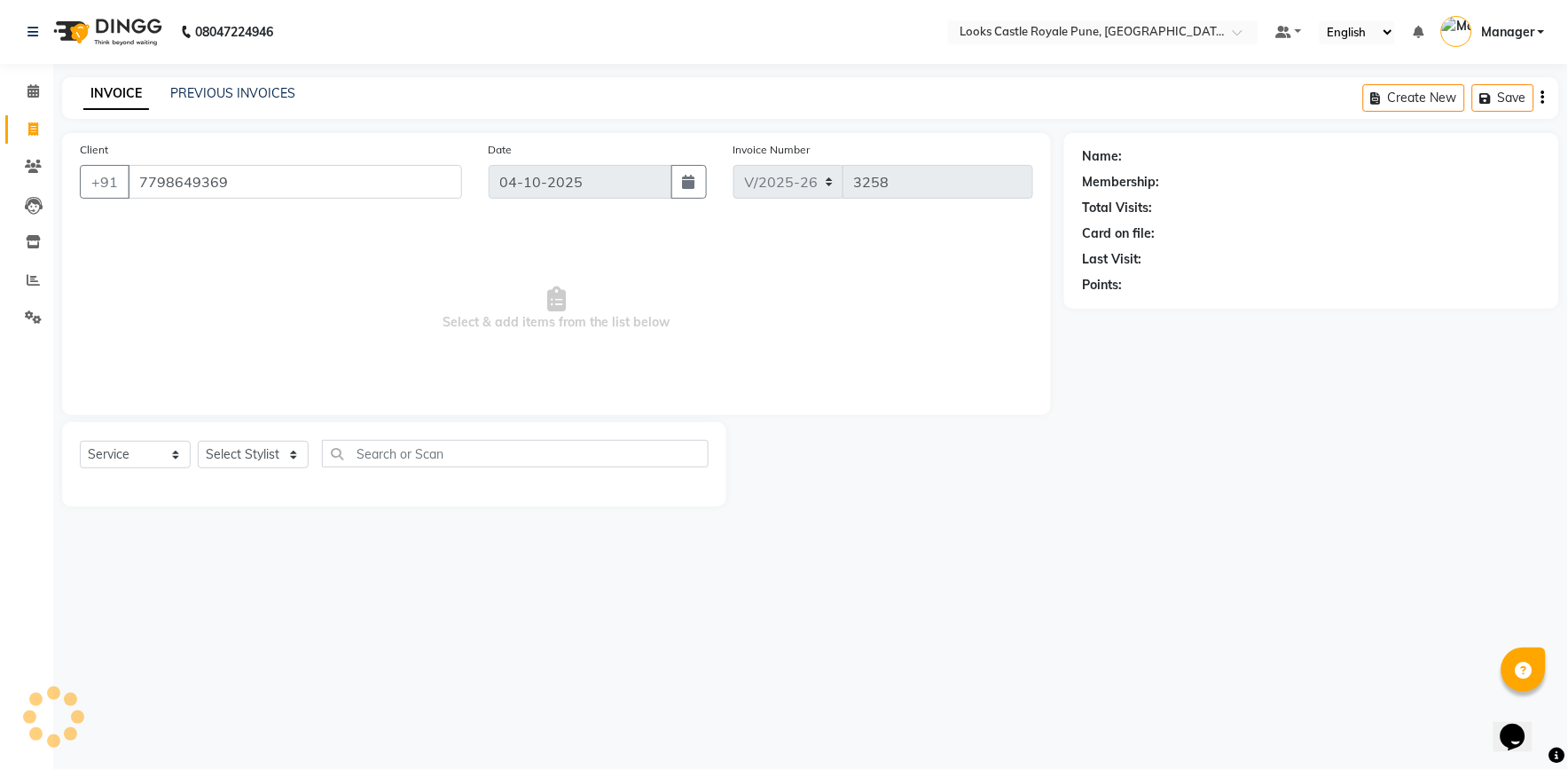
type input "7798649369"
select select "1: Object"
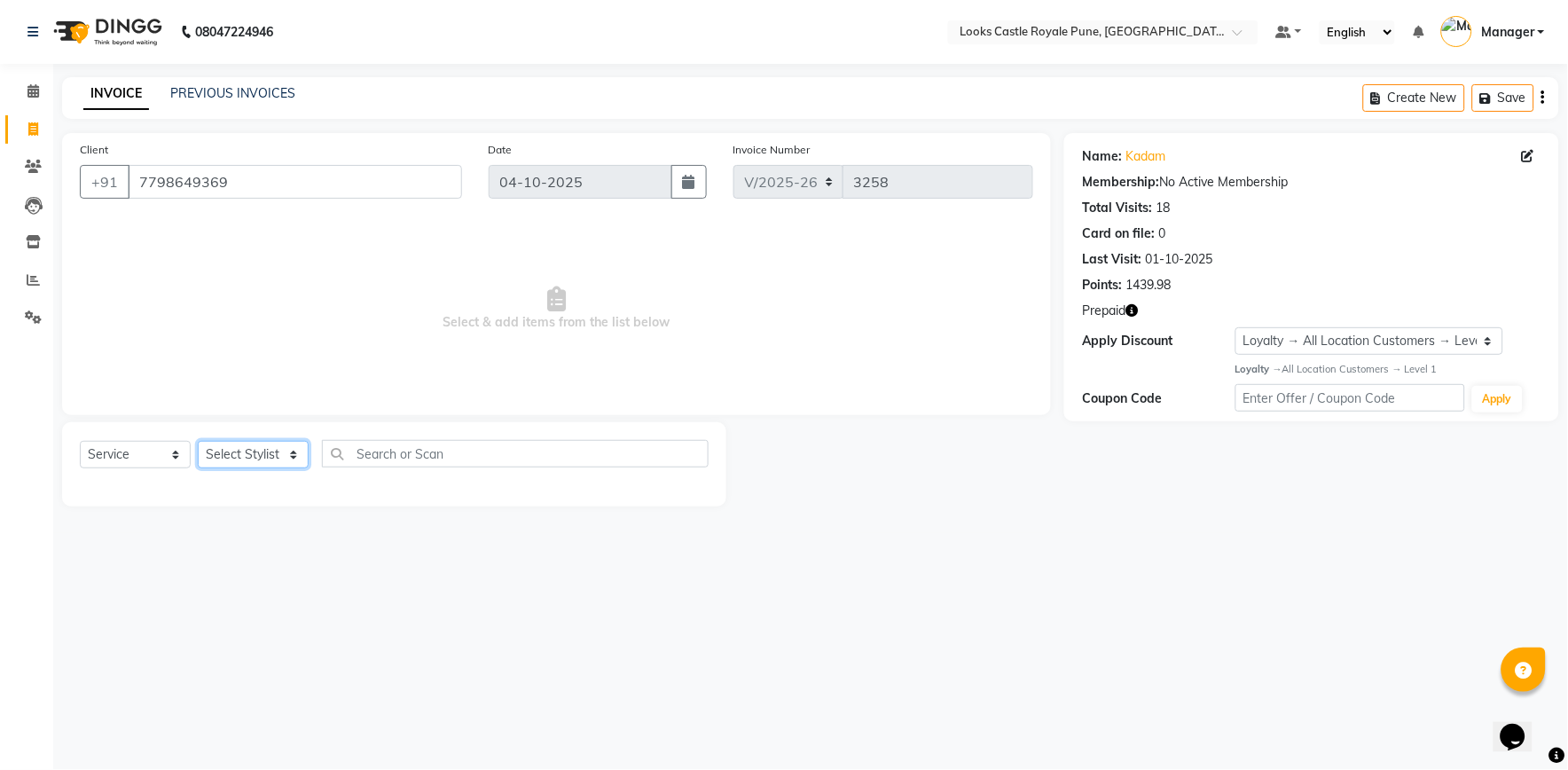
click at [243, 456] on select "Select Stylist Akshay [PERSON_NAME] [PERSON_NAME] [PERSON_NAME] Danish [PERSON_…" at bounding box center [252, 454] width 111 height 28
select select "71316"
click at [197, 442] on select "Select Stylist Akshay [PERSON_NAME] [PERSON_NAME] [PERSON_NAME] Danish [PERSON_…" at bounding box center [252, 454] width 111 height 28
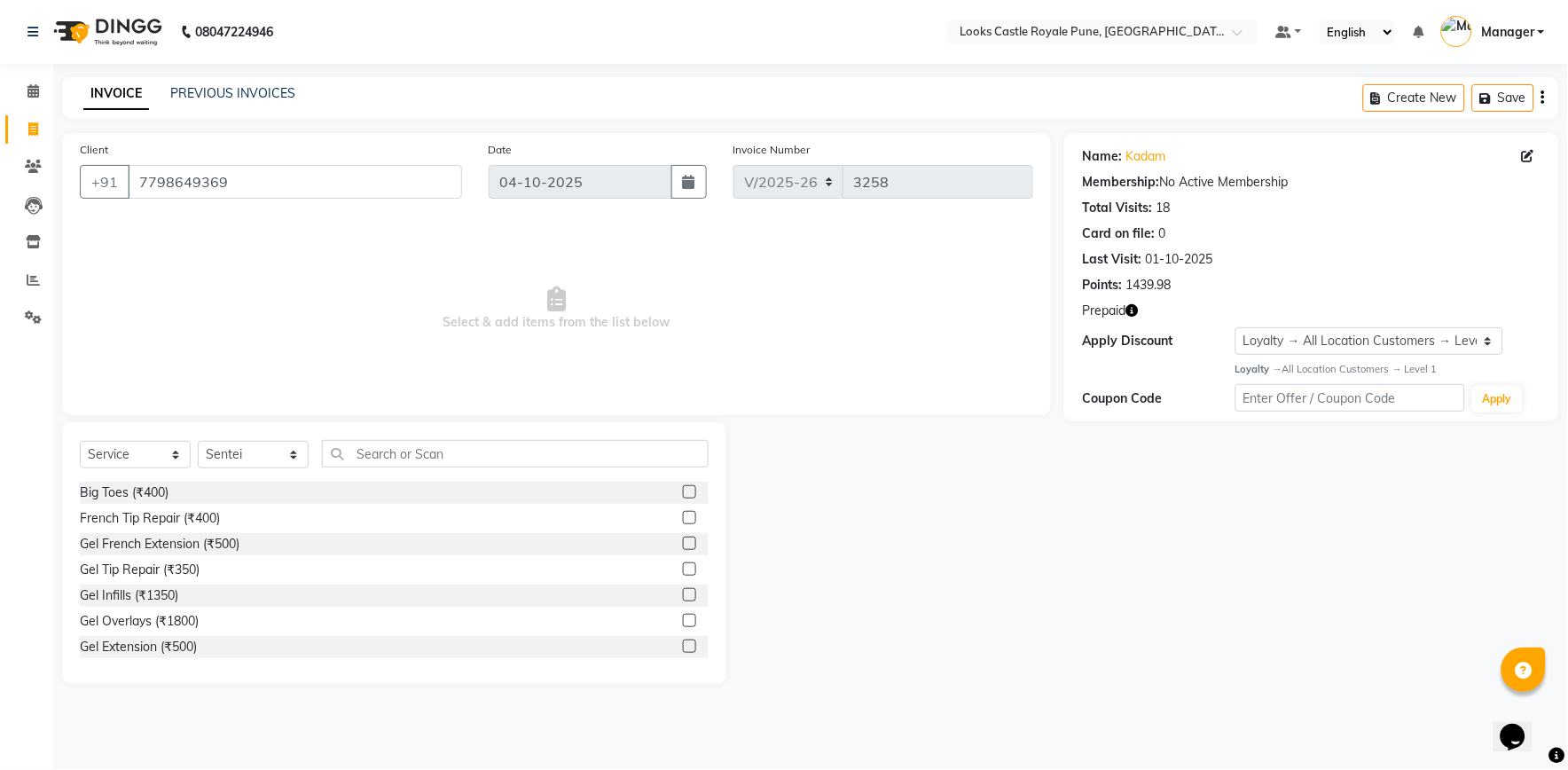
click at [406, 429] on div "Select Service Product Membership Package Voucher Prepaid Gift Card Select Styl…" at bounding box center [394, 553] width 664 height 261
click at [374, 449] on input "text" at bounding box center [515, 453] width 387 height 28
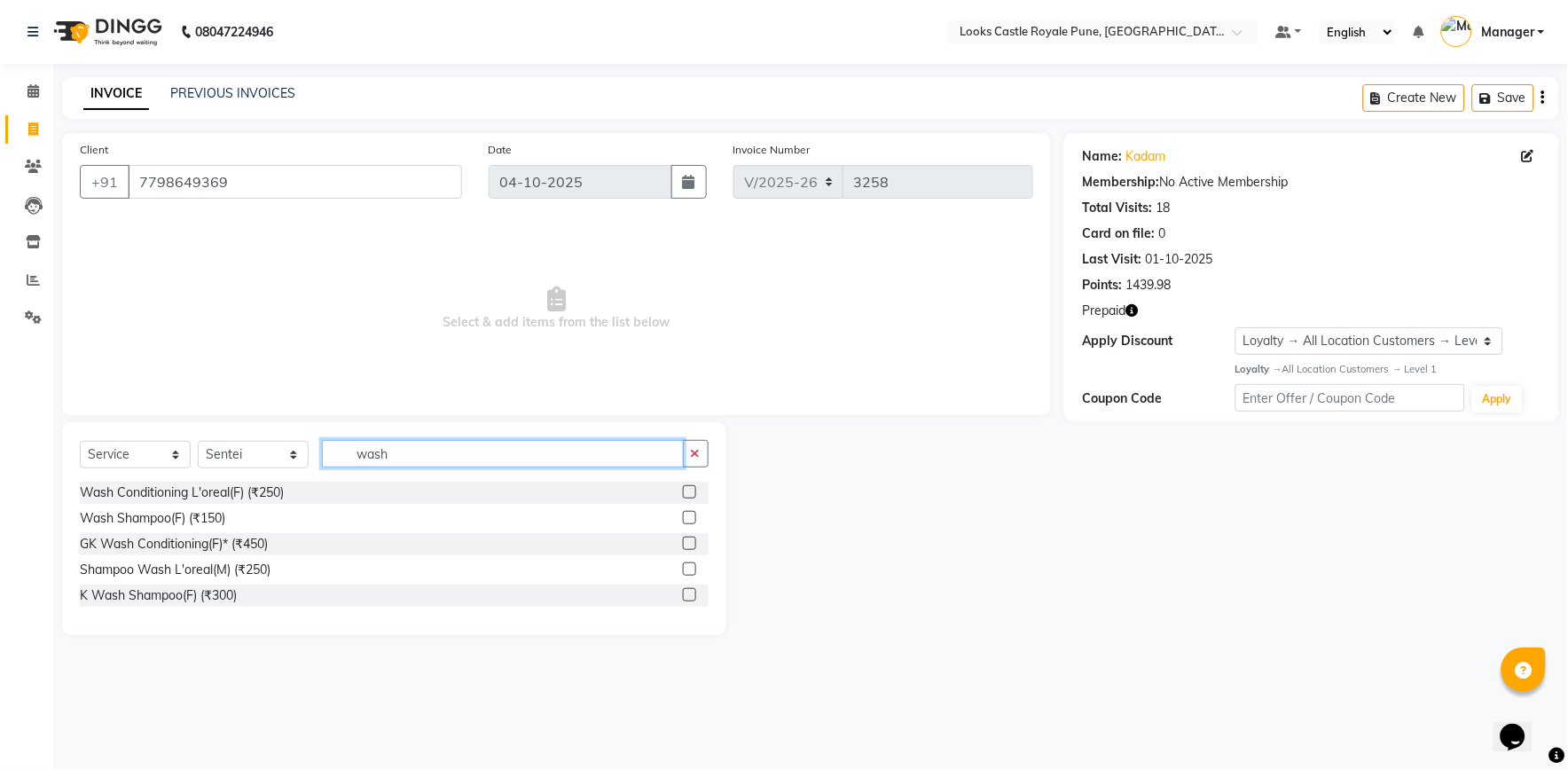
type input "wash"
click at [690, 520] on label at bounding box center [689, 517] width 13 height 13
click at [690, 520] on input "checkbox" at bounding box center [688, 518] width 12 height 12
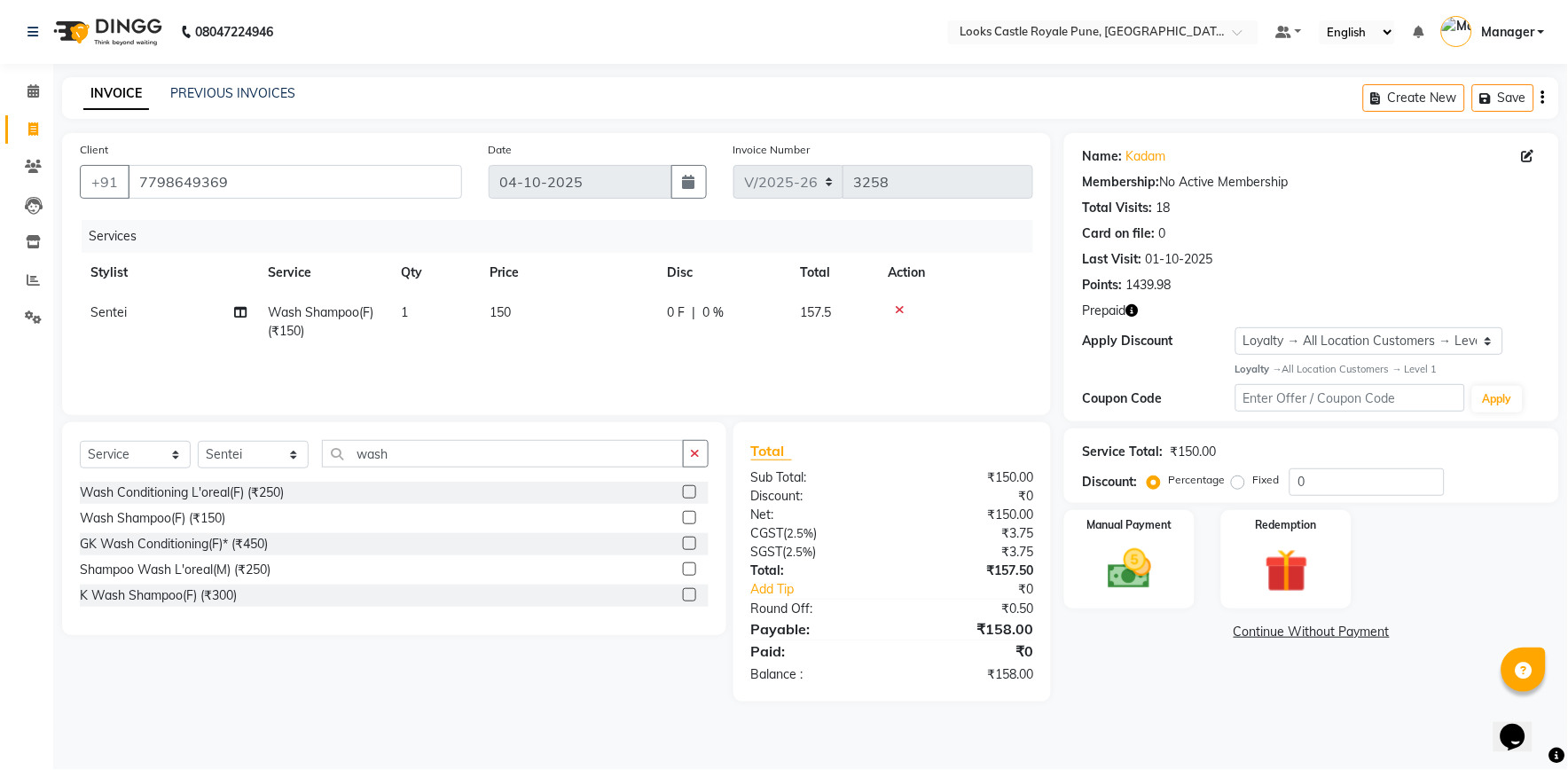
checkbox input "false"
click at [561, 333] on td "150" at bounding box center [568, 322] width 178 height 59
select select "71316"
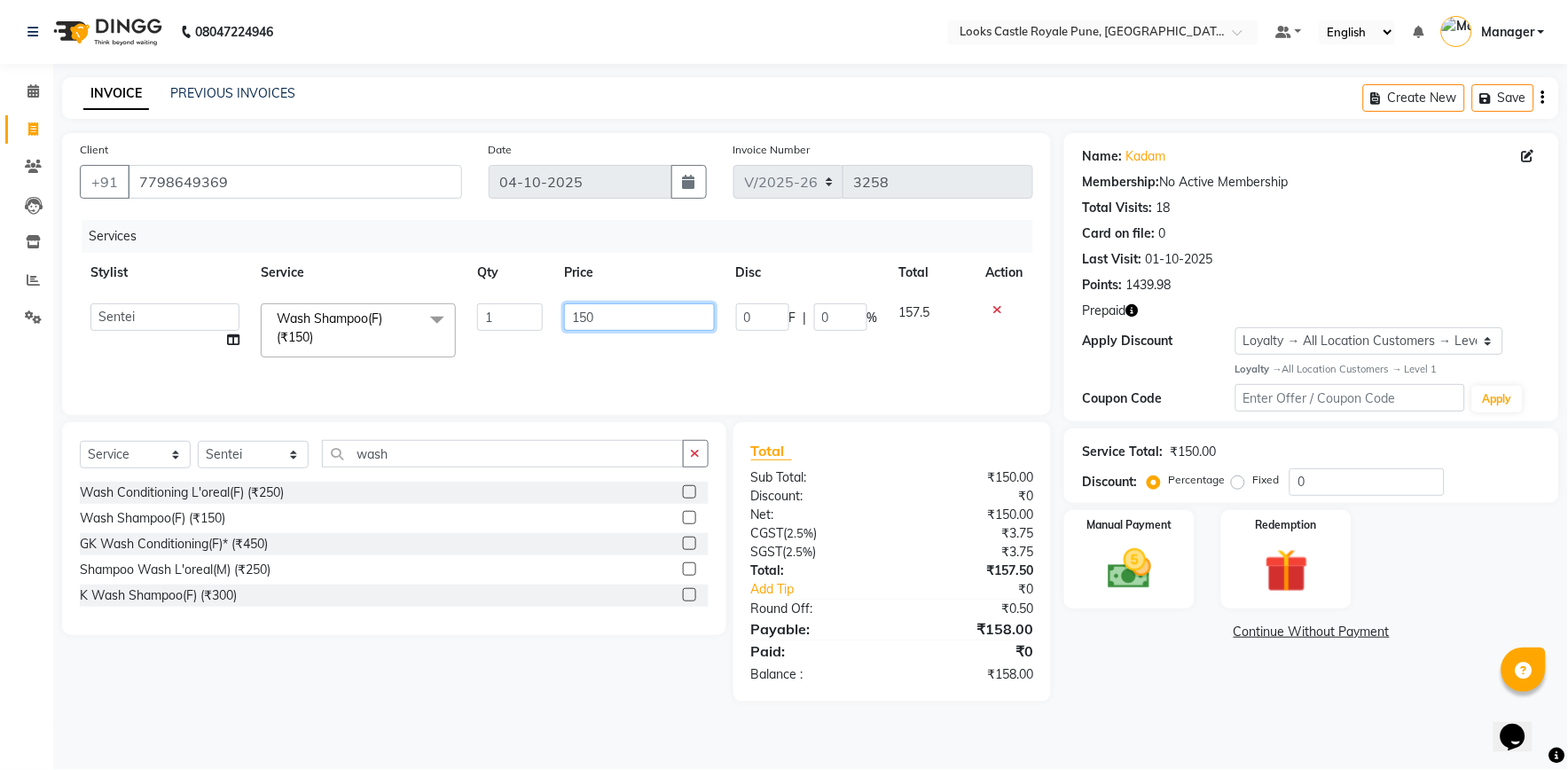
drag, startPoint x: 653, startPoint y: 307, endPoint x: 446, endPoint y: 298, distance: 207.2
click at [449, 300] on tr "Akshay [PERSON_NAME] [PERSON_NAME] [PERSON_NAME] Danish [PERSON_NAME] [PERSON_N…" at bounding box center [556, 330] width 953 height 76
type input "550"
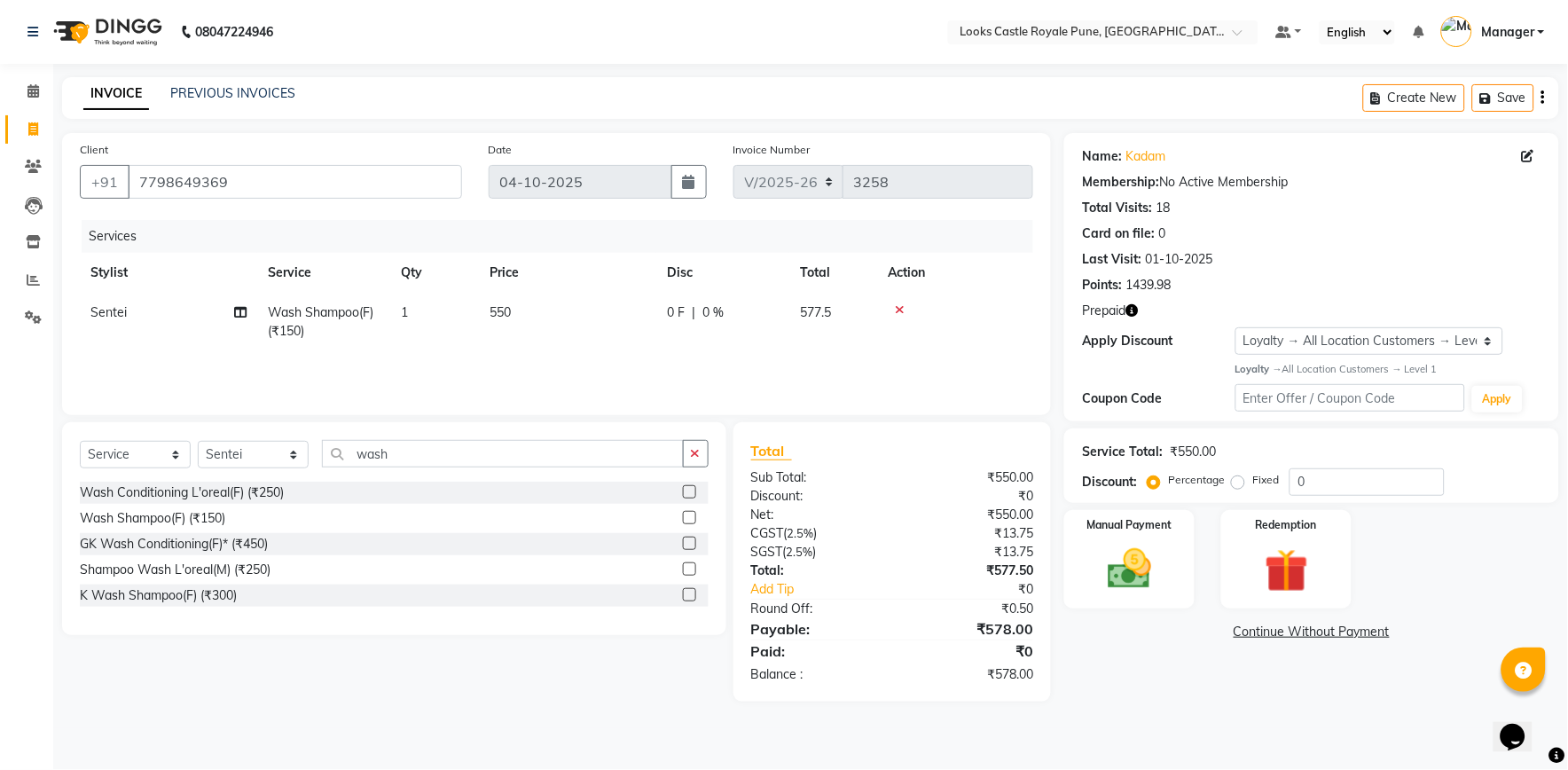
click at [1197, 689] on div "Name: Kadam Membership: No Active Membership Total Visits: 18 Card on file: 0 L…" at bounding box center [1318, 417] width 508 height 568
click at [1265, 546] on img at bounding box center [1286, 571] width 74 height 57
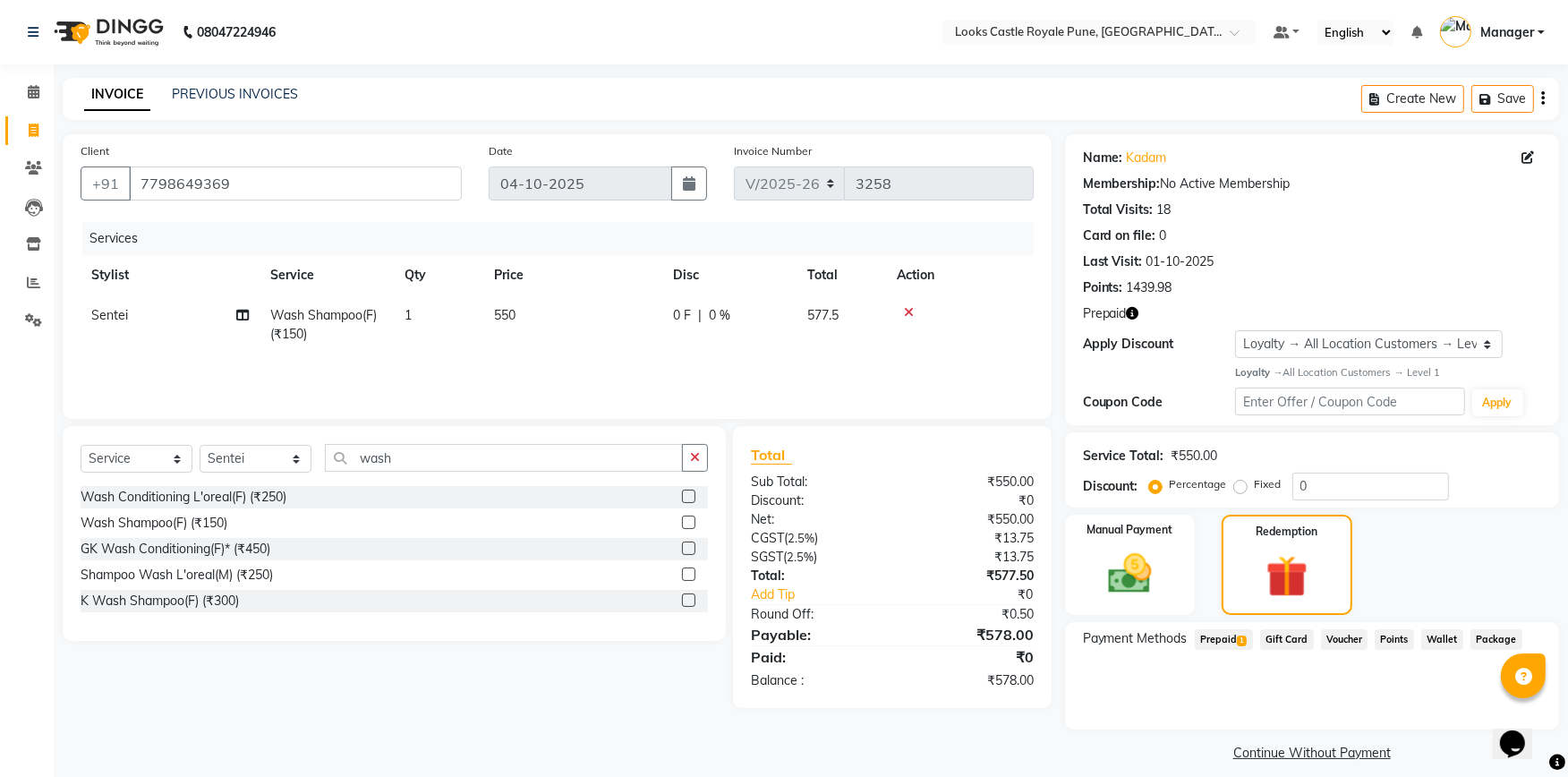
click at [1224, 635] on span "Prepaid 1" at bounding box center [1224, 639] width 58 height 21
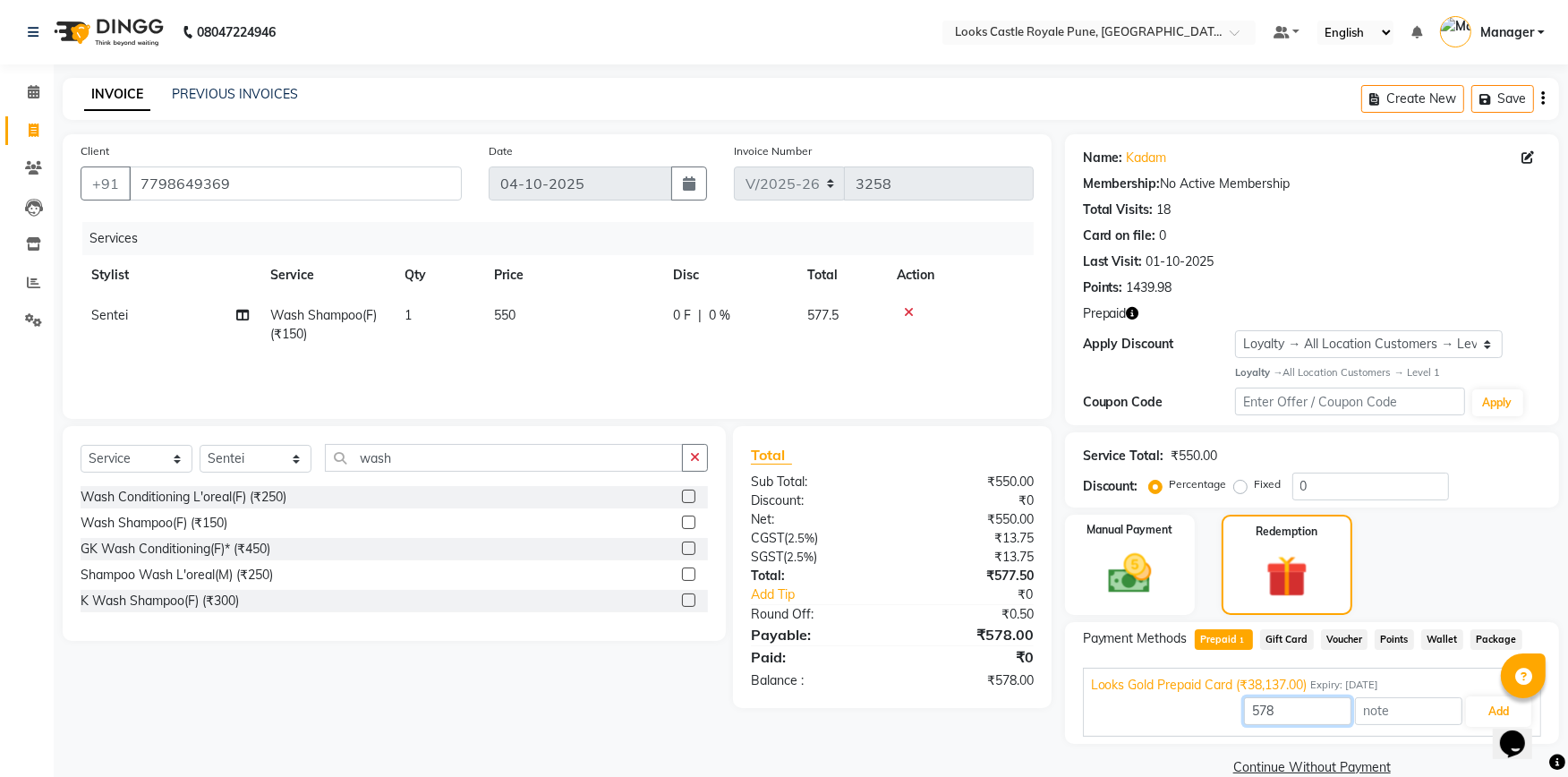
drag, startPoint x: 1223, startPoint y: 641, endPoint x: 1280, endPoint y: 704, distance: 85.0
click at [1280, 704] on input "578" at bounding box center [1298, 711] width 108 height 28
type input "550"
click at [1499, 712] on div "Opens Chat This icon Opens the chat window." at bounding box center [1520, 712] width 43 height 0
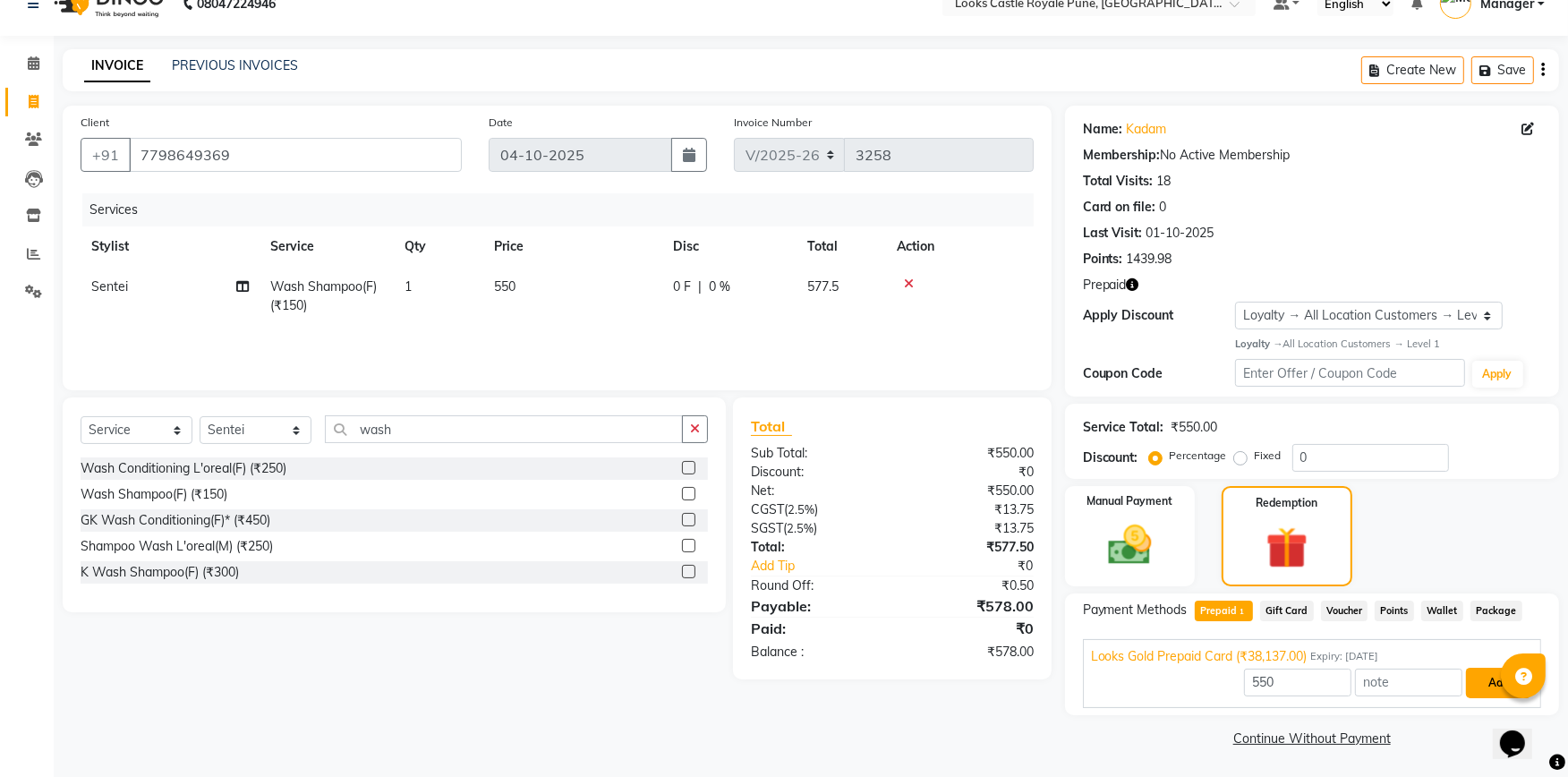
click at [1481, 673] on button "Add" at bounding box center [1498, 683] width 65 height 31
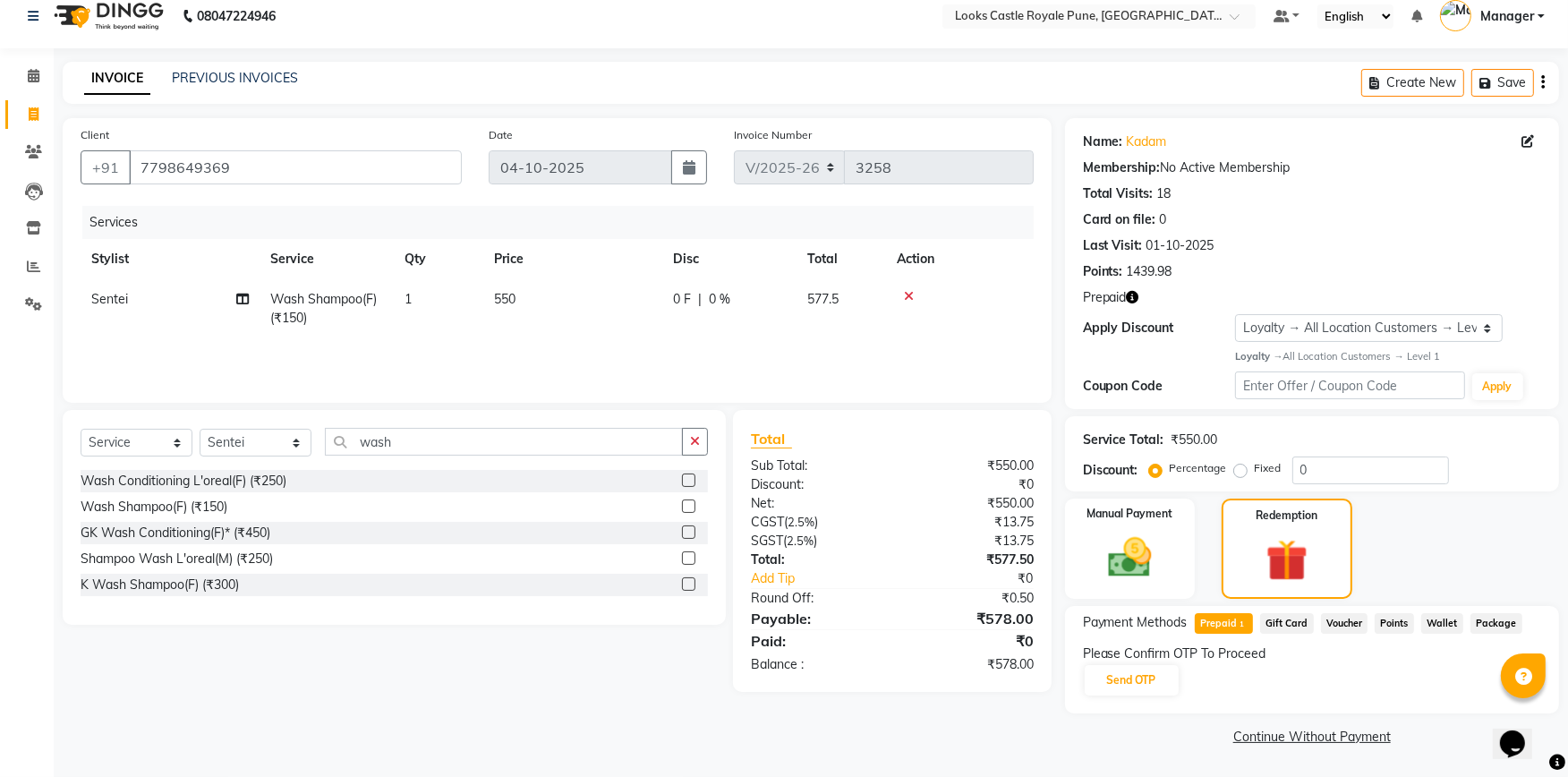
scroll to position [13, 0]
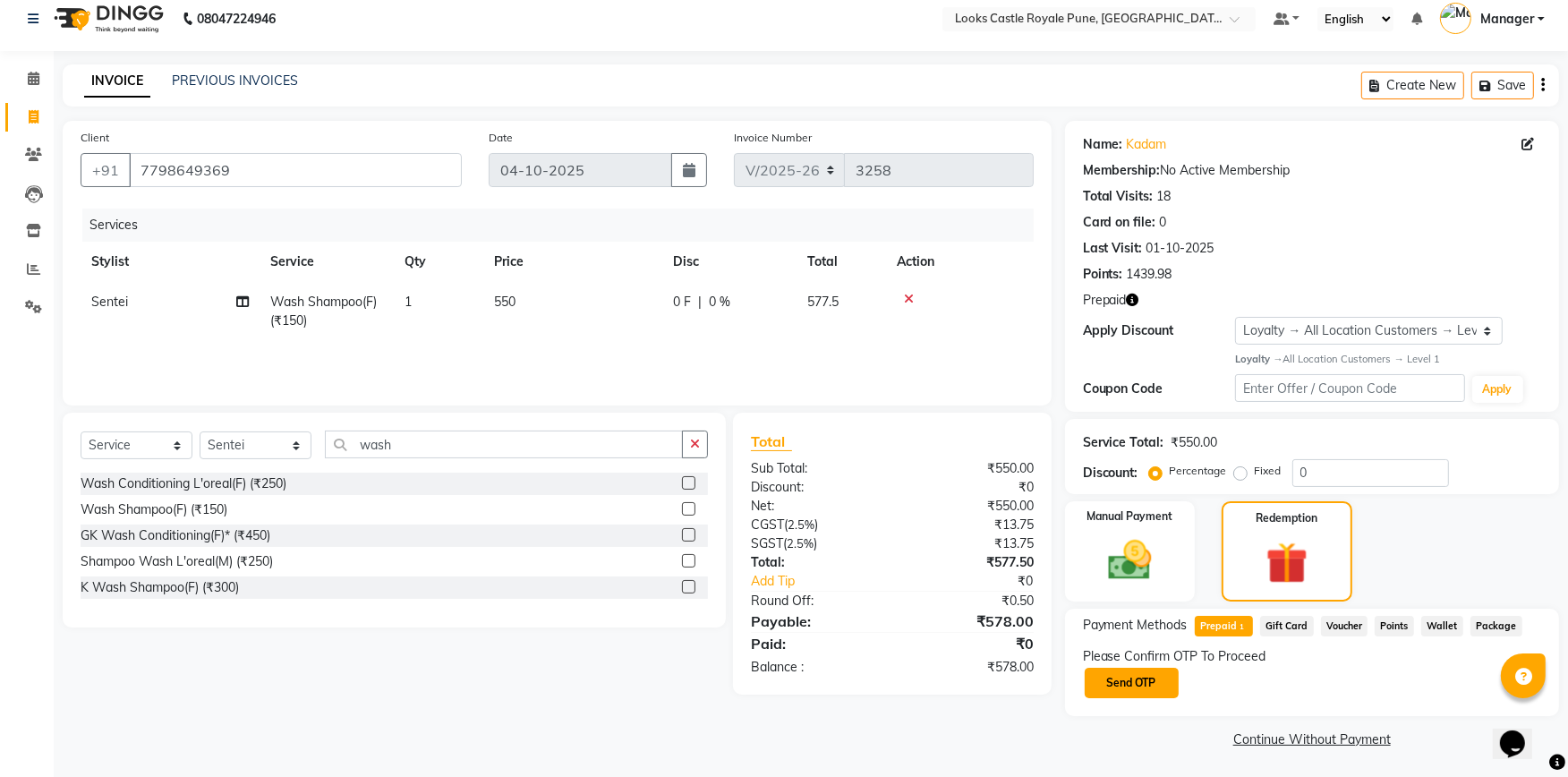
click at [1159, 678] on button "Send OTP" at bounding box center [1131, 683] width 94 height 31
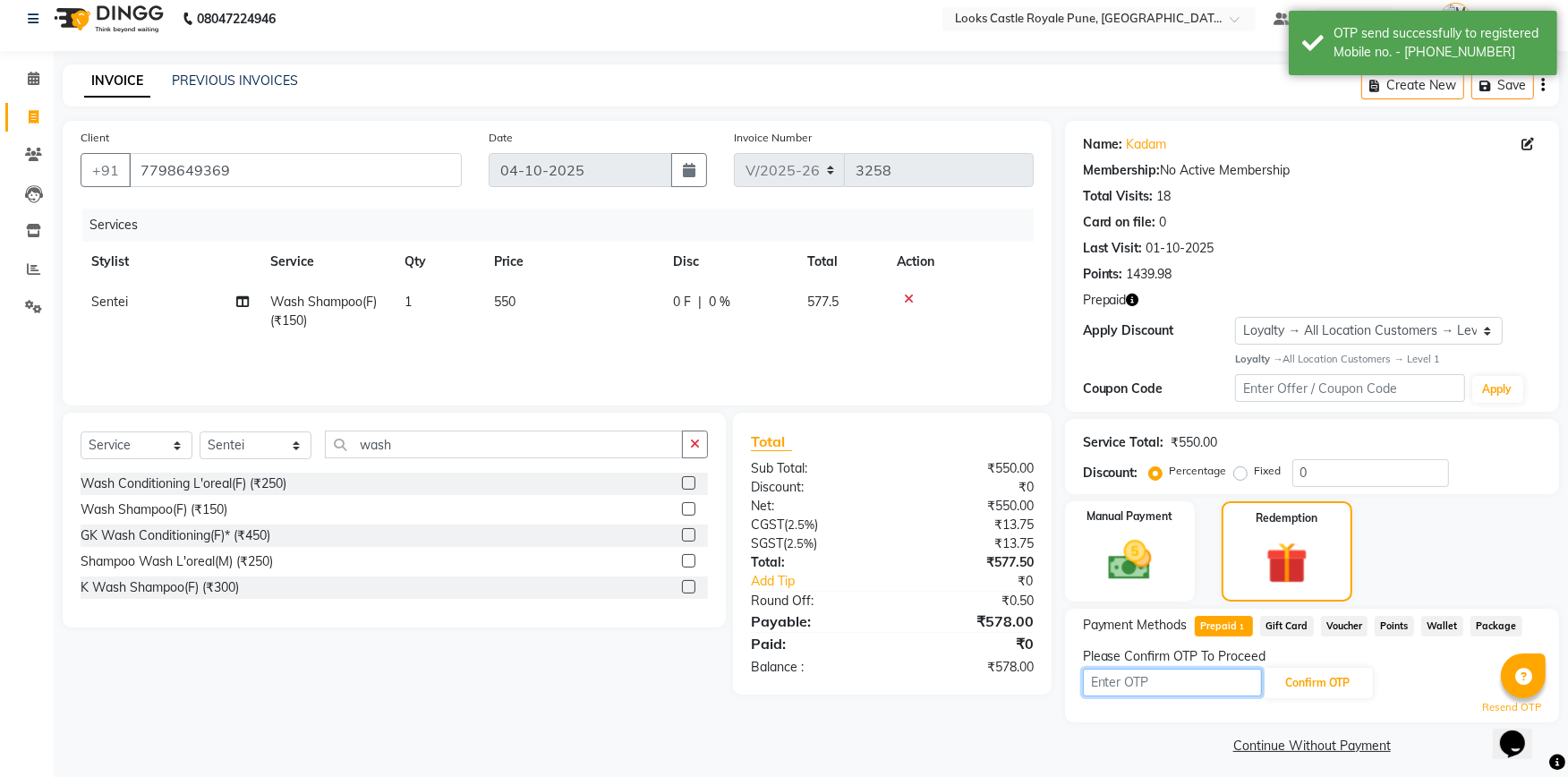
click at [1117, 682] on input "text" at bounding box center [1172, 682] width 179 height 28
type input "1084"
click at [1328, 672] on button "Confirm OTP" at bounding box center [1319, 683] width 109 height 31
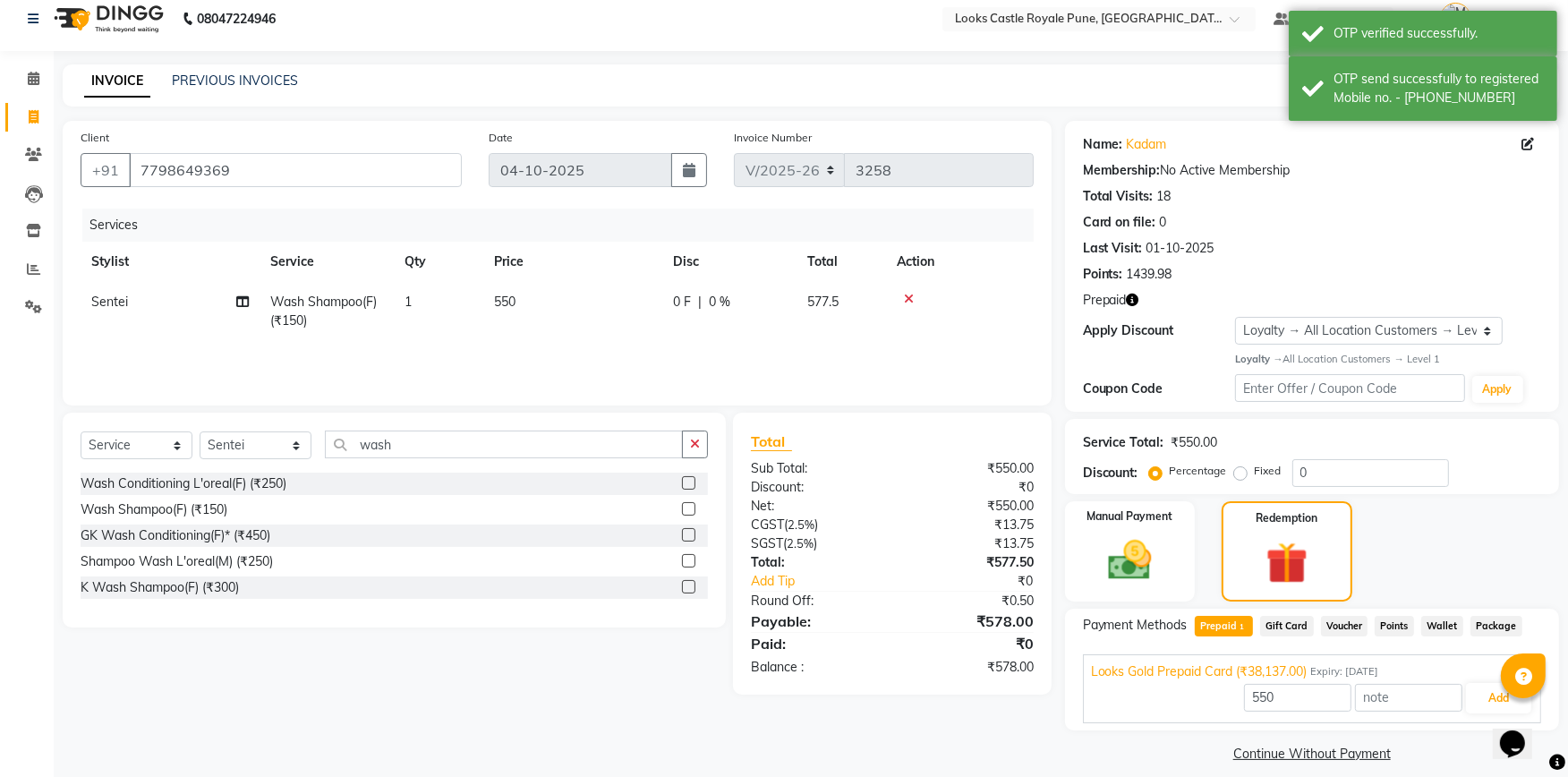
scroll to position [29, 0]
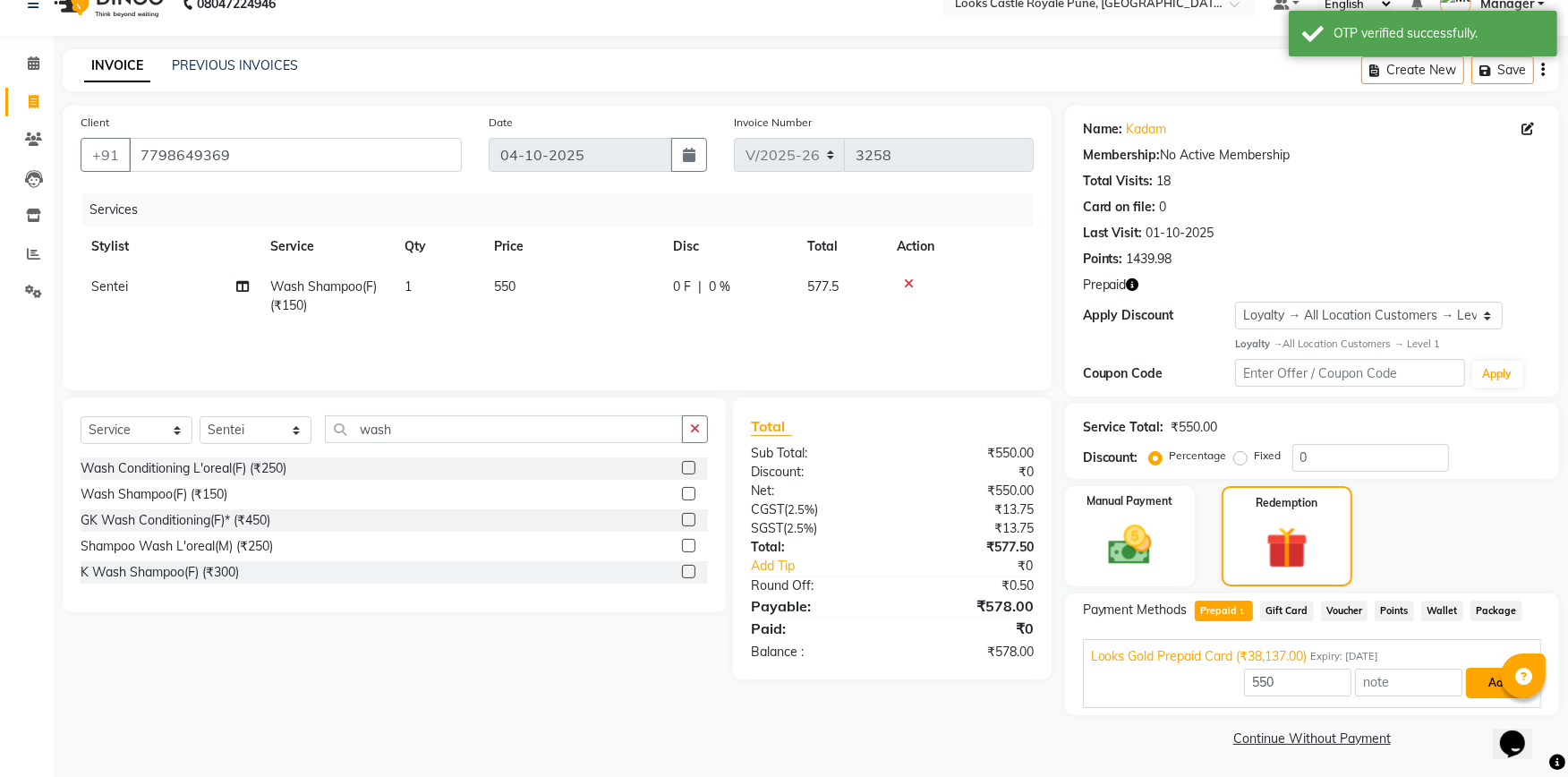
click at [1483, 684] on button "Add" at bounding box center [1498, 683] width 65 height 31
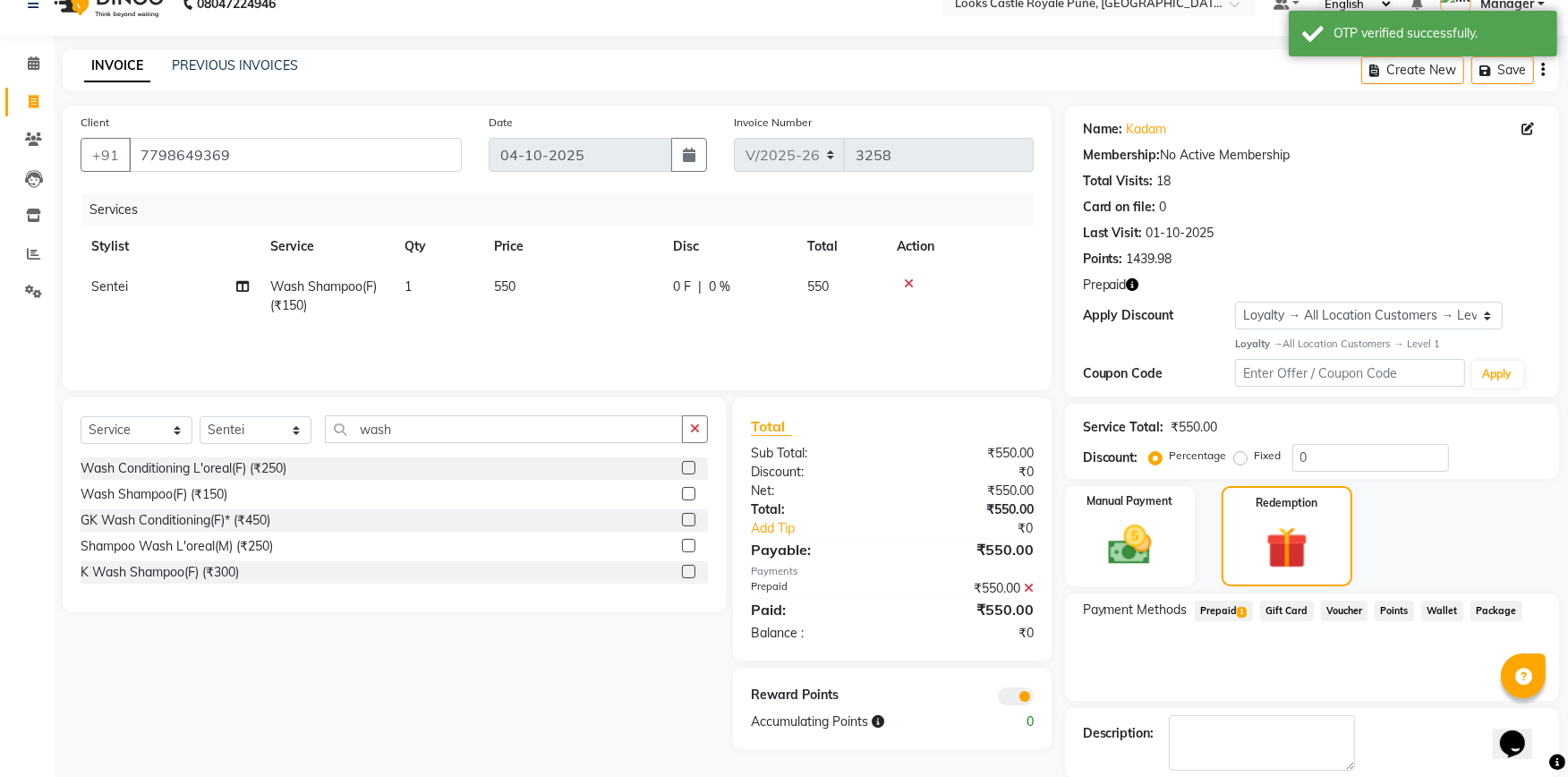
scroll to position [115, 0]
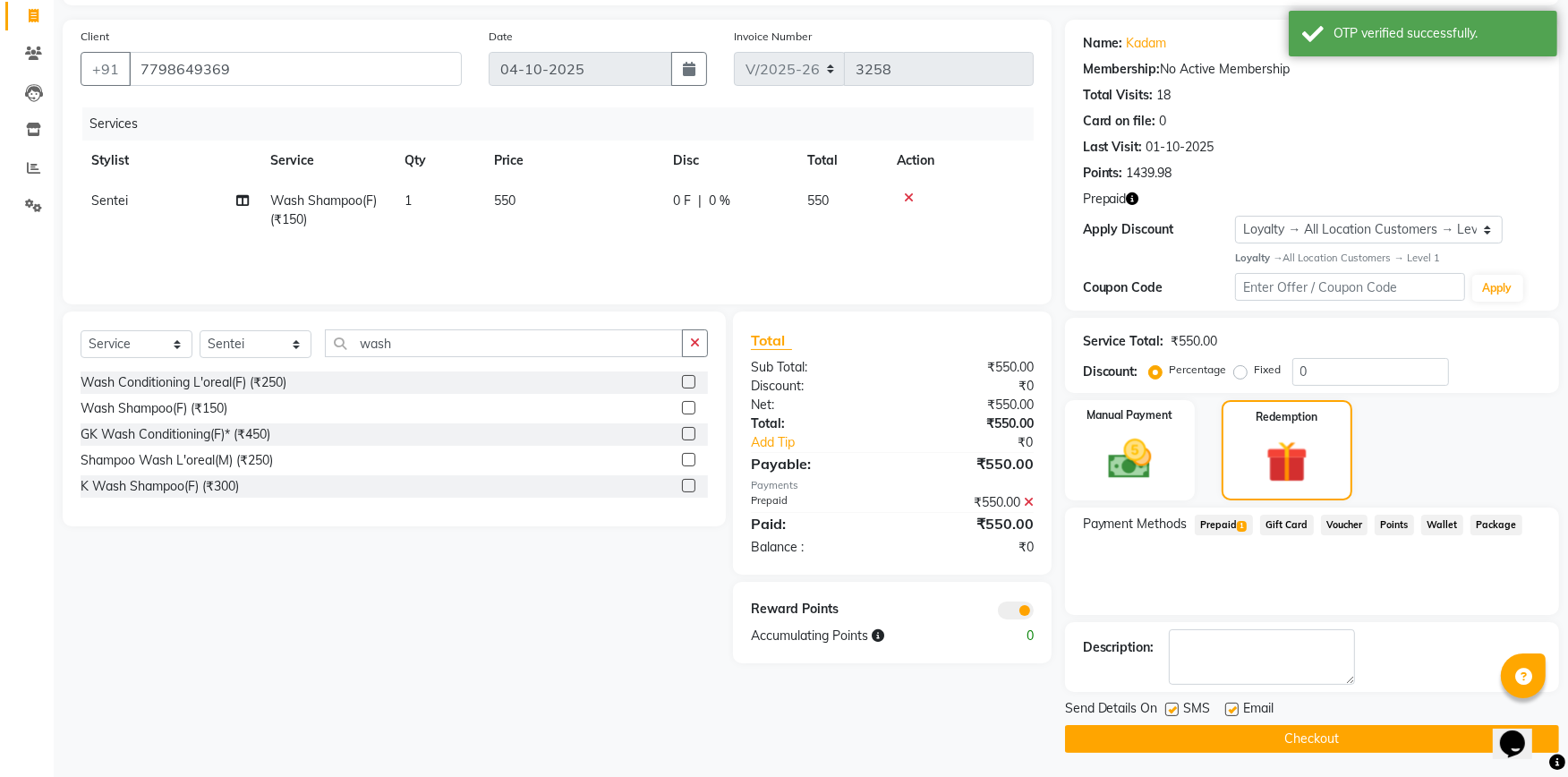
click at [1270, 731] on button "Checkout" at bounding box center [1311, 738] width 494 height 28
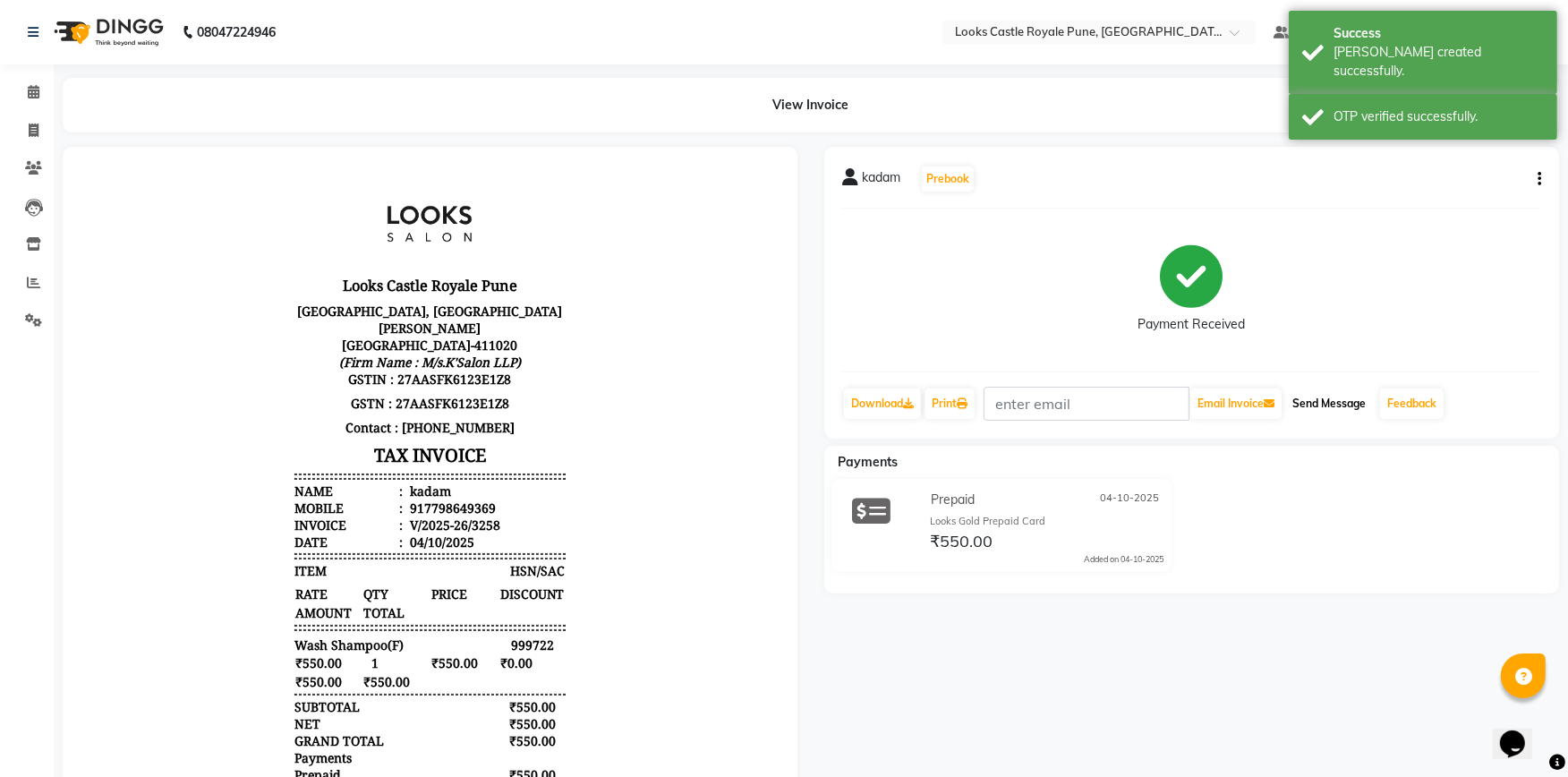
click at [1349, 407] on button "Send Message" at bounding box center [1328, 404] width 88 height 31
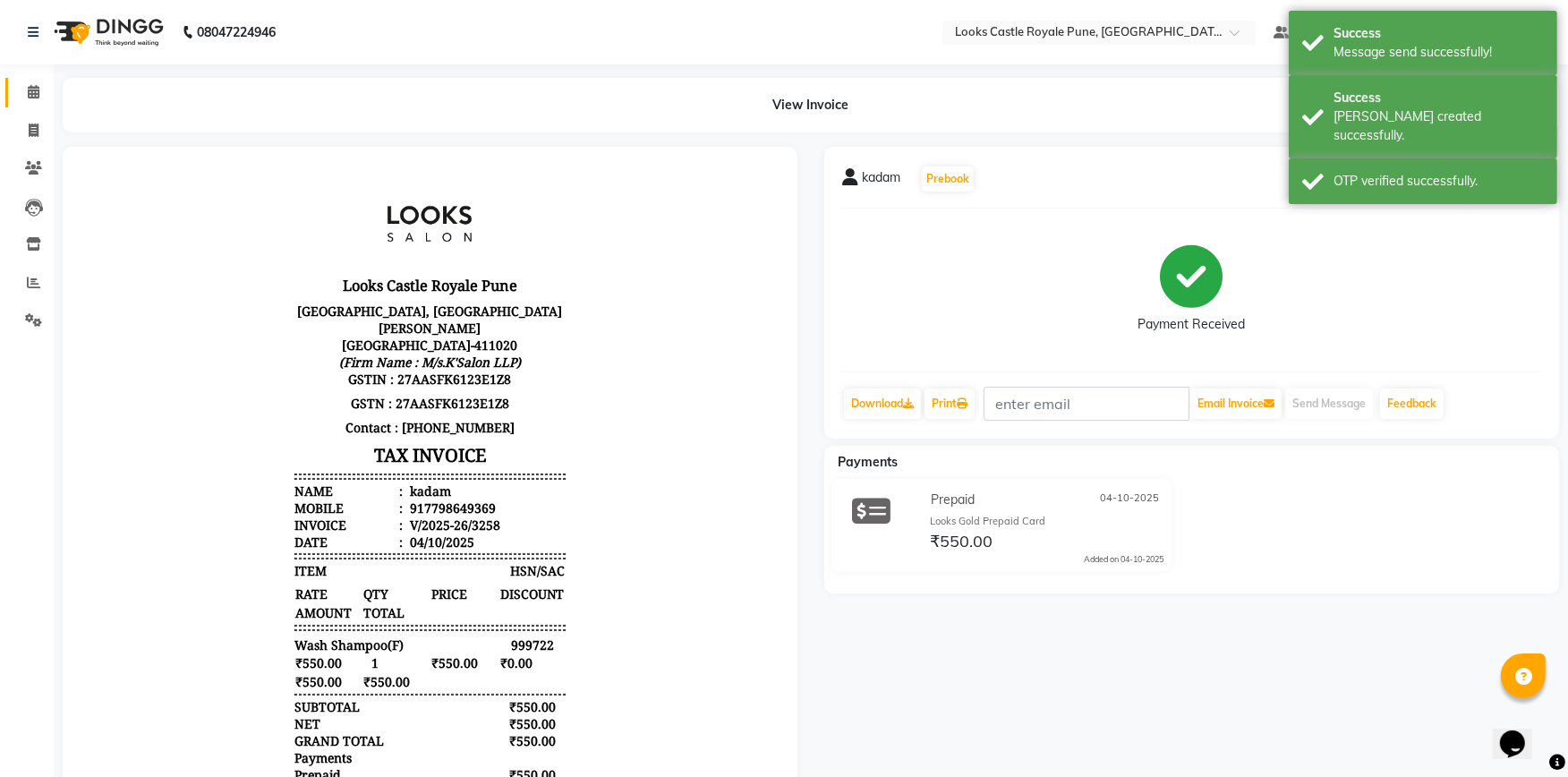
click at [30, 87] on icon at bounding box center [33, 92] width 12 height 13
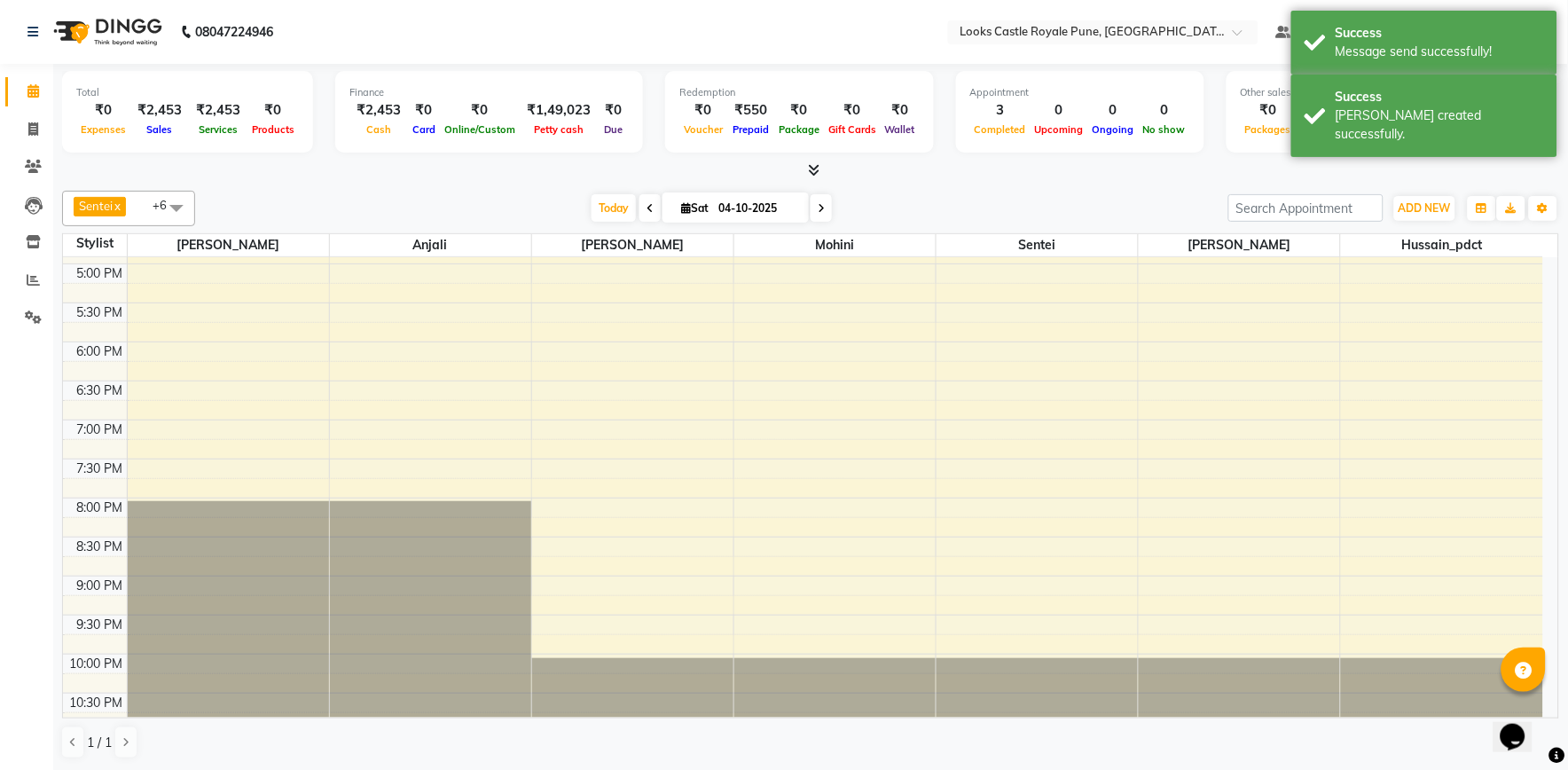
scroll to position [557, 0]
